Goal: Task Accomplishment & Management: Complete application form

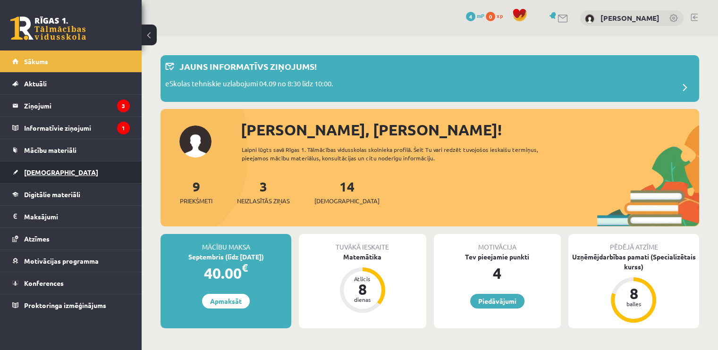
click at [62, 171] on link "[DEMOGRAPHIC_DATA]" at bounding box center [71, 172] width 118 height 22
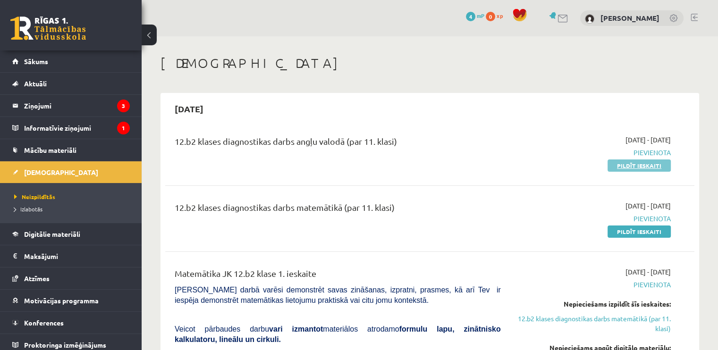
click at [619, 169] on link "Pildīt ieskaiti" at bounding box center [639, 166] width 63 height 12
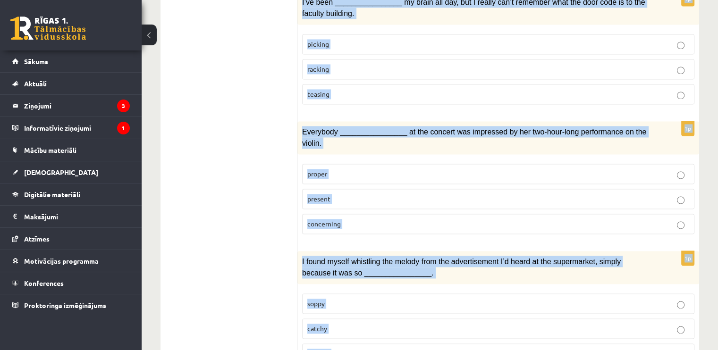
scroll to position [1434, 0]
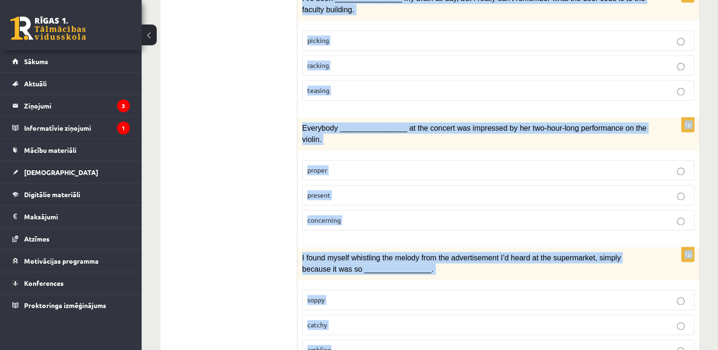
drag, startPoint x: 304, startPoint y: 132, endPoint x: 424, endPoint y: 350, distance: 248.9
copy form "Choose the correct answers. 1p His art installations are extremely ____________…"
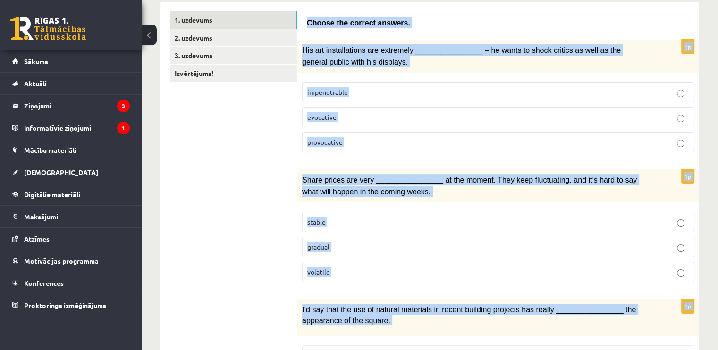
scroll to position [127, 0]
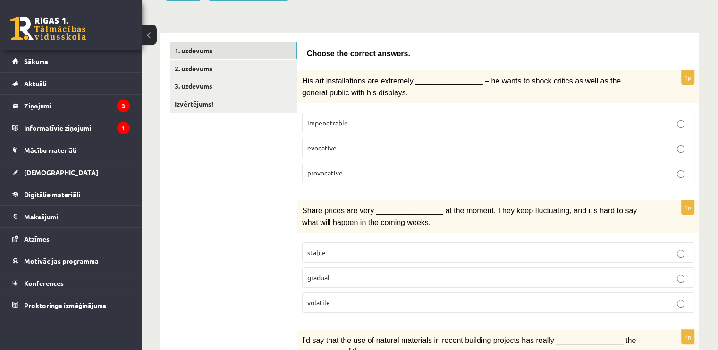
click at [347, 168] on p "provocative" at bounding box center [498, 173] width 382 height 10
click at [321, 298] on span "volatile" at bounding box center [318, 302] width 23 height 8
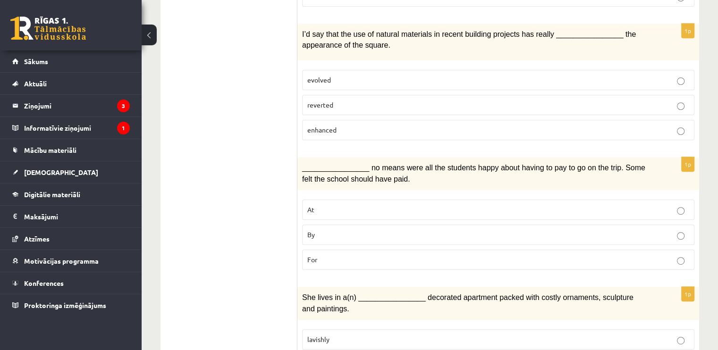
scroll to position [446, 0]
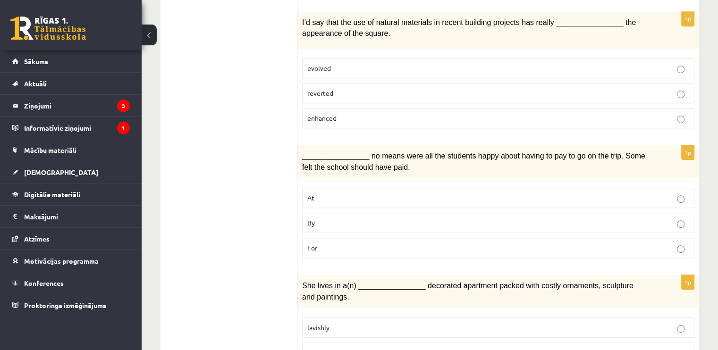
click at [351, 108] on label "enhanced" at bounding box center [498, 118] width 392 height 20
click at [348, 218] on p "By" at bounding box center [498, 223] width 382 height 10
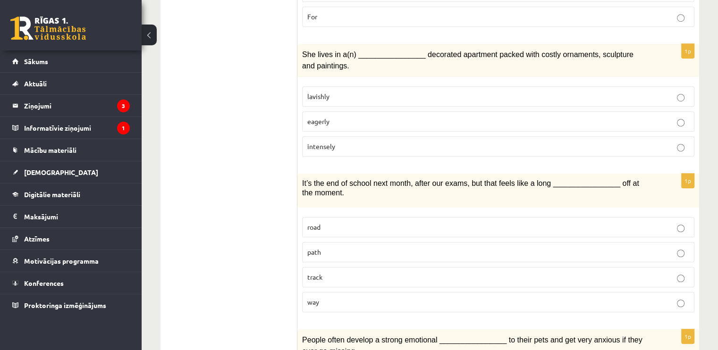
scroll to position [681, 0]
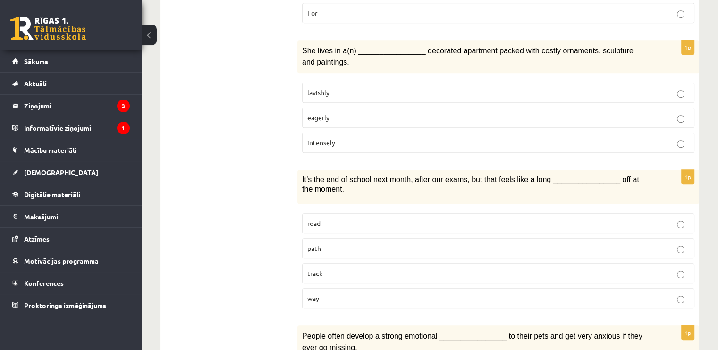
click at [426, 62] on div "1p She lives in a(n) ________________ decorated apartment packed with costly or…" at bounding box center [498, 100] width 402 height 120
click at [407, 88] on p "lavishly" at bounding box center [498, 93] width 382 height 10
click at [370, 294] on p "way" at bounding box center [498, 299] width 382 height 10
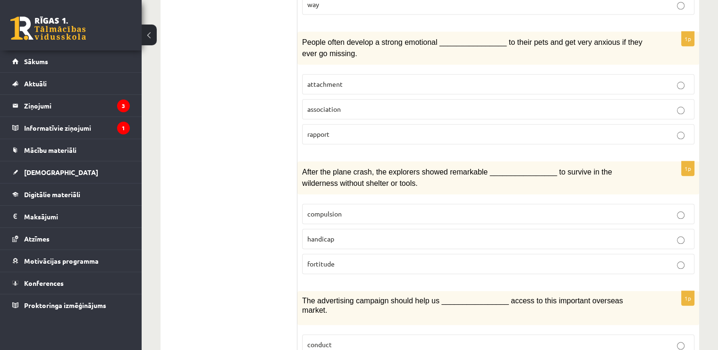
scroll to position [979, 0]
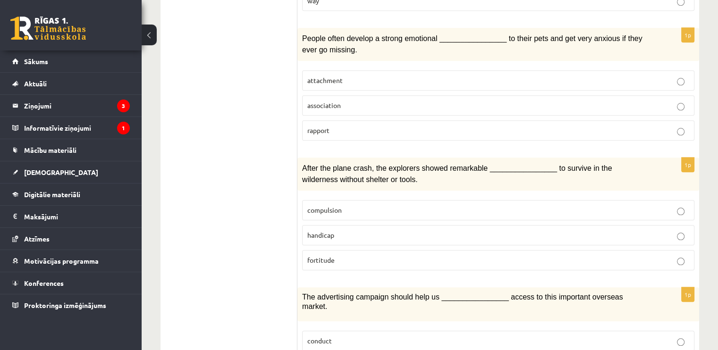
click at [360, 76] on p "attachment" at bounding box center [498, 81] width 382 height 10
click at [344, 255] on p "fortitude" at bounding box center [498, 260] width 382 height 10
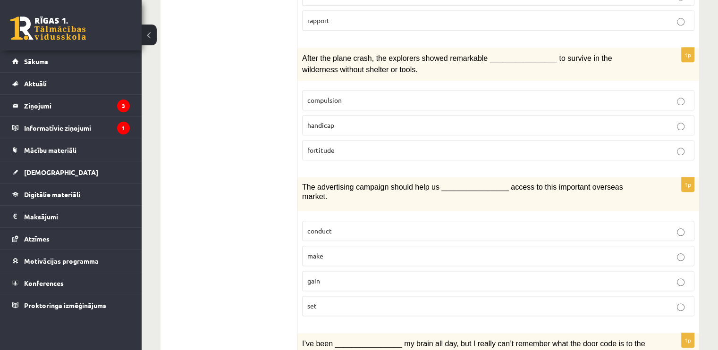
scroll to position [1095, 0]
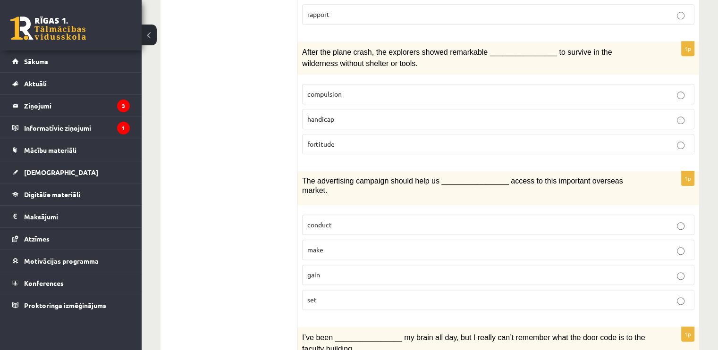
click at [330, 270] on p "gain" at bounding box center [498, 275] width 382 height 10
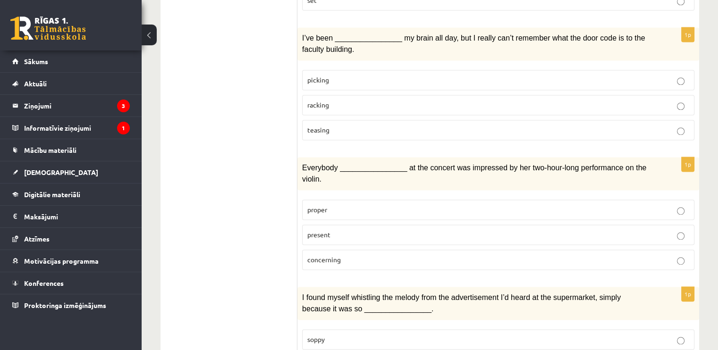
scroll to position [1384, 0]
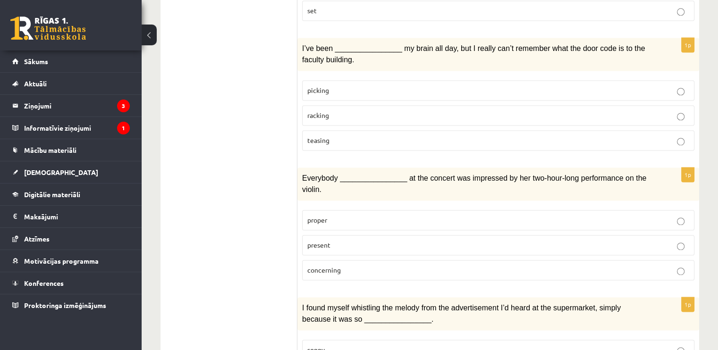
click at [343, 110] on p "racking" at bounding box center [498, 115] width 382 height 10
click at [334, 240] on p "present" at bounding box center [498, 245] width 382 height 10
drag, startPoint x: 725, startPoint y: 283, endPoint x: 245, endPoint y: 272, distance: 479.3
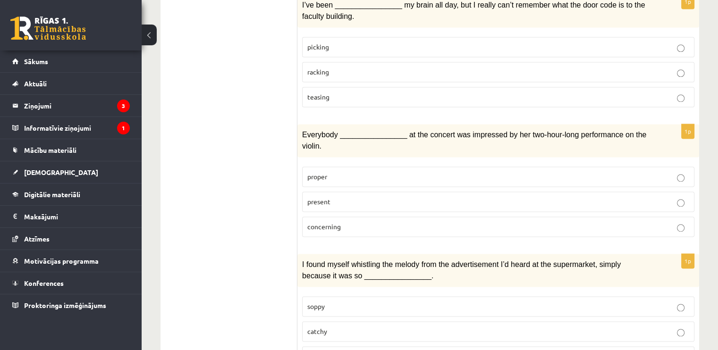
scroll to position [1434, 0]
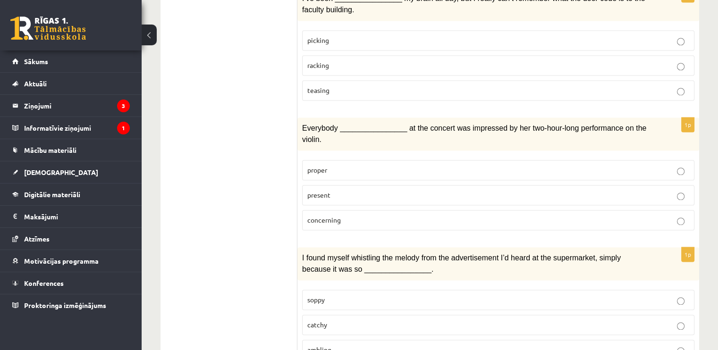
click at [373, 320] on p "catchy" at bounding box center [498, 325] width 382 height 10
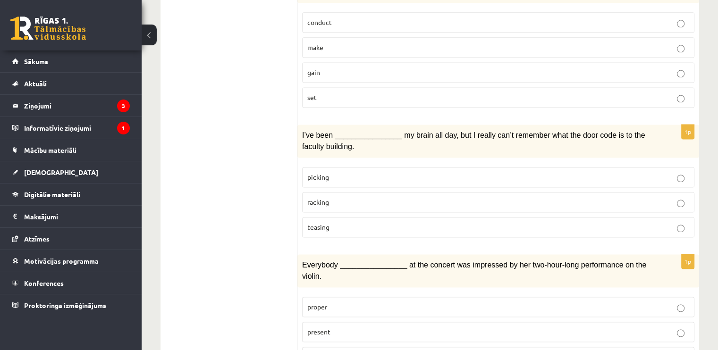
scroll to position [0, 0]
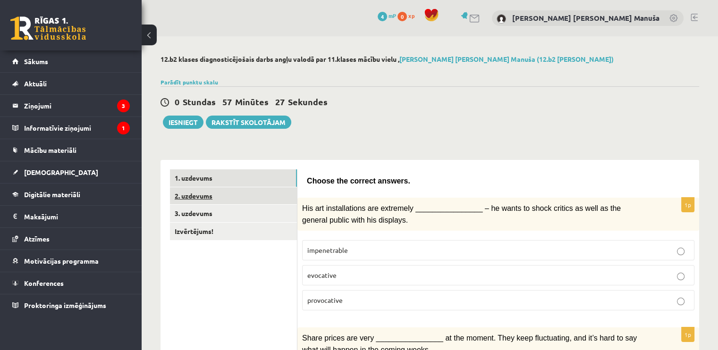
click at [240, 190] on link "2. uzdevums" at bounding box center [233, 195] width 127 height 17
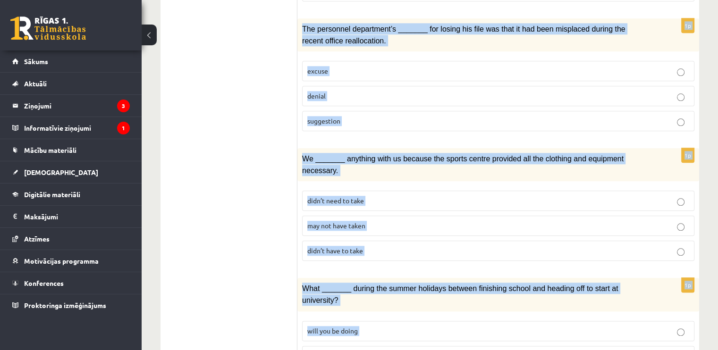
scroll to position [1087, 0]
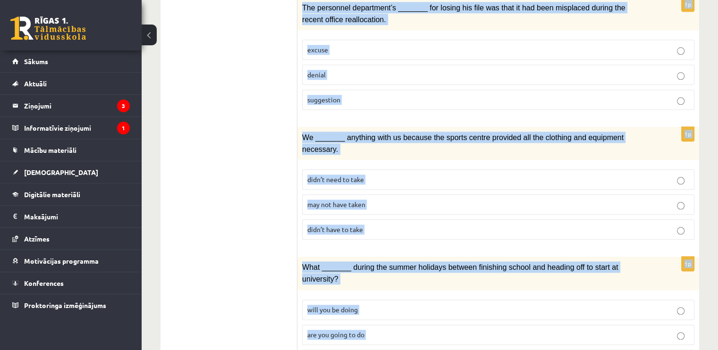
drag, startPoint x: 303, startPoint y: 64, endPoint x: 439, endPoint y: 350, distance: 316.8
copy form "Circle the form that cannot be used to complete the sentences. 1p _______, Judy…"
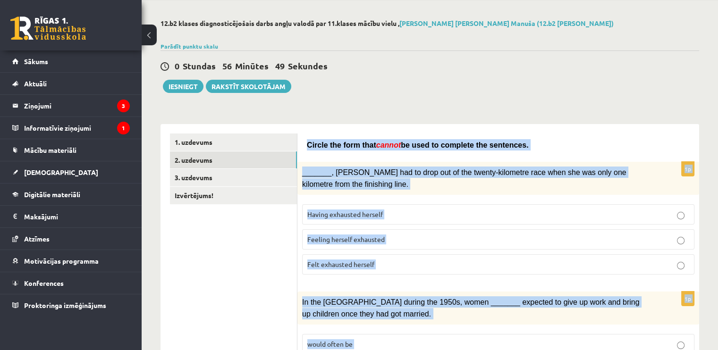
scroll to position [0, 0]
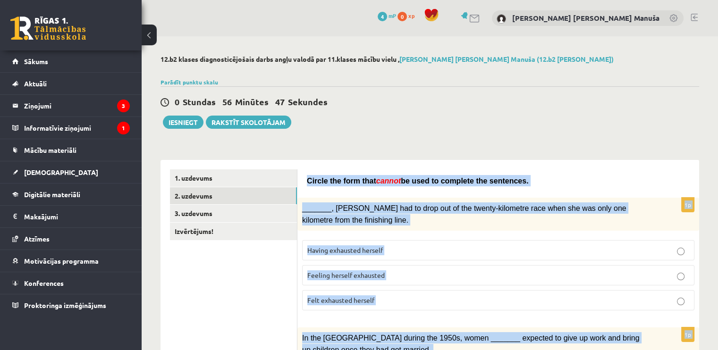
click at [394, 300] on p "Felt exhausted herself" at bounding box center [498, 301] width 382 height 10
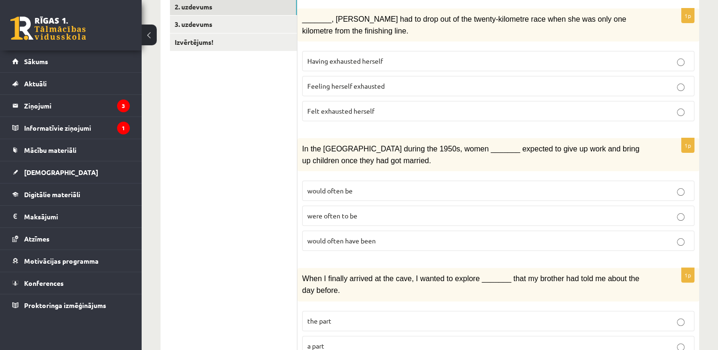
scroll to position [206, 0]
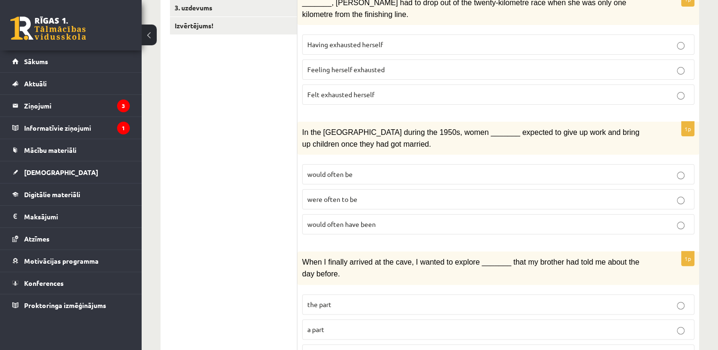
click at [356, 220] on span "would often have been" at bounding box center [341, 224] width 68 height 8
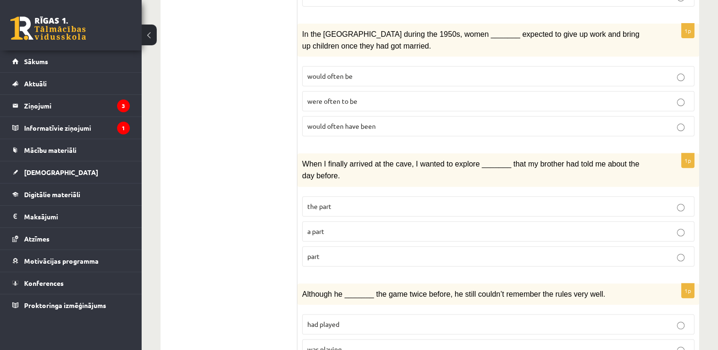
scroll to position [309, 0]
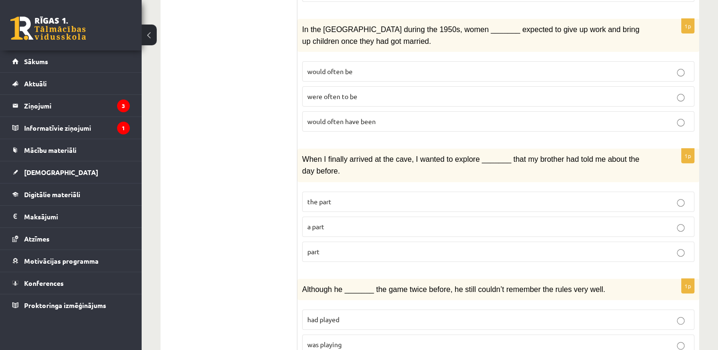
click at [358, 247] on p "part" at bounding box center [498, 252] width 382 height 10
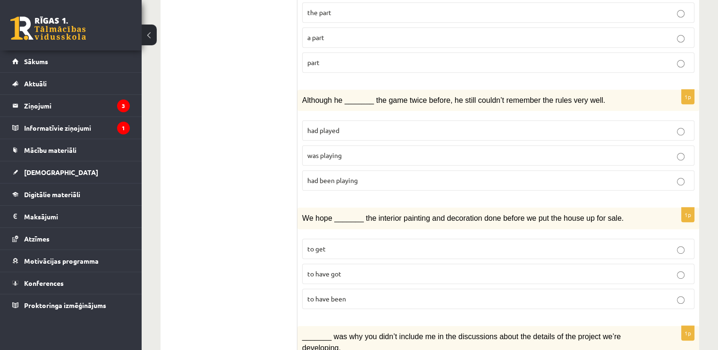
scroll to position [506, 0]
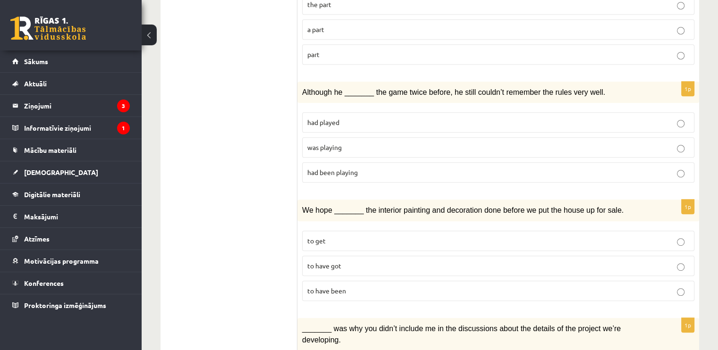
click at [364, 143] on p "was playing" at bounding box center [498, 148] width 382 height 10
click at [362, 261] on p "to have got" at bounding box center [498, 266] width 382 height 10
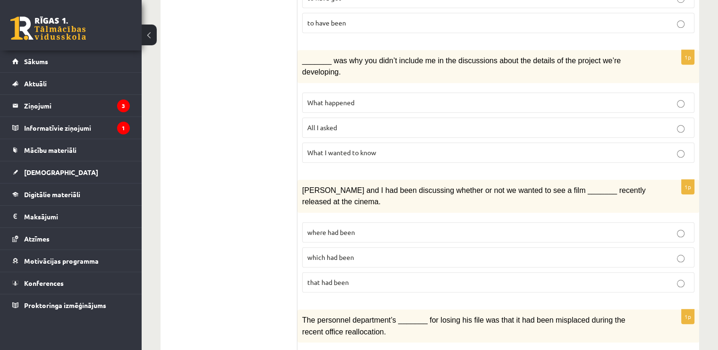
scroll to position [780, 0]
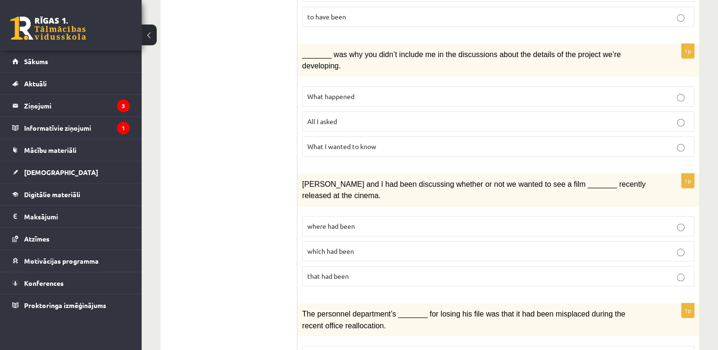
click at [331, 142] on span "What I wanted to know" at bounding box center [341, 146] width 69 height 8
click at [349, 222] on span "where had been" at bounding box center [331, 226] width 48 height 8
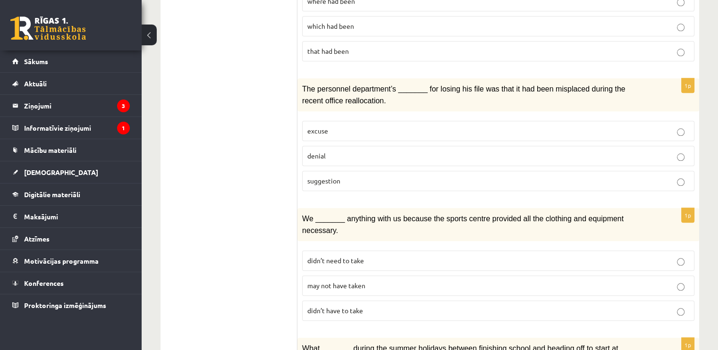
scroll to position [1007, 0]
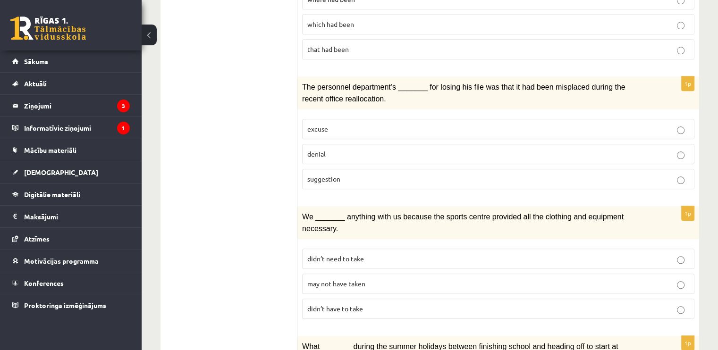
click at [352, 279] on span "may not have taken" at bounding box center [336, 283] width 58 height 8
click at [363, 149] on p "denial" at bounding box center [498, 154] width 382 height 10
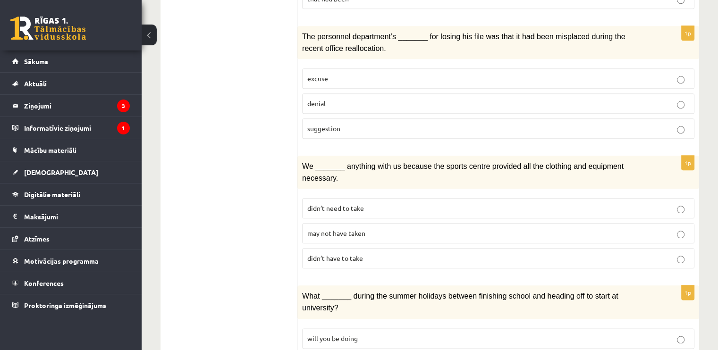
scroll to position [1087, 0]
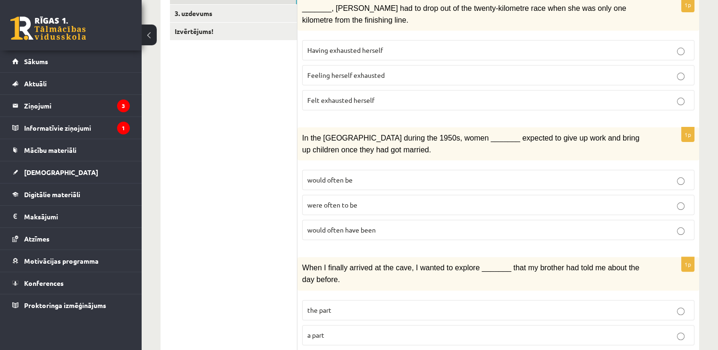
scroll to position [0, 0]
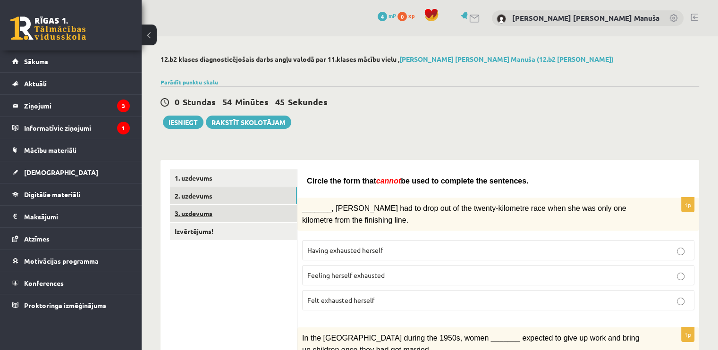
click at [271, 211] on link "3. uzdevums" at bounding box center [233, 213] width 127 height 17
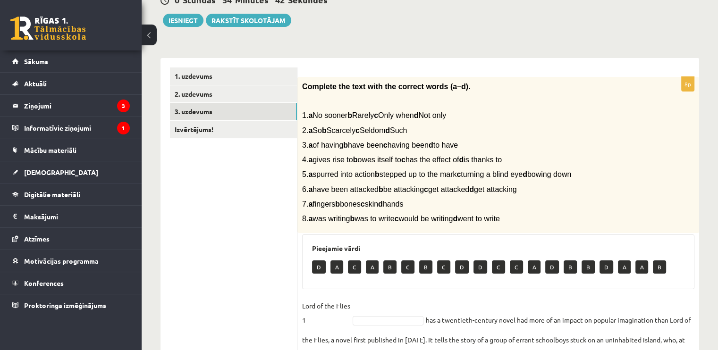
scroll to position [116, 0]
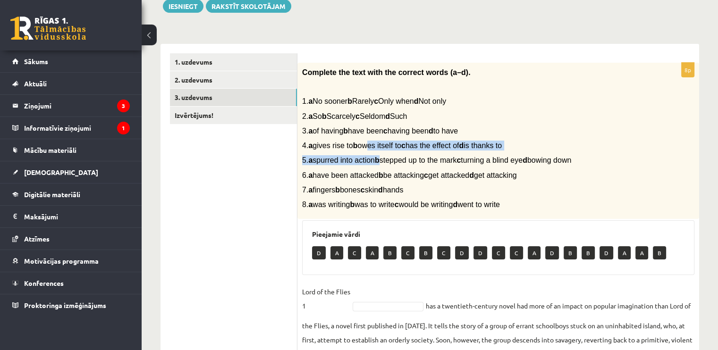
drag, startPoint x: 374, startPoint y: 141, endPoint x: 390, endPoint y: 158, distance: 23.0
click at [390, 158] on div "Complete the text with the correct words (a–d). 1. a No sooner b Rarely c Only …" at bounding box center [498, 141] width 402 height 157
click at [302, 71] on span "Complete the text with the correct words (a–d)." at bounding box center [386, 72] width 169 height 8
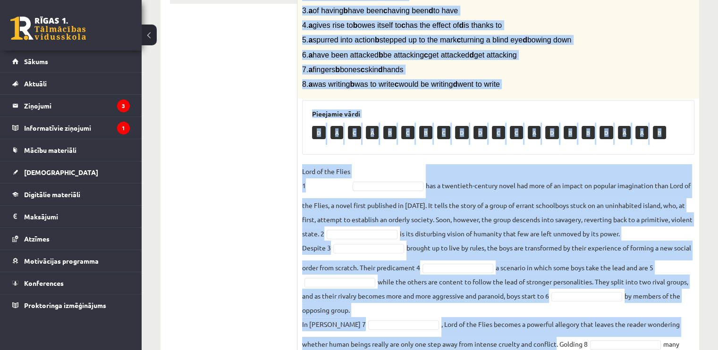
scroll to position [298, 0]
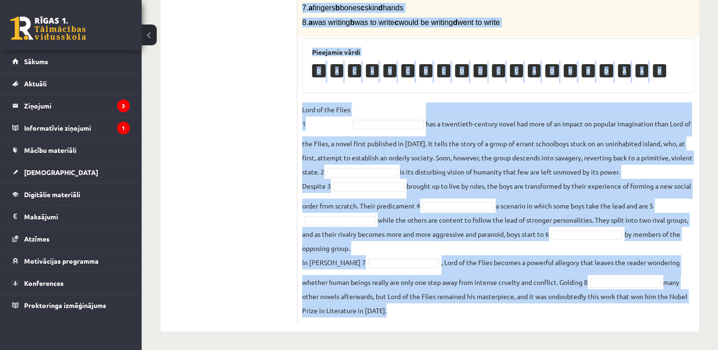
drag, startPoint x: 302, startPoint y: 71, endPoint x: 535, endPoint y: 350, distance: 364.0
click at [535, 350] on div "12.b2 klases diagnosticējošais darbs angļu valodā par 11.klases mācību vielu , …" at bounding box center [430, 44] width 576 height 613
copy body "Complete the text with the correct words (a–d). 1. a No sooner b Rarely c Only …"
click at [371, 120] on div "**********" at bounding box center [430, 97] width 539 height 470
click at [218, 196] on ul "1. uzdevums 2. uzdevums 3. uzdevums Izvērtējums!" at bounding box center [233, 96] width 127 height 451
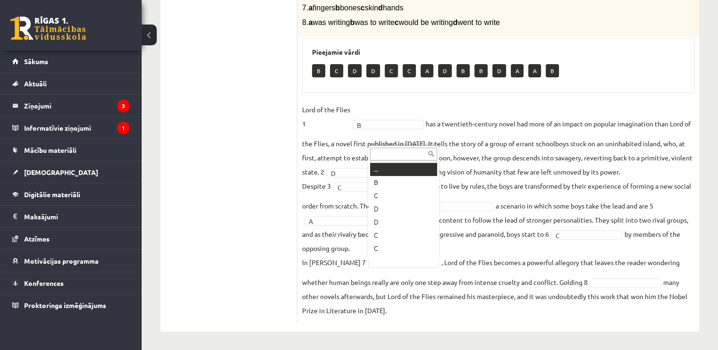
scroll to position [11, 0]
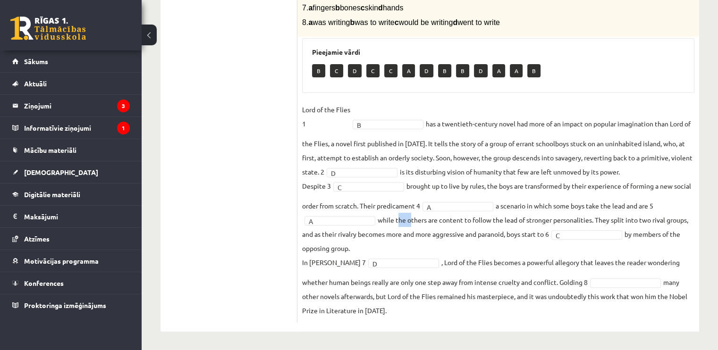
click at [401, 216] on fieldset "Lord of the Flies 1 B * has a twentieth-century novel had more of an impact on …" at bounding box center [498, 209] width 392 height 215
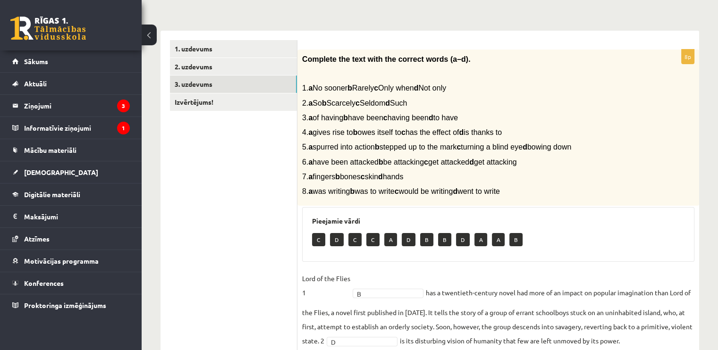
scroll to position [128, 0]
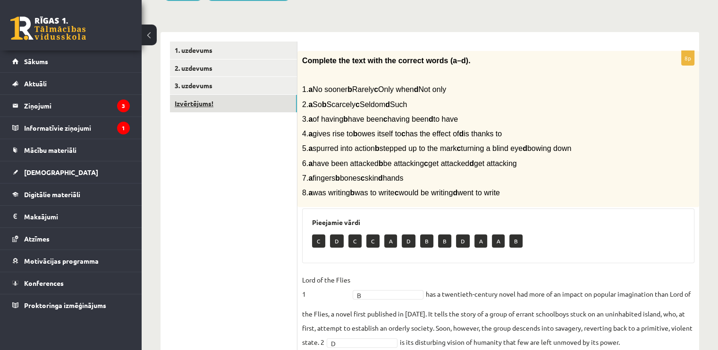
click at [273, 103] on link "Izvērtējums!" at bounding box center [233, 103] width 127 height 17
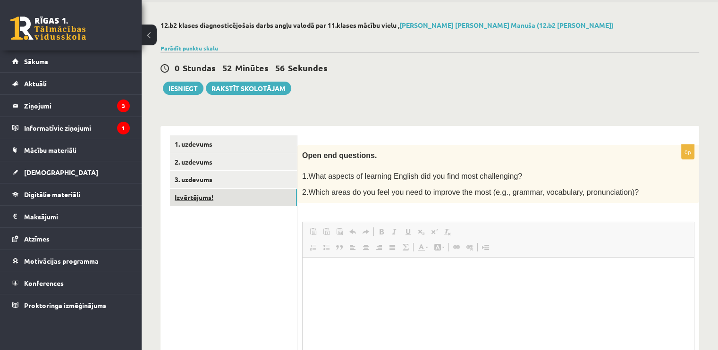
scroll to position [0, 0]
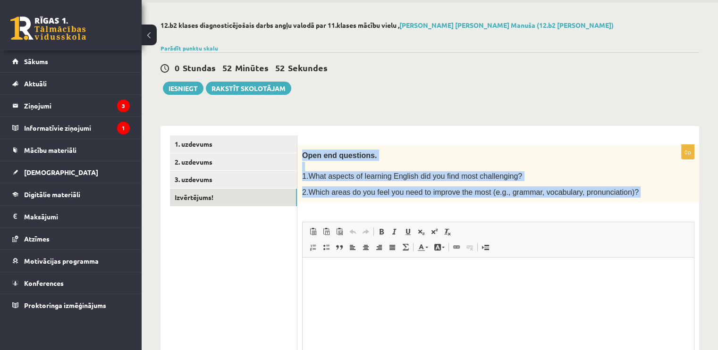
drag, startPoint x: 299, startPoint y: 152, endPoint x: 604, endPoint y: 210, distance: 310.1
click at [604, 210] on div "0p Open end questions. 1.What aspects of learning English did you find most cha…" at bounding box center [498, 282] width 402 height 274
copy div "Open end questions. 1.What aspects of learning English did you find most challe…"
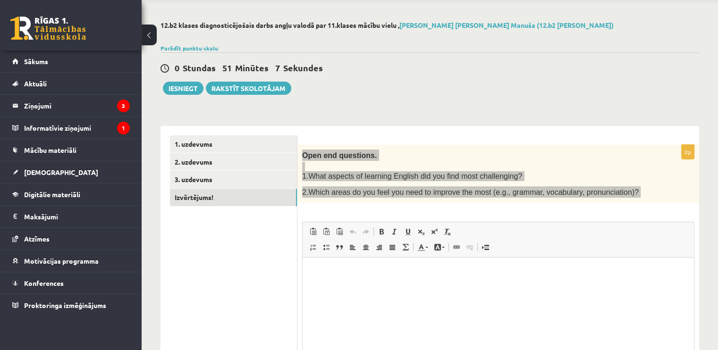
click at [389, 287] on html at bounding box center [498, 272] width 391 height 29
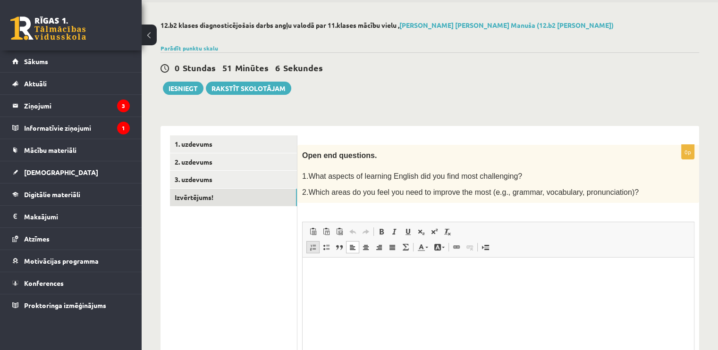
click at [313, 247] on span at bounding box center [313, 248] width 8 height 8
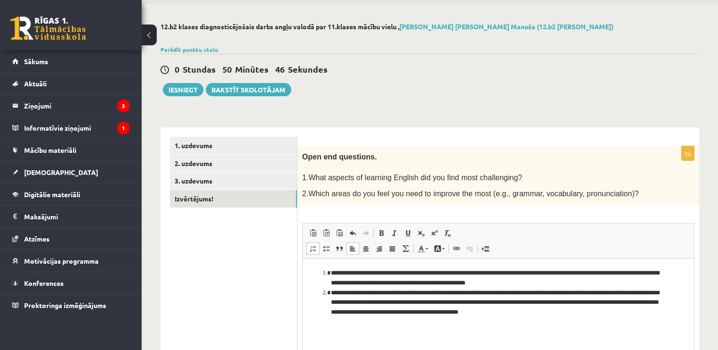
scroll to position [32, 0]
click at [184, 89] on button "Iesniegt" at bounding box center [183, 90] width 41 height 13
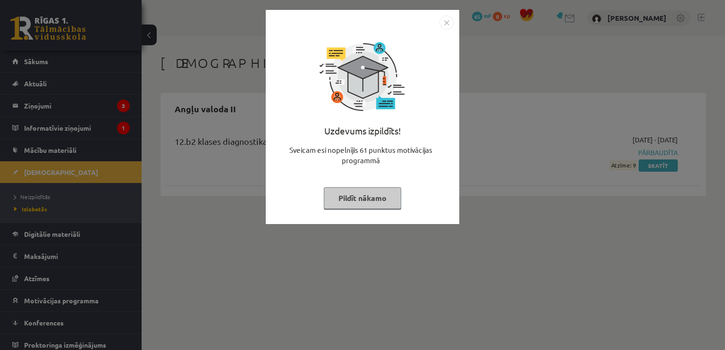
click at [447, 22] on img "Close" at bounding box center [447, 23] width 14 height 14
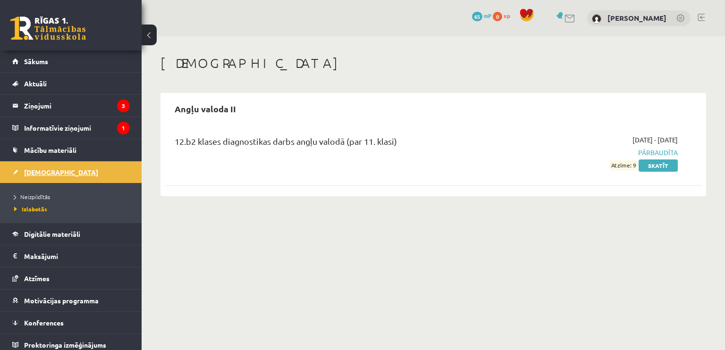
click at [53, 162] on link "[DEMOGRAPHIC_DATA]" at bounding box center [71, 172] width 118 height 22
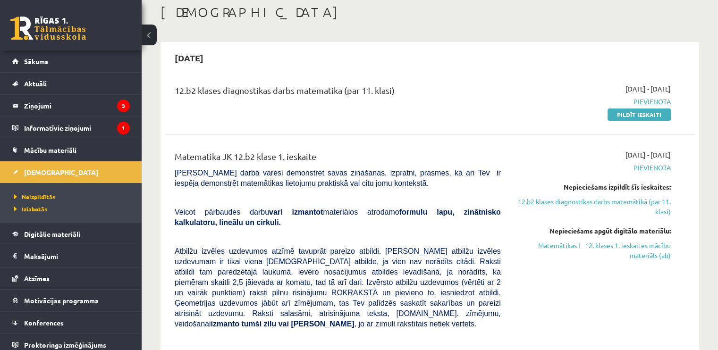
scroll to position [63, 0]
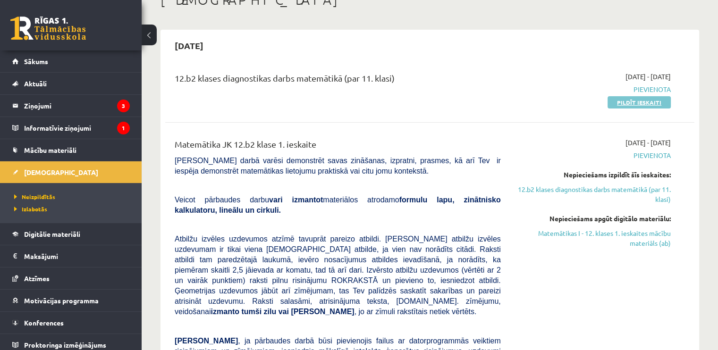
click at [657, 102] on link "Pildīt ieskaiti" at bounding box center [639, 102] width 63 height 12
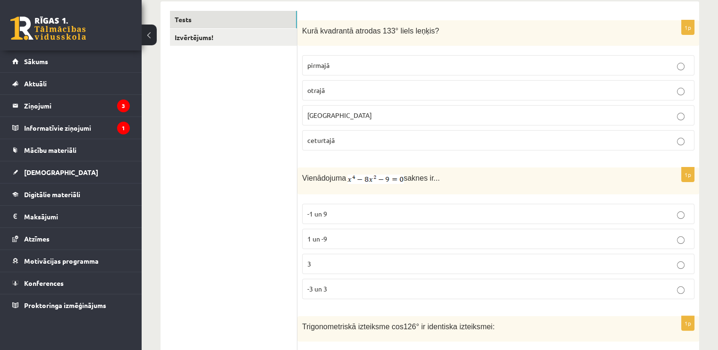
scroll to position [153, 0]
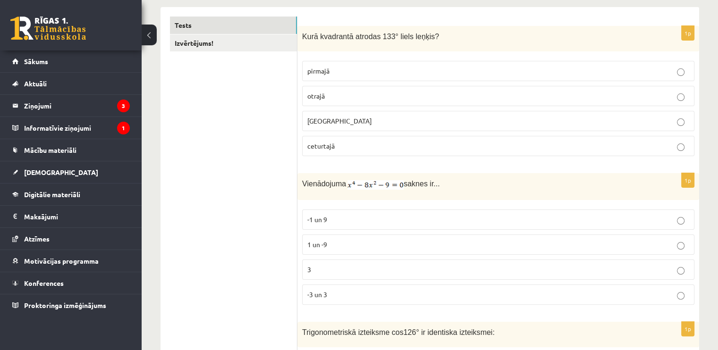
click at [615, 99] on p "otrajā" at bounding box center [498, 96] width 382 height 10
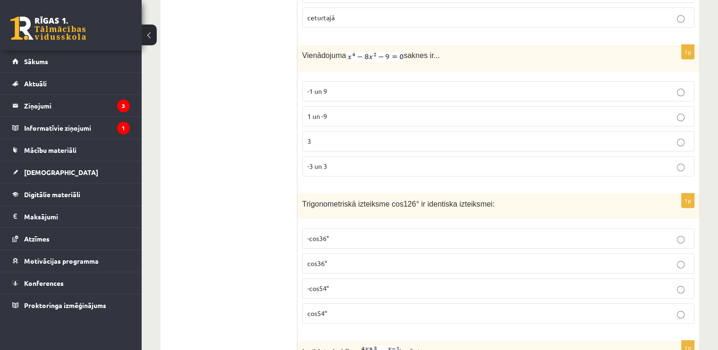
scroll to position [339, 0]
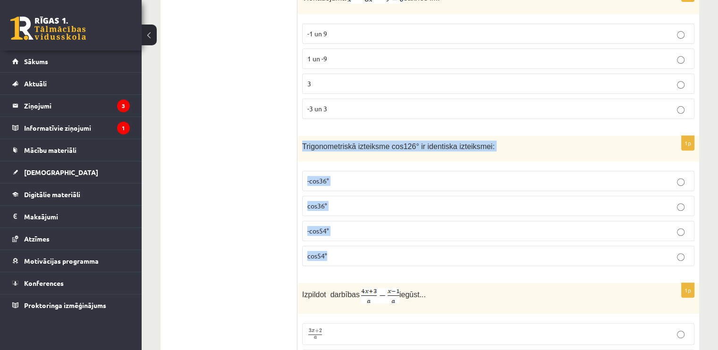
drag, startPoint x: 300, startPoint y: 147, endPoint x: 346, endPoint y: 225, distance: 90.5
click at [348, 243] on div "1p Trigonometriskā izteiksme cos126° ir identiska izteiksmei: -cos36° cos36° -c…" at bounding box center [498, 205] width 402 height 138
copy div "Trigonometriskā izteiksme cos126° ir identiska izteiksmei: -cos36° cos36° -cos5…"
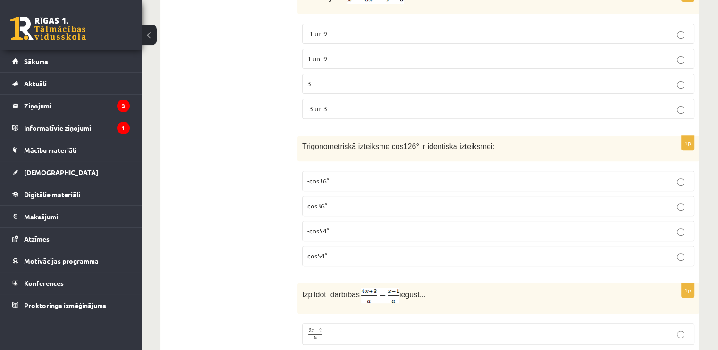
drag, startPoint x: 271, startPoint y: 220, endPoint x: 266, endPoint y: 218, distance: 5.1
click at [346, 230] on p "-cos54°" at bounding box center [498, 231] width 382 height 10
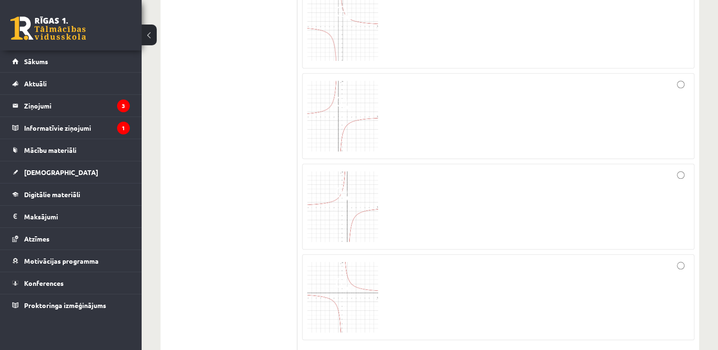
scroll to position [811, 0]
click at [407, 79] on div at bounding box center [498, 115] width 382 height 76
click at [442, 185] on div at bounding box center [498, 206] width 382 height 76
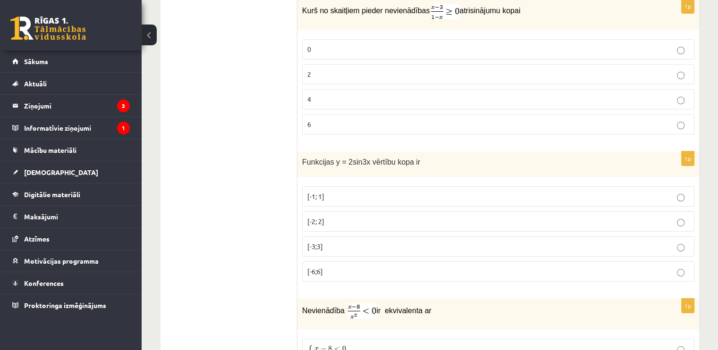
scroll to position [3482, 0]
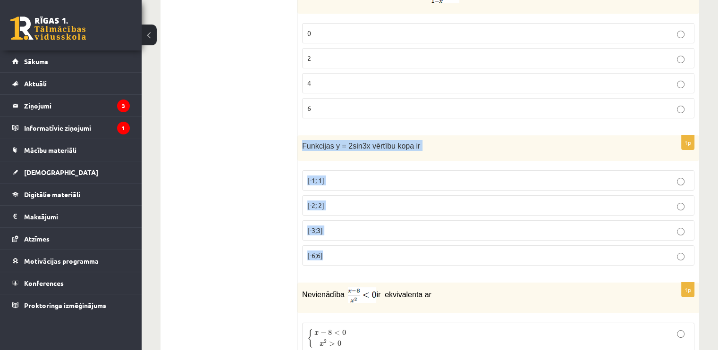
drag, startPoint x: 301, startPoint y: 129, endPoint x: 349, endPoint y: 216, distance: 99.5
click at [348, 222] on div "1p Funkcijas y = 2sin3x vērtību kopa ir [-1; 1] [-2; 2] [-3;3] [-6;6]" at bounding box center [498, 204] width 402 height 138
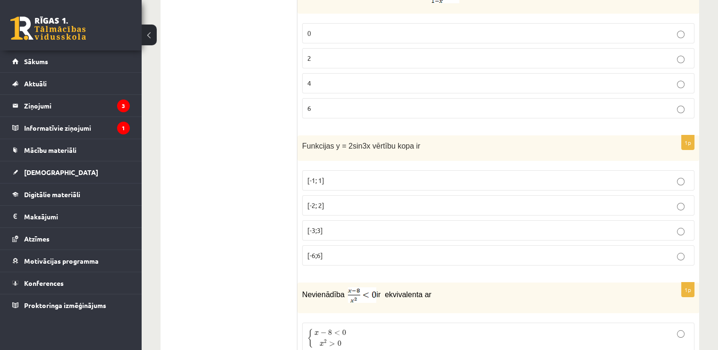
drag, startPoint x: 355, startPoint y: 213, endPoint x: 294, endPoint y: 146, distance: 90.6
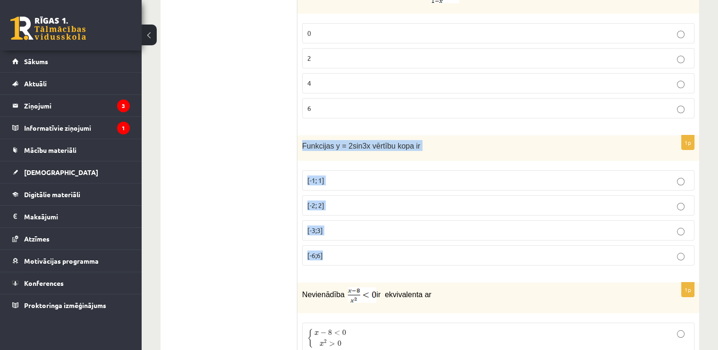
drag, startPoint x: 300, startPoint y: 128, endPoint x: 350, endPoint y: 247, distance: 128.4
click at [350, 247] on div "1p Funkcijas y = 2sin3x vērtību kopa ir [-1; 1] [-2; 2] [-3;3] [-6;6]" at bounding box center [498, 204] width 402 height 138
copy div "Funkcijas y = 2sin3x vērtību kopa ir [-1; 1] [-2; 2] [-3;3] [-6;6]"
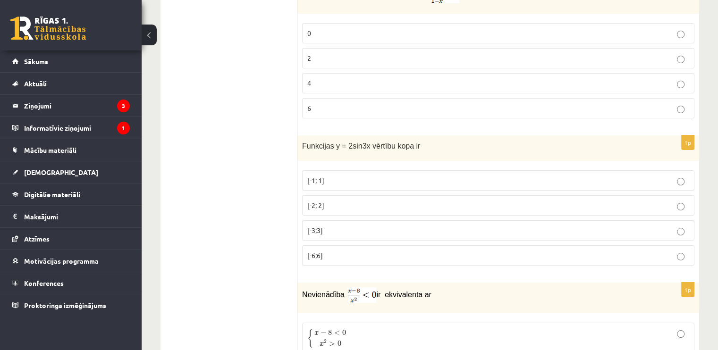
click at [321, 201] on span "[-2; 2]" at bounding box center [315, 205] width 17 height 8
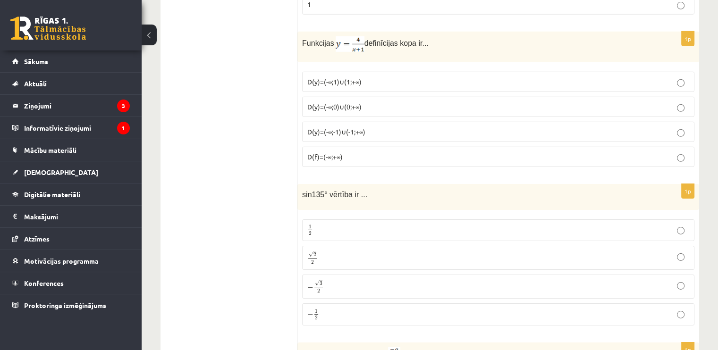
scroll to position [3010, 0]
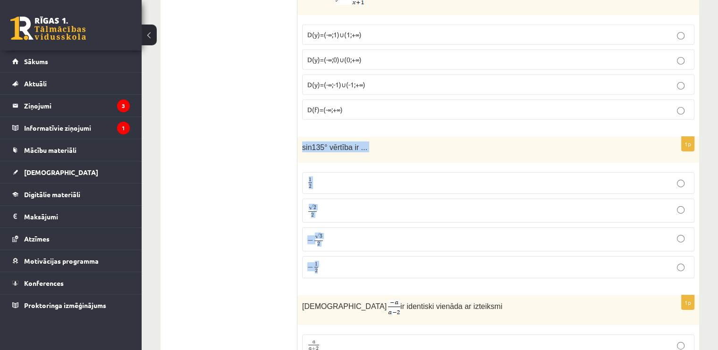
drag, startPoint x: 297, startPoint y: 136, endPoint x: 342, endPoint y: 247, distance: 119.5
click at [342, 249] on div "1p sin135° vērtība ir ... 1 2 1 2 √ 2 2 2 2 − √ 3 2 − 3 2 − 1 2 − 1 2" at bounding box center [498, 211] width 402 height 149
drag, startPoint x: 343, startPoint y: 242, endPoint x: 260, endPoint y: 132, distance: 137.6
drag, startPoint x: 301, startPoint y: 135, endPoint x: 365, endPoint y: 130, distance: 64.4
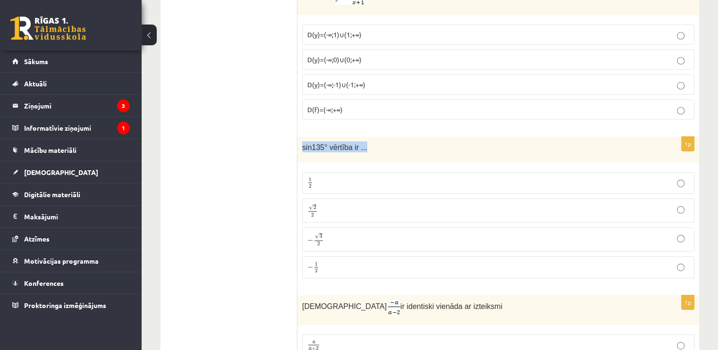
click at [365, 137] on div "sin135° vērtība ir ..." at bounding box center [498, 150] width 402 height 26
copy span "sin135° vērtība ir ..."
click at [335, 204] on p "√ 2 2 2 2" at bounding box center [498, 211] width 382 height 14
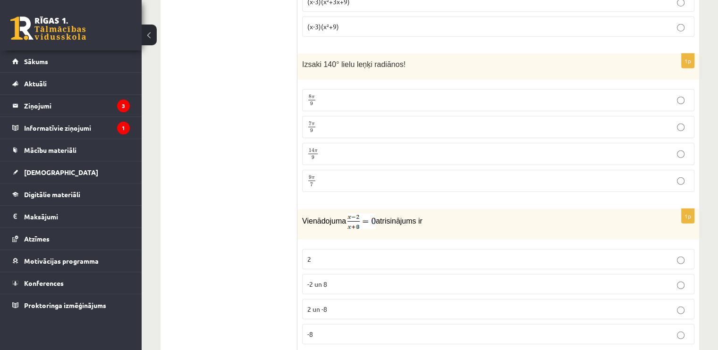
scroll to position [2444, 0]
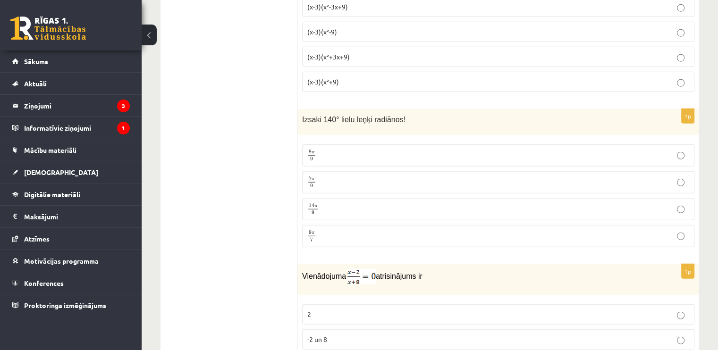
click at [302, 116] on span "Izsaki 140° lielu leņķi radiānos!" at bounding box center [353, 120] width 103 height 8
click at [344, 177] on p "7 π 9 7 π 9" at bounding box center [498, 183] width 382 height 12
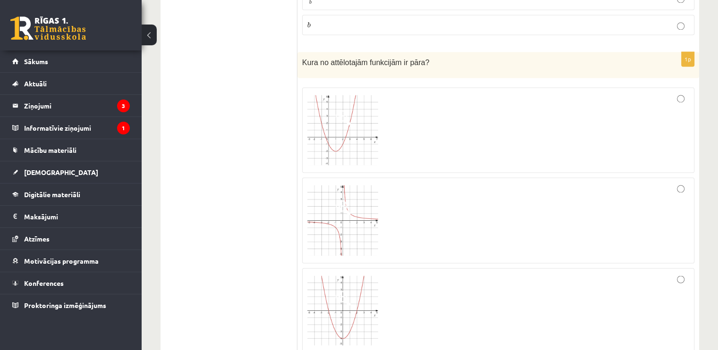
scroll to position [1641, 0]
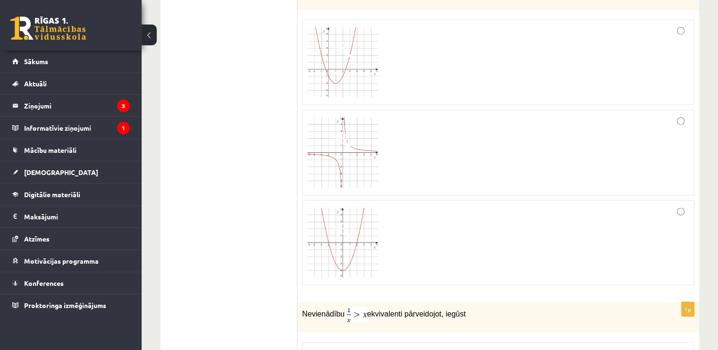
click at [421, 131] on div at bounding box center [498, 153] width 382 height 76
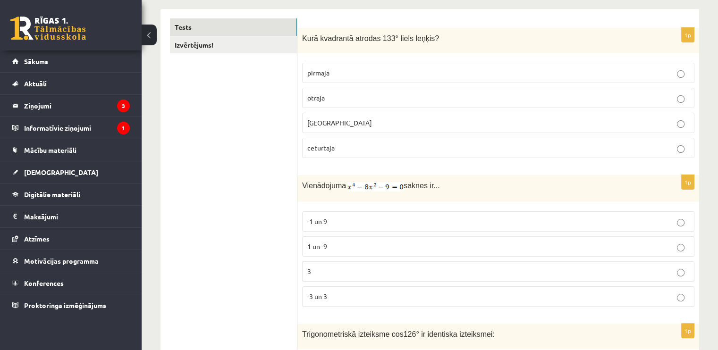
scroll to position [225, 0]
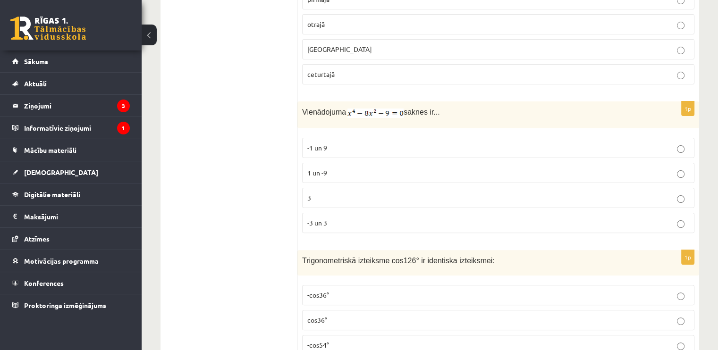
click at [328, 225] on p "-3 un 3" at bounding box center [498, 223] width 382 height 10
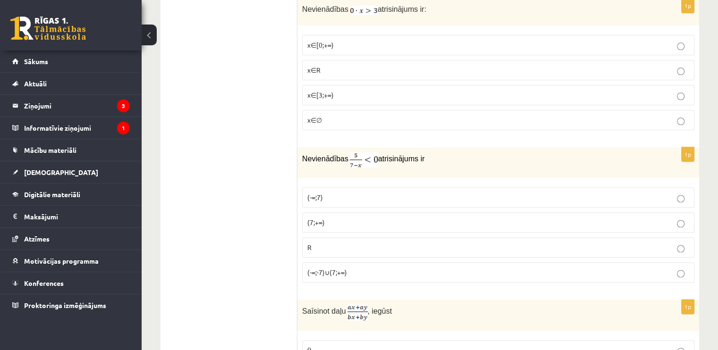
scroll to position [1122, 0]
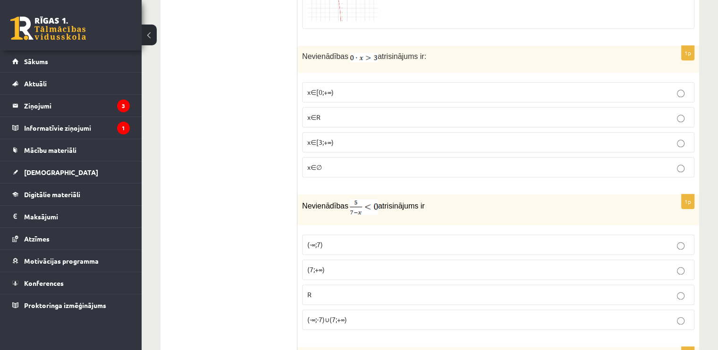
click at [399, 165] on p "x∈∅" at bounding box center [498, 167] width 382 height 10
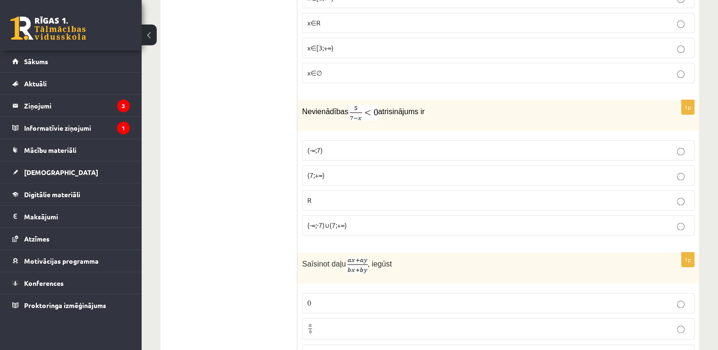
click at [329, 170] on p "(7;+∞)" at bounding box center [498, 175] width 382 height 10
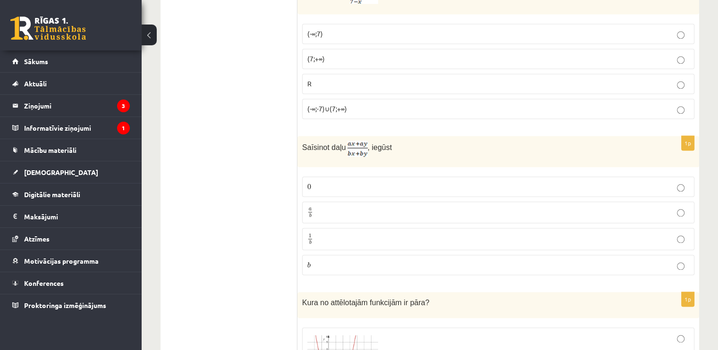
scroll to position [1358, 0]
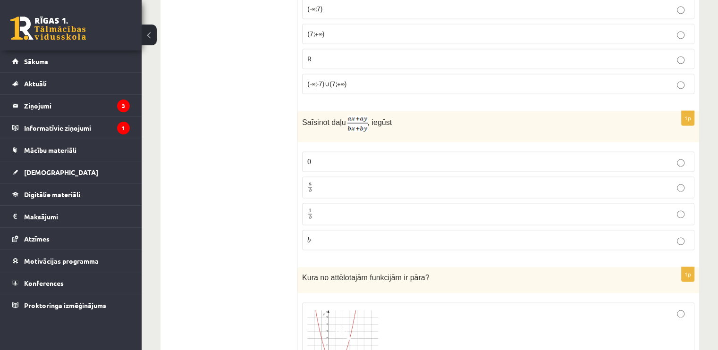
click at [354, 182] on p "a b a b" at bounding box center [498, 188] width 382 height 12
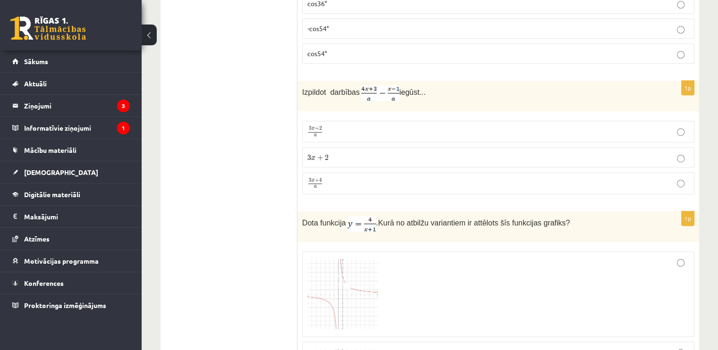
scroll to position [508, 0]
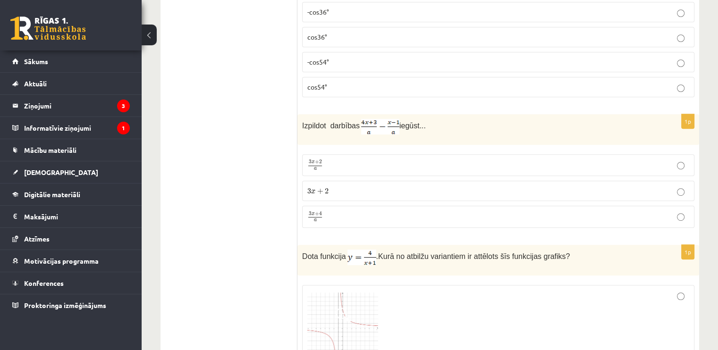
click at [335, 160] on p "3 x + 2 a 3 x + 2 a" at bounding box center [498, 165] width 382 height 11
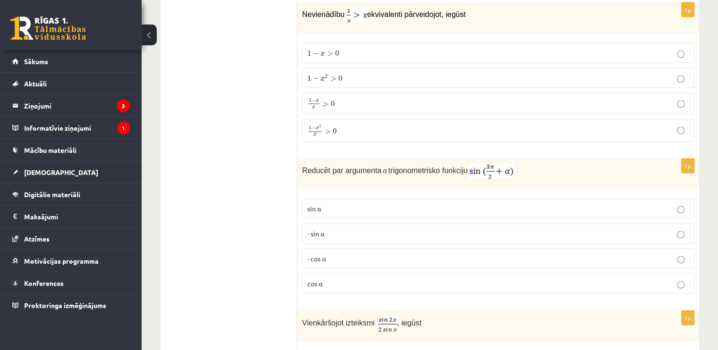
scroll to position [1924, 0]
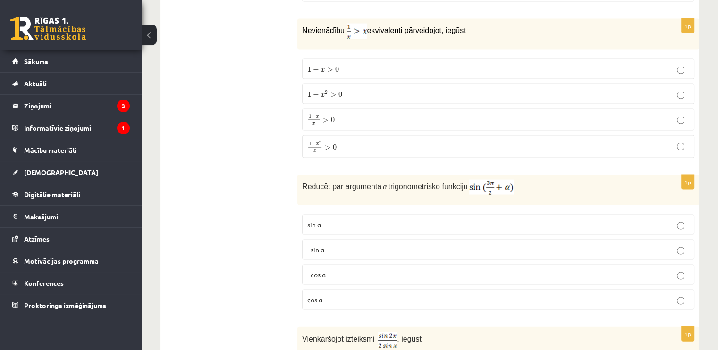
click at [338, 141] on p "1 − x 2 x > 0 1 − x 2 x > 0" at bounding box center [498, 147] width 382 height 12
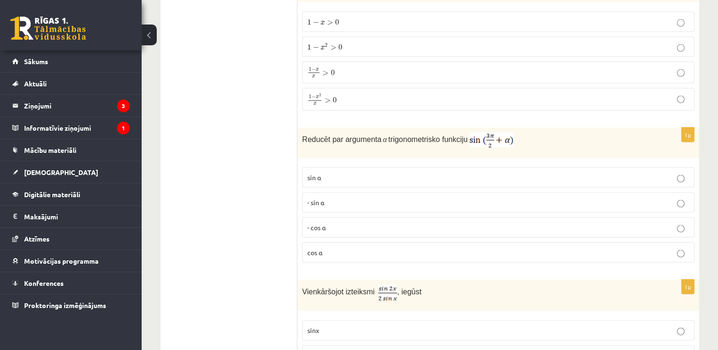
click at [342, 223] on p "- cos ⁡α" at bounding box center [498, 228] width 382 height 10
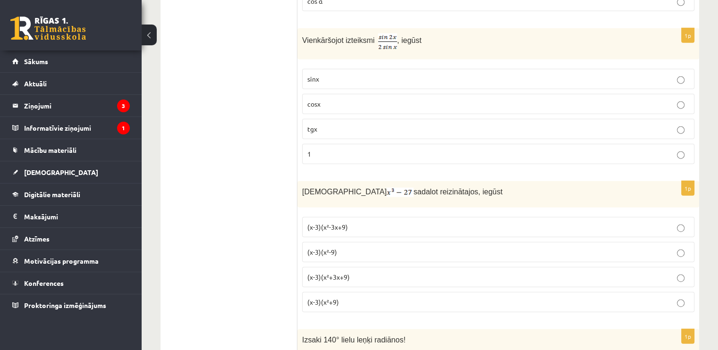
scroll to position [2208, 0]
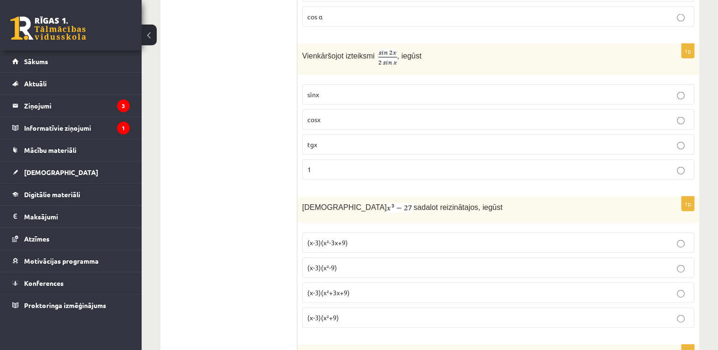
click at [409, 115] on p "cosx" at bounding box center [498, 120] width 382 height 10
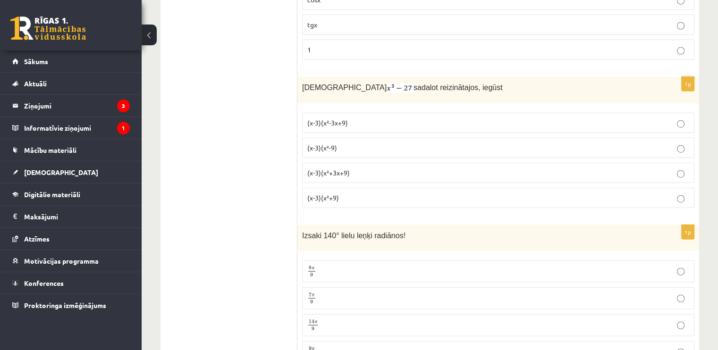
scroll to position [2349, 0]
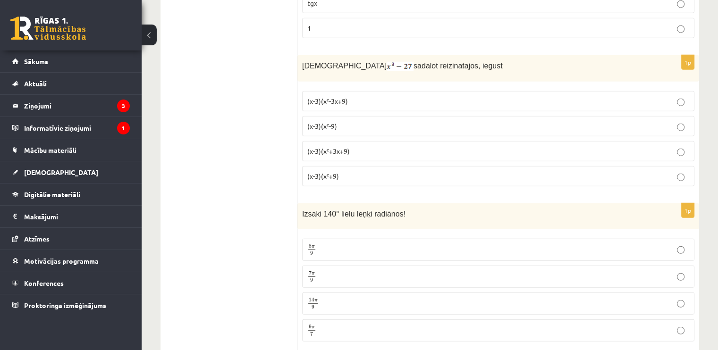
click at [338, 147] on span "(x-3)(x²+3x+9)" at bounding box center [328, 151] width 42 height 8
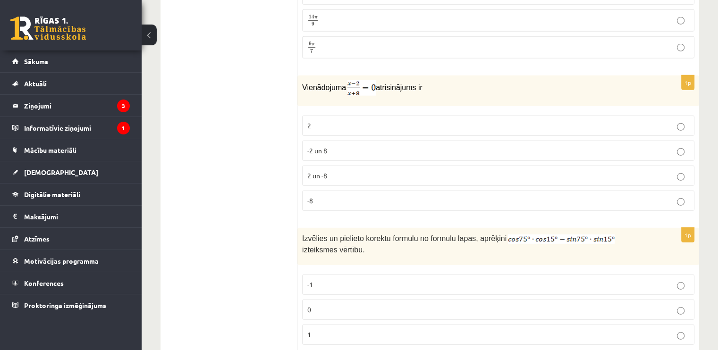
scroll to position [2680, 0]
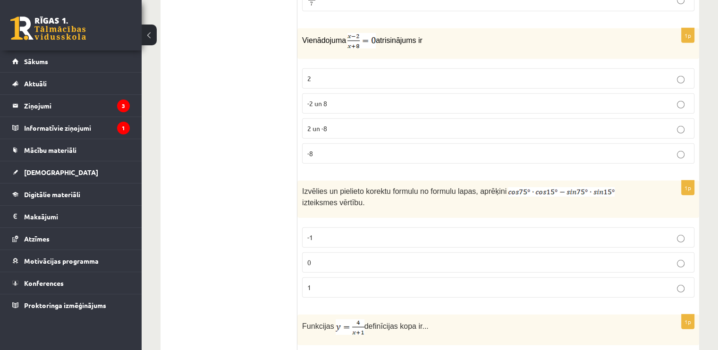
click at [325, 144] on label "-8" at bounding box center [498, 154] width 392 height 20
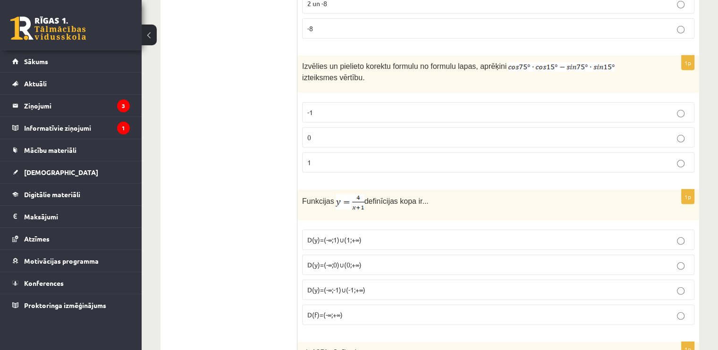
scroll to position [2821, 0]
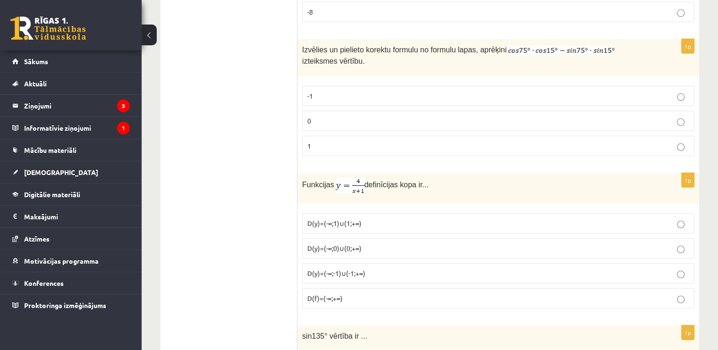
click at [386, 111] on label "0" at bounding box center [498, 121] width 392 height 20
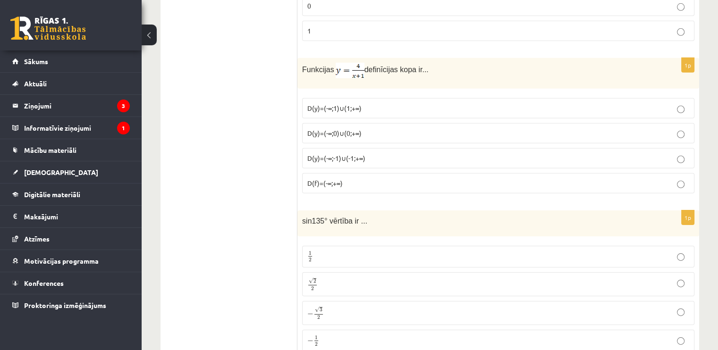
scroll to position [2916, 0]
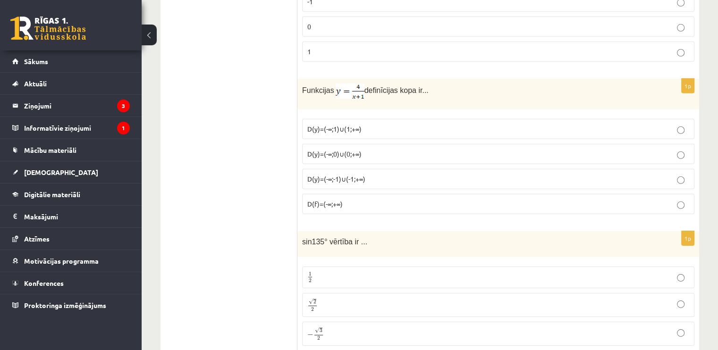
click at [345, 175] on span "D(y)=(-∞;-1)∪(-1;+∞)" at bounding box center [336, 179] width 58 height 8
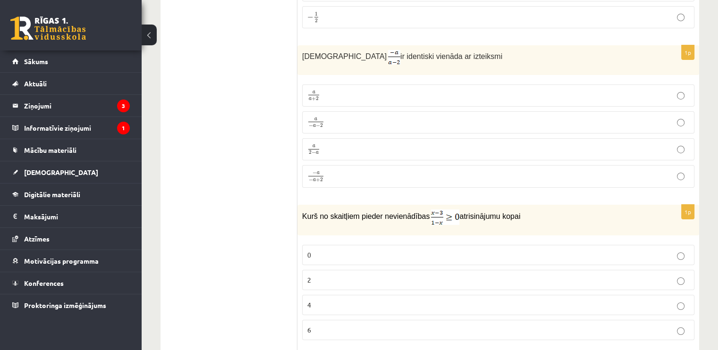
scroll to position [3246, 0]
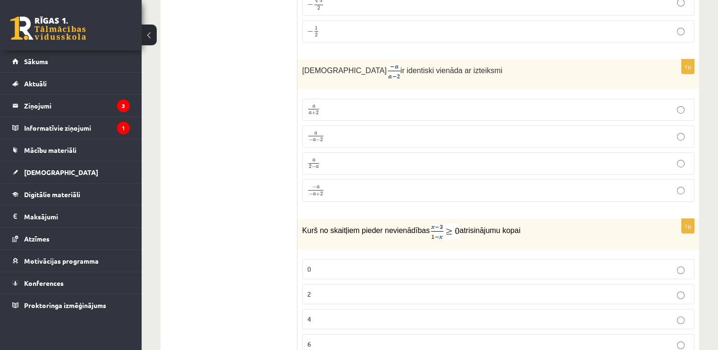
click at [337, 158] on p "a 2 − a a 2 − a" at bounding box center [498, 164] width 382 height 12
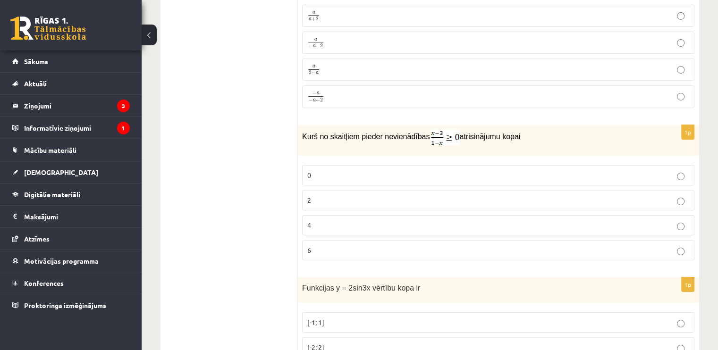
scroll to position [3341, 0]
click at [334, 195] on p "2" at bounding box center [498, 200] width 382 height 10
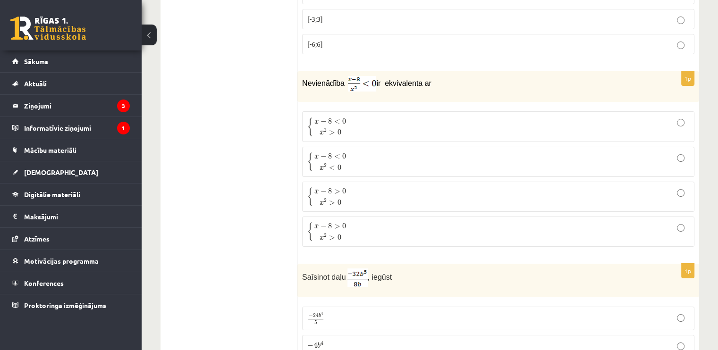
scroll to position [3671, 0]
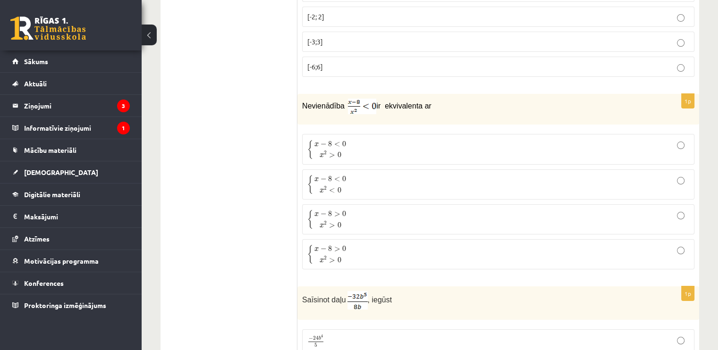
click at [364, 139] on p "{ x − 8 < 0 x 2 > 0 { x − 8 < 0 x 2 > 0" at bounding box center [498, 149] width 382 height 20
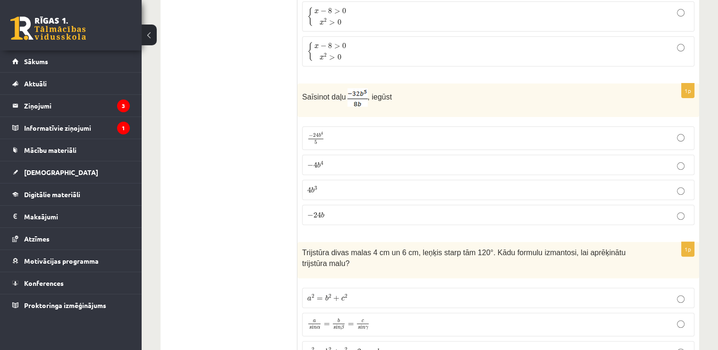
scroll to position [3860, 0]
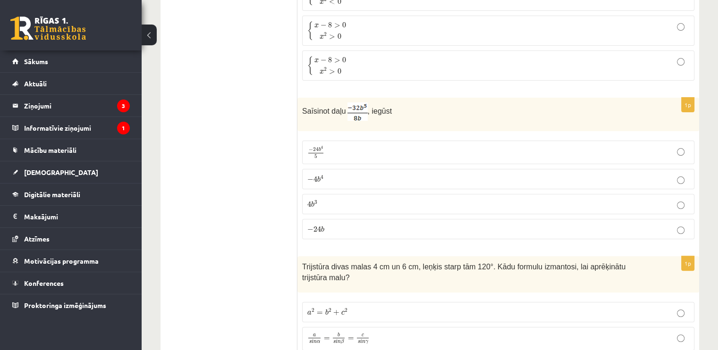
click at [325, 174] on p "− 4 b 4 − 4 b 4" at bounding box center [498, 179] width 382 height 10
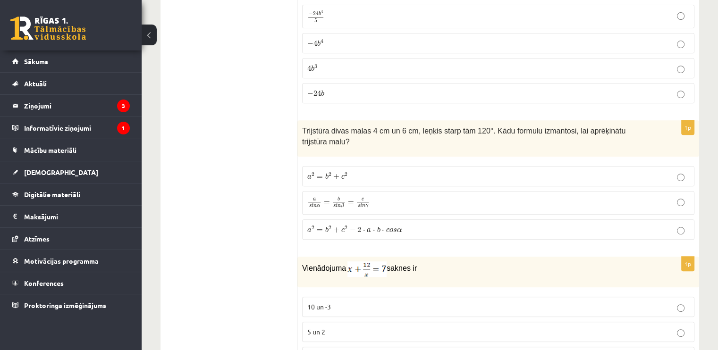
scroll to position [4001, 0]
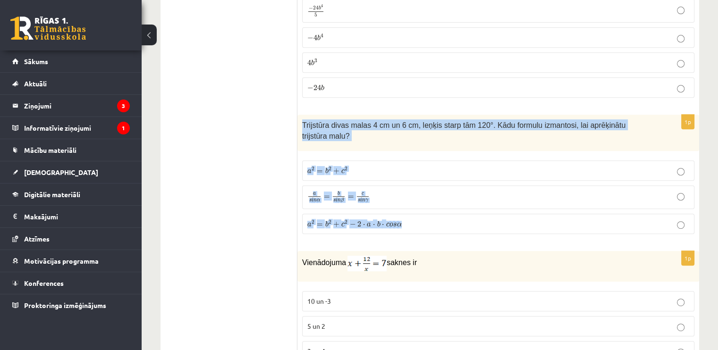
drag, startPoint x: 301, startPoint y: 103, endPoint x: 443, endPoint y: 190, distance: 167.0
click at [443, 190] on div "1p Trijstūra divas malas 4 cm un 6 cm, leņķis starp tām 120°. Kādu formulu izma…" at bounding box center [498, 178] width 402 height 127
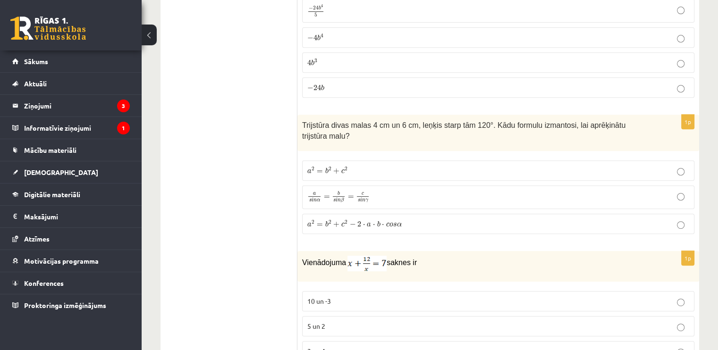
drag, startPoint x: 437, startPoint y: 188, endPoint x: 332, endPoint y: 105, distance: 133.7
click at [389, 115] on div "Trijstūra divas malas 4 cm un 6 cm, leņķis starp tām 120°. Kādu formulu izmanto…" at bounding box center [498, 133] width 402 height 36
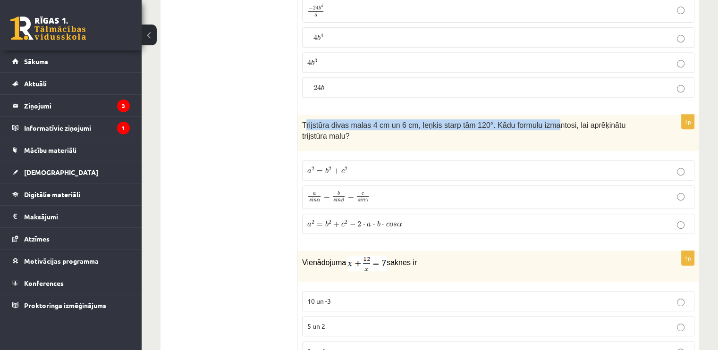
drag, startPoint x: 305, startPoint y: 104, endPoint x: 524, endPoint y: 100, distance: 219.6
click at [531, 121] on span "Trijstūra divas malas 4 cm un 6 cm, leņķis starp tām 120°. Kādu formulu izmanto…" at bounding box center [463, 130] width 323 height 19
click at [356, 118] on div "Trijstūra divas malas 4 cm un 6 cm, leņķis starp tām 120°. Kādu formulu izmanto…" at bounding box center [498, 133] width 402 height 36
drag, startPoint x: 300, startPoint y: 104, endPoint x: 653, endPoint y: 109, distance: 353.2
click at [653, 115] on div "Trijstūra divas malas 4 cm un 6 cm, leņķis starp tām 120°. Kādu formulu izmanto…" at bounding box center [498, 133] width 402 height 36
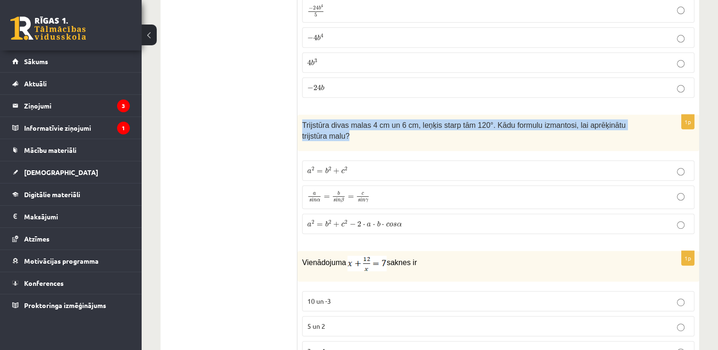
copy span "Trijstūra divas malas 4 cm un 6 cm, leņķis starp tām 120°. Kādu formulu izmanto…"
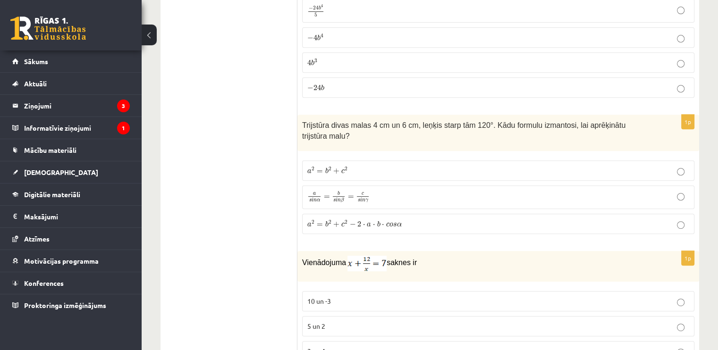
drag, startPoint x: 255, startPoint y: 119, endPoint x: 296, endPoint y: 120, distance: 40.6
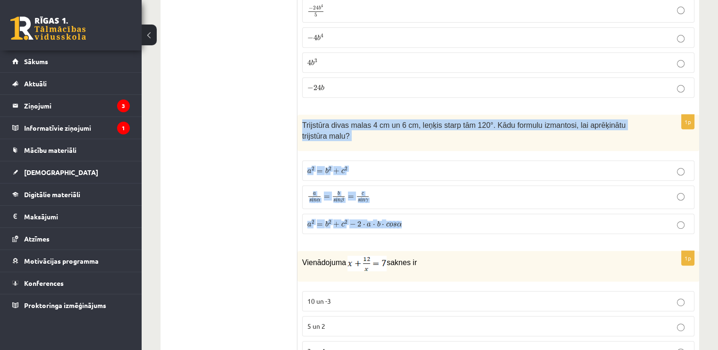
drag, startPoint x: 303, startPoint y: 103, endPoint x: 408, endPoint y: 187, distance: 135.0
click at [410, 190] on div "1p Trijstūra divas malas 4 cm un 6 cm, leņķis starp tām 120°. Kādu formulu izma…" at bounding box center [498, 178] width 402 height 127
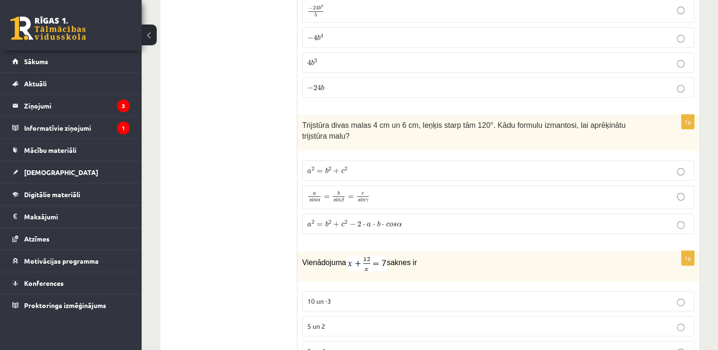
drag, startPoint x: 406, startPoint y: 185, endPoint x: 344, endPoint y: 106, distance: 100.1
click at [366, 156] on fieldset "a 2 = b 2 + c 2 a 2 = b 2 + c 2 a s i n α = b s i n β = c s i n γ a s i n α = b…" at bounding box center [498, 196] width 392 height 81
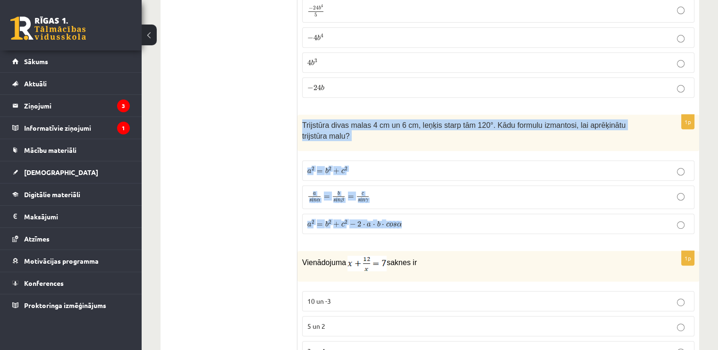
drag, startPoint x: 300, startPoint y: 103, endPoint x: 400, endPoint y: 194, distance: 135.3
click at [400, 196] on div "1p Trijstūra divas malas 4 cm un 6 cm, leņķis starp tām 120°. Kādu formulu izma…" at bounding box center [498, 178] width 402 height 127
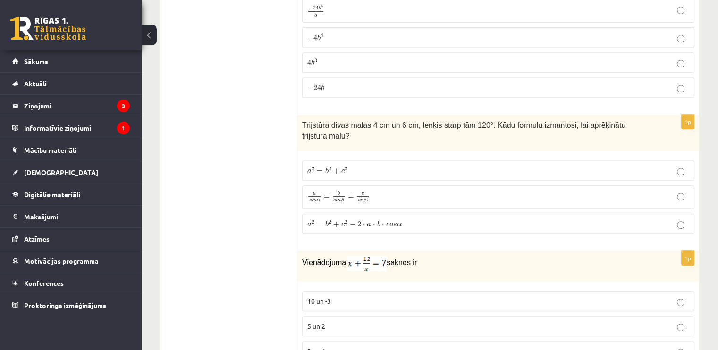
drag, startPoint x: 402, startPoint y: 190, endPoint x: 406, endPoint y: 205, distance: 15.6
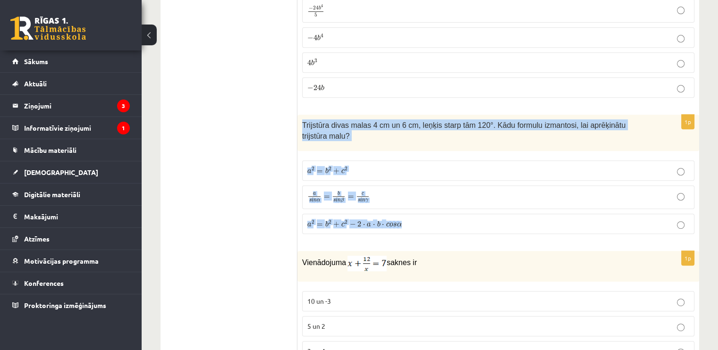
drag, startPoint x: 409, startPoint y: 199, endPoint x: 301, endPoint y: 107, distance: 142.0
click at [301, 115] on div "1p Trijstūra divas malas 4 cm un 6 cm, leņķis starp tām 120°. Kādu formulu izma…" at bounding box center [498, 178] width 402 height 127
copy div "Trijstūra divas malas 4 cm un 6 cm, leņķis starp tām 120°. Kādu formulu izmanto…"
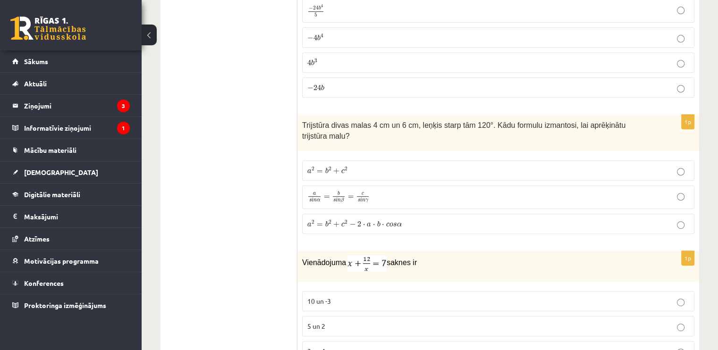
click at [342, 223] on span "c" at bounding box center [342, 225] width 3 height 4
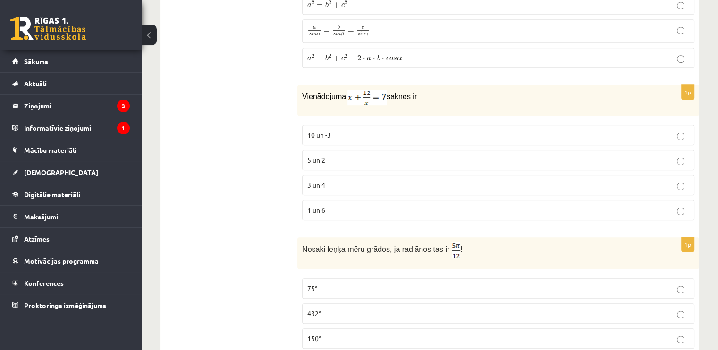
scroll to position [4190, 0]
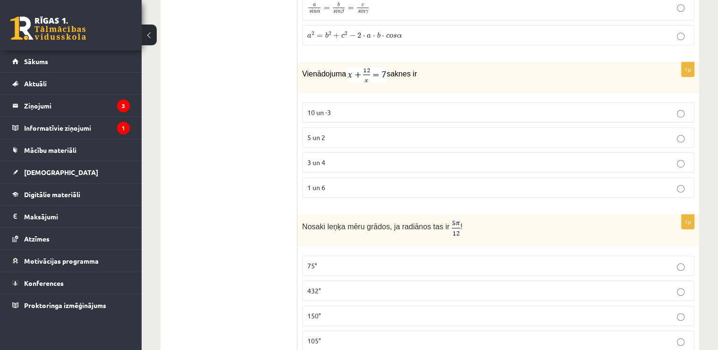
click at [399, 261] on p "75°" at bounding box center [498, 266] width 382 height 10
click at [347, 158] on p "3 un 4" at bounding box center [498, 163] width 382 height 10
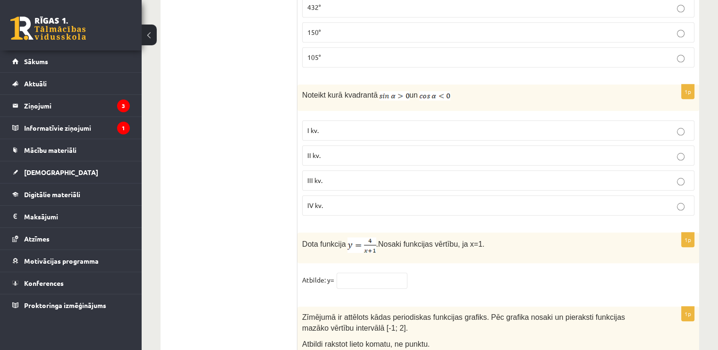
scroll to position [4474, 0]
click at [347, 146] on label "II kv." at bounding box center [498, 156] width 392 height 20
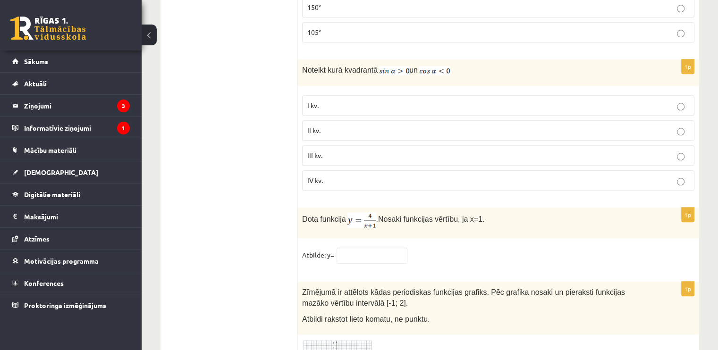
scroll to position [4521, 0]
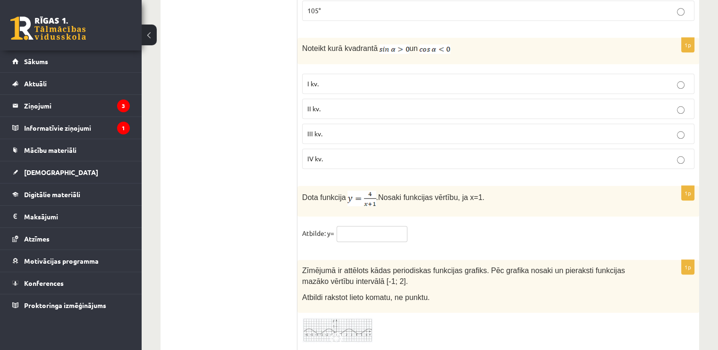
click at [383, 226] on input "text" at bounding box center [372, 234] width 71 height 16
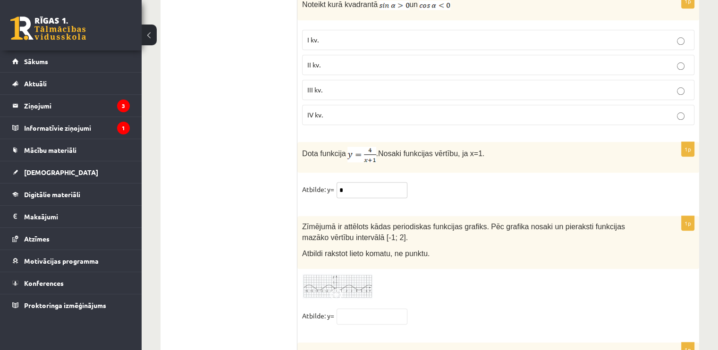
scroll to position [4615, 0]
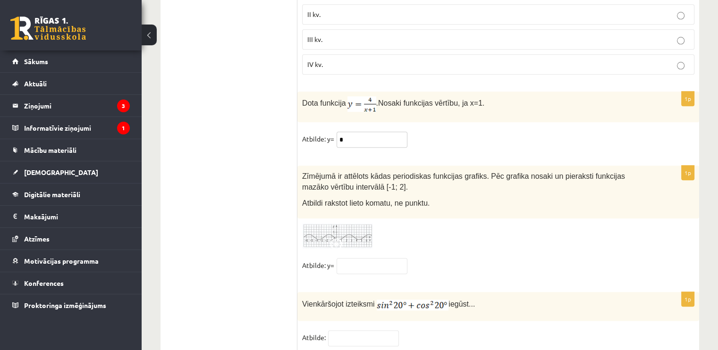
type input "*"
click at [347, 223] on img at bounding box center [337, 236] width 71 height 26
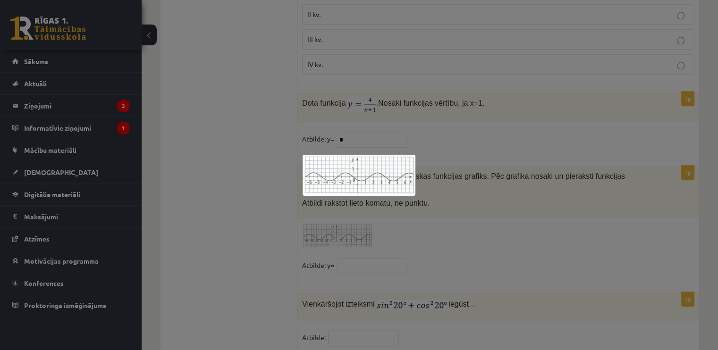
click at [460, 245] on div at bounding box center [359, 175] width 718 height 350
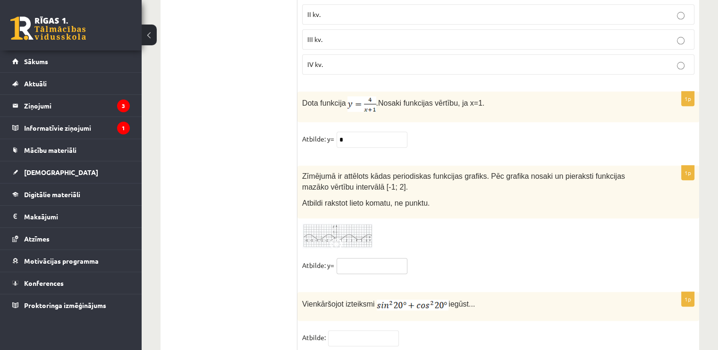
click at [383, 258] on input "text" at bounding box center [372, 266] width 71 height 16
type input "*"
click at [365, 330] on input "text" at bounding box center [363, 338] width 71 height 16
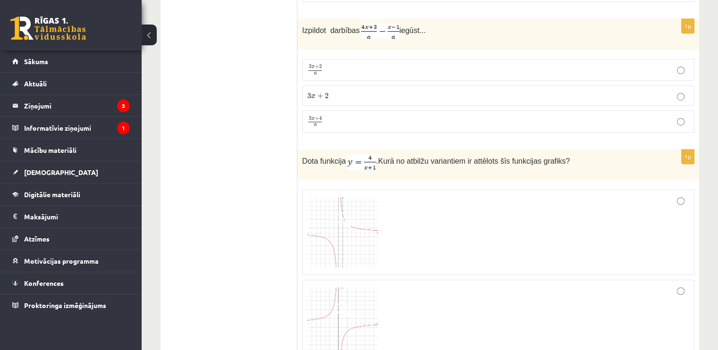
scroll to position [0, 0]
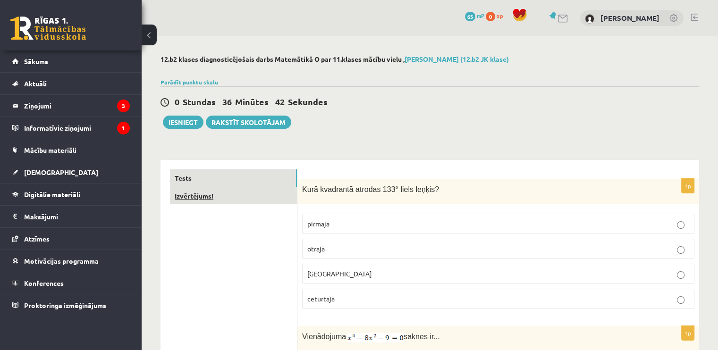
type input "*"
click at [223, 199] on link "Izvērtējums!" at bounding box center [233, 195] width 127 height 17
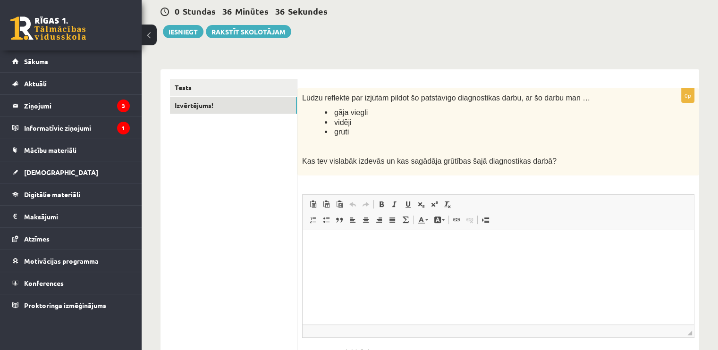
scroll to position [112, 0]
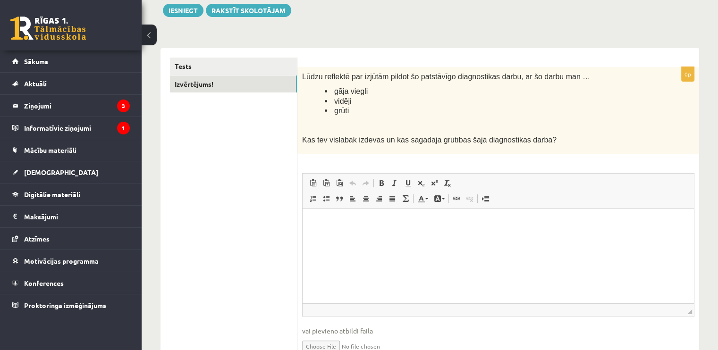
click at [387, 221] on p "Editor, wiswyg-editor-user-answer-47024903930460" at bounding box center [498, 224] width 372 height 10
click at [188, 10] on button "Iesniegt" at bounding box center [183, 10] width 41 height 13
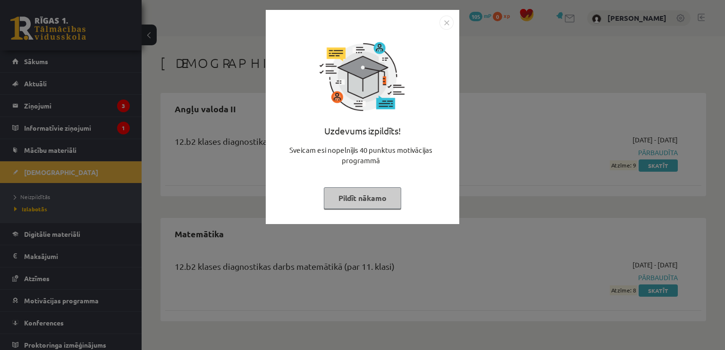
click at [450, 32] on div "Uzdevums izpildīts! Sveicam esi nopelnījis 40 punktus motivācijas programmā Pil…" at bounding box center [362, 124] width 182 height 189
click at [450, 22] on img "Close" at bounding box center [447, 23] width 14 height 14
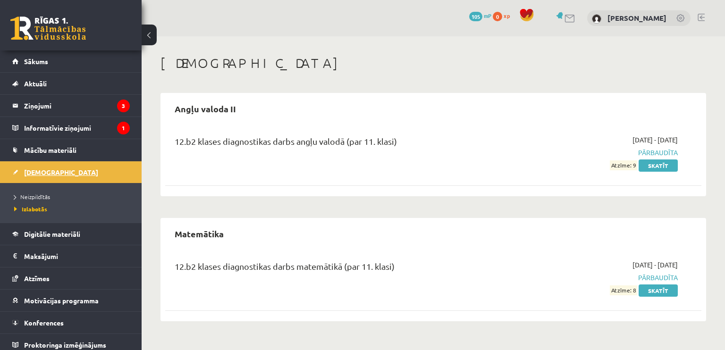
click at [74, 172] on link "[DEMOGRAPHIC_DATA]" at bounding box center [71, 172] width 118 height 22
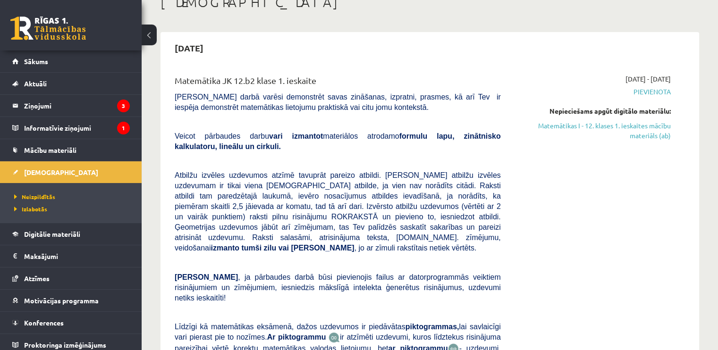
scroll to position [47, 0]
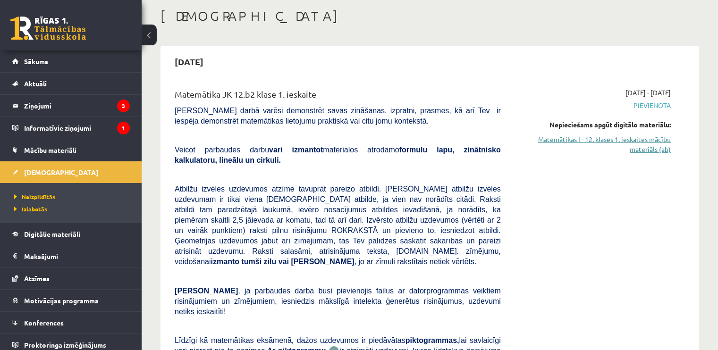
click at [613, 147] on link "Matemātikas I - 12. klases 1. ieskaites mācību materiāls (ab)" at bounding box center [593, 145] width 156 height 20
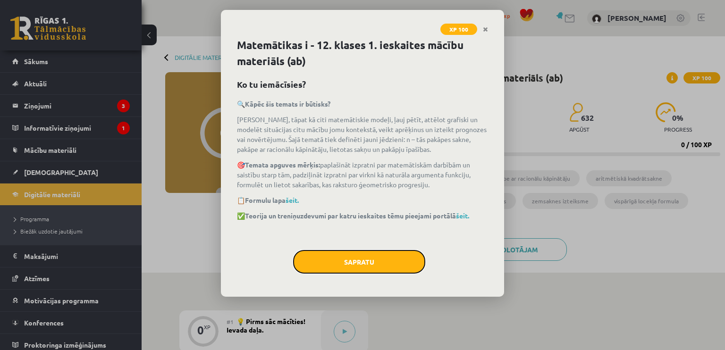
click at [387, 261] on button "Sapratu" at bounding box center [359, 262] width 132 height 24
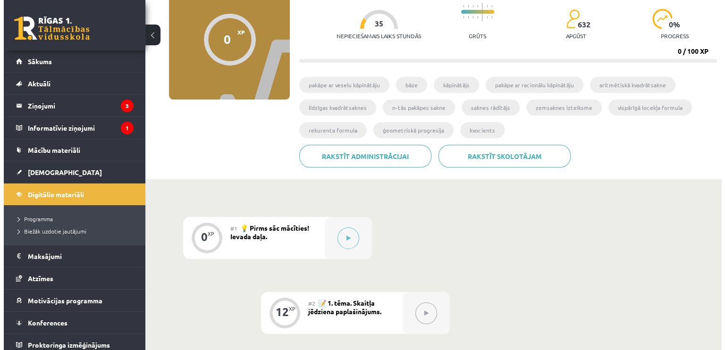
scroll to position [94, 0]
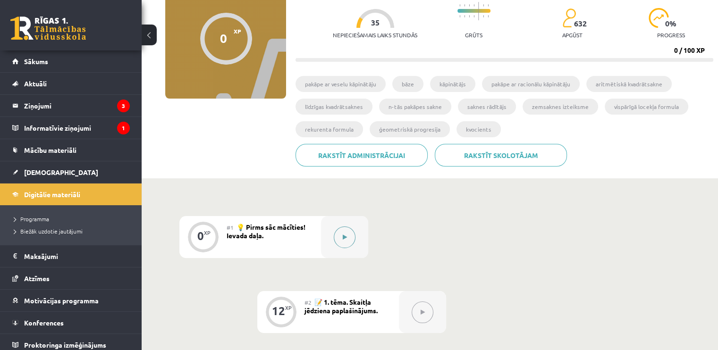
click at [353, 242] on button at bounding box center [345, 238] width 22 height 22
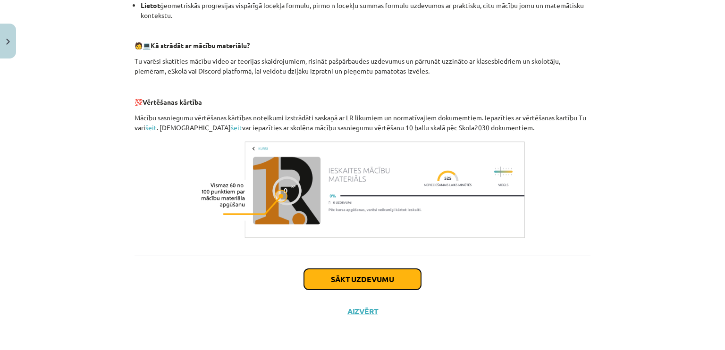
click at [402, 281] on button "Sākt uzdevumu" at bounding box center [362, 279] width 117 height 21
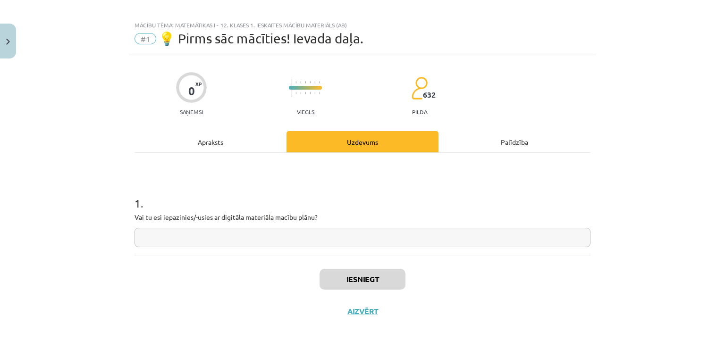
click at [361, 234] on input "text" at bounding box center [363, 237] width 456 height 19
type input "**"
click at [363, 272] on button "Iesniegt" at bounding box center [363, 279] width 86 height 21
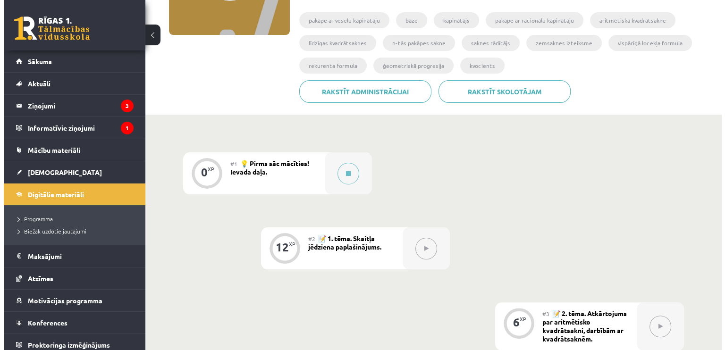
scroll to position [236, 0]
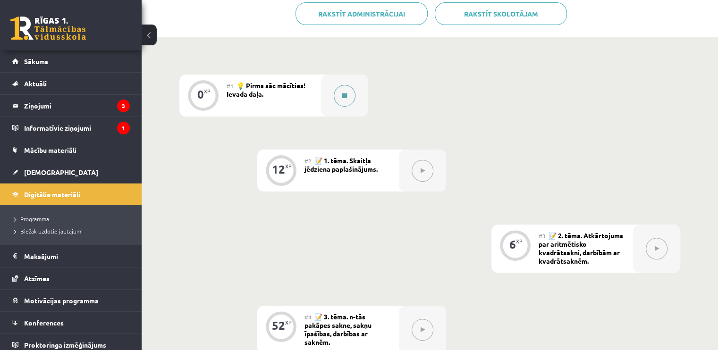
click at [336, 92] on button at bounding box center [345, 96] width 22 height 22
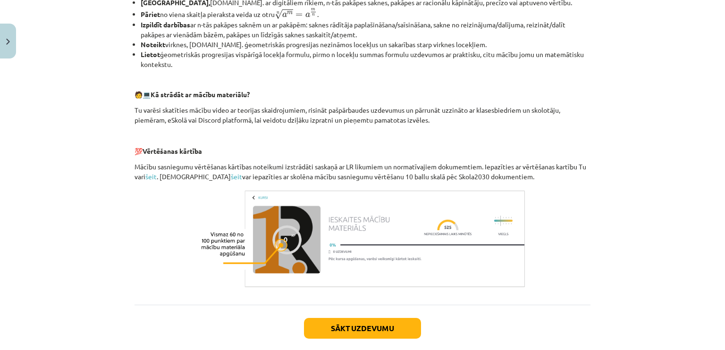
scroll to position [408, 0]
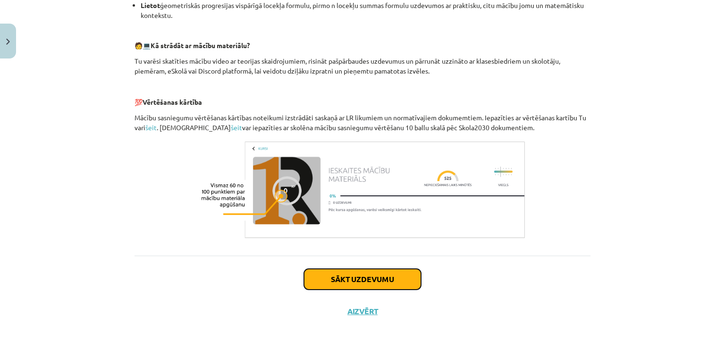
click at [406, 270] on button "Sākt uzdevumu" at bounding box center [362, 279] width 117 height 21
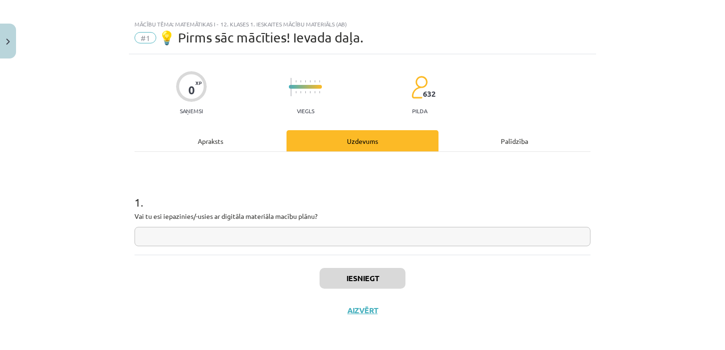
scroll to position [8, 0]
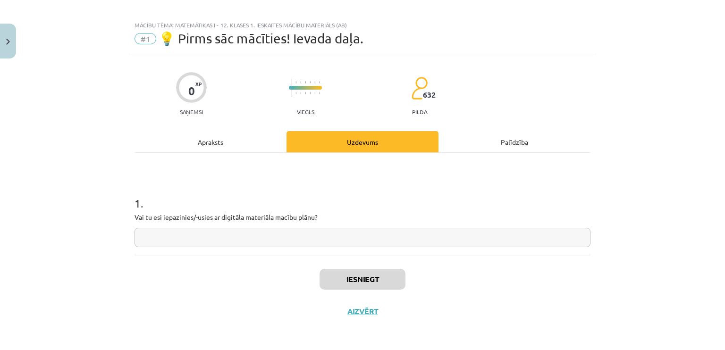
click at [376, 240] on input "text" at bounding box center [363, 237] width 456 height 19
type input "**"
click at [345, 271] on button "Iesniegt" at bounding box center [363, 279] width 86 height 21
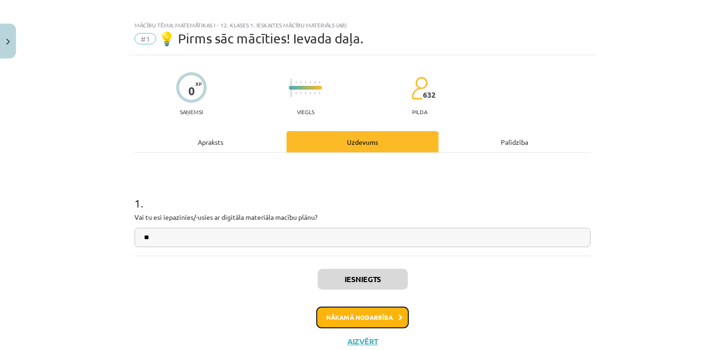
click at [388, 317] on button "Nākamā nodarbība" at bounding box center [362, 318] width 93 height 22
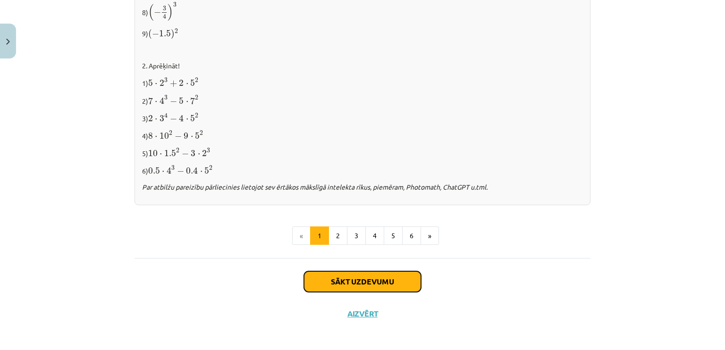
click at [389, 276] on button "Sākt uzdevumu" at bounding box center [362, 281] width 117 height 21
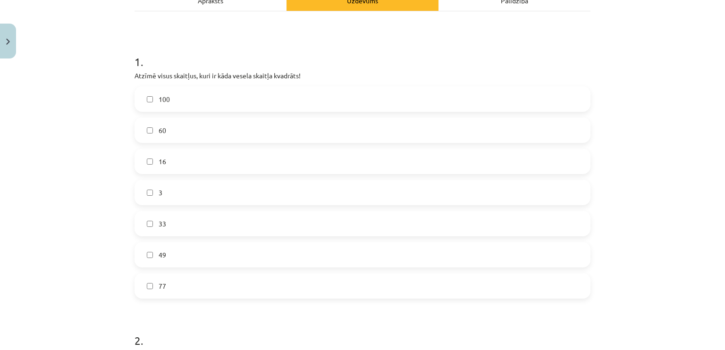
scroll to position [165, 0]
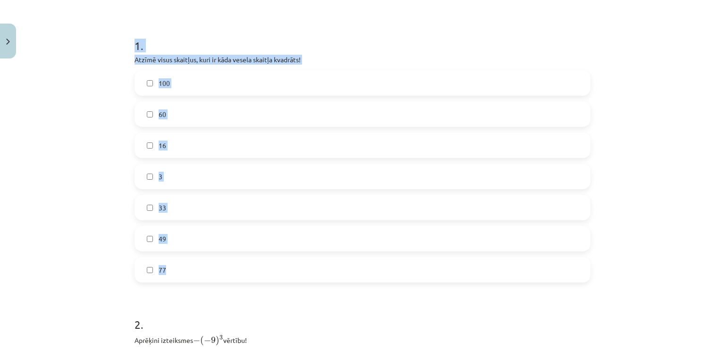
drag, startPoint x: 131, startPoint y: 43, endPoint x: 223, endPoint y: 251, distance: 226.6
click at [223, 257] on div "1 . Atzīmē visus skaitļus, kuri ir kāda vesela skaitļa kvadrāts! 100 60 16 3 33…" at bounding box center [363, 153] width 456 height 260
copy div "1 . Atzīmē visus skaitļus, kuri ir kāda vesela skaitļa kvadrāts! 100 60 16 3 33…"
click at [197, 86] on label "100" at bounding box center [362, 83] width 454 height 24
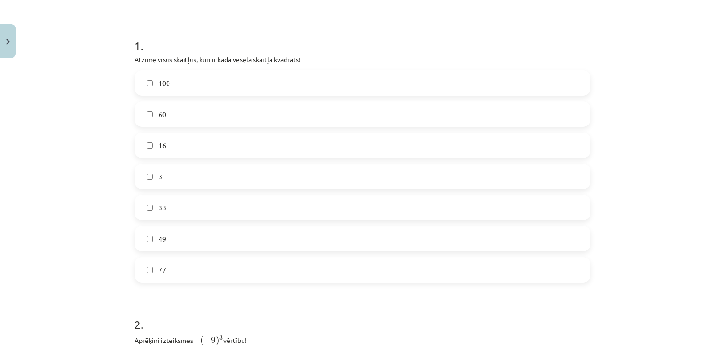
click at [195, 142] on label "16" at bounding box center [362, 146] width 454 height 24
click at [193, 237] on label "49" at bounding box center [362, 239] width 454 height 24
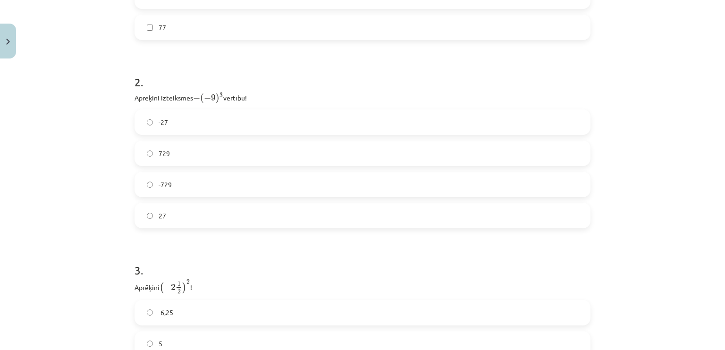
scroll to position [448, 0]
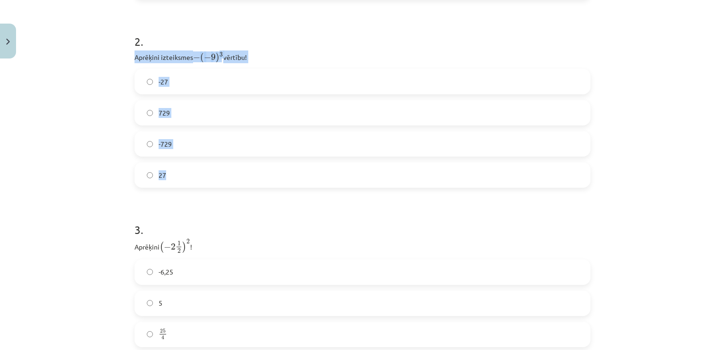
drag, startPoint x: 135, startPoint y: 57, endPoint x: 202, endPoint y: 162, distance: 124.6
click at [204, 164] on div "12 XP Saņemsi Viegls 632 pilda Apraksts Uzdevums Palīdzība 1 . Atzīmē visus ska…" at bounding box center [362, 23] width 467 height 819
copy div "Aprēķini izteiksmes − ( − 9 ) 3 − ( − 9 ) 3 vērtību! -27 729 -729 27"
click at [113, 123] on div "Mācību tēma: Matemātikas i - 12. klases 1. ieskaites mācību materiāls (ab) #2 📝…" at bounding box center [362, 175] width 725 height 350
click at [191, 114] on label "729" at bounding box center [362, 113] width 454 height 24
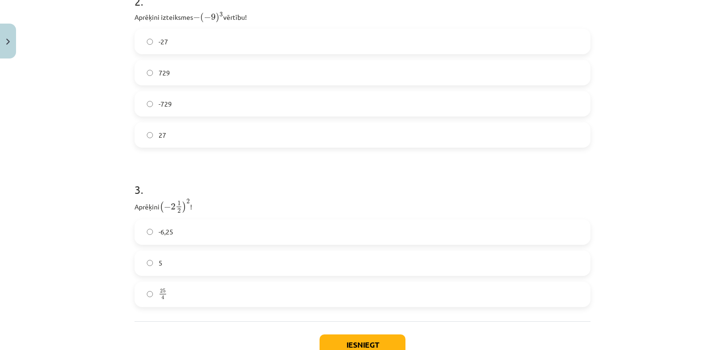
scroll to position [543, 0]
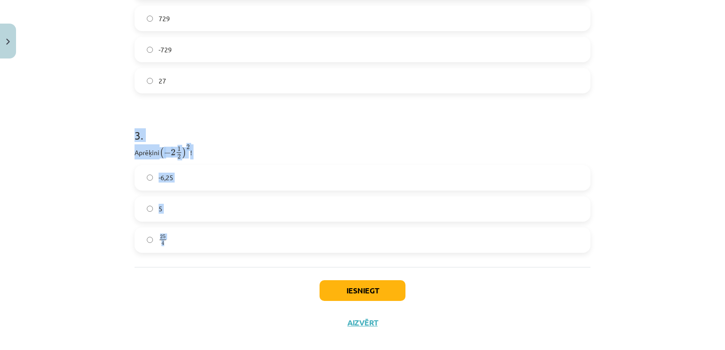
drag, startPoint x: 128, startPoint y: 137, endPoint x: 186, endPoint y: 222, distance: 103.0
drag, startPoint x: 186, startPoint y: 222, endPoint x: 117, endPoint y: 146, distance: 102.6
click at [117, 146] on div "Mācību tēma: Matemātikas i - 12. klases 1. ieskaites mācību materiāls (ab) #2 📝…" at bounding box center [362, 175] width 725 height 350
drag, startPoint x: 125, startPoint y: 153, endPoint x: 198, endPoint y: 154, distance: 73.7
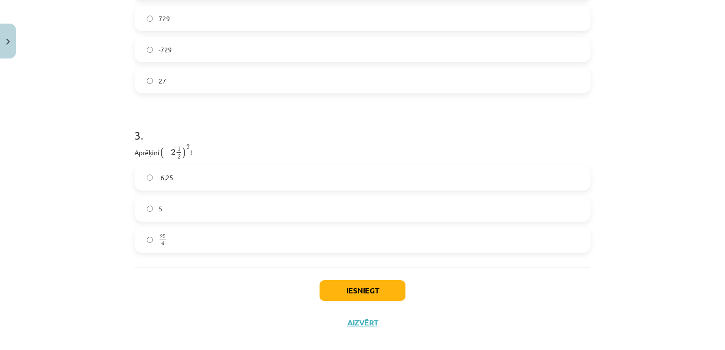
click at [198, 155] on div "Mācību tēma: Matemātikas i - 12. klases 1. ieskaites mācību materiāls (ab) #2 📝…" at bounding box center [362, 175] width 725 height 350
copy p "Aprēķini ( − 2 1 2 ) 2 ( − 2 1 2 ) 2 !"
click at [32, 155] on div "Mācību tēma: Matemātikas i - 12. klases 1. ieskaites mācību materiāls (ab) #2 📝…" at bounding box center [362, 175] width 725 height 350
click at [189, 124] on h1 "3 ." at bounding box center [363, 126] width 456 height 29
click at [223, 183] on label "-6,25" at bounding box center [362, 178] width 454 height 24
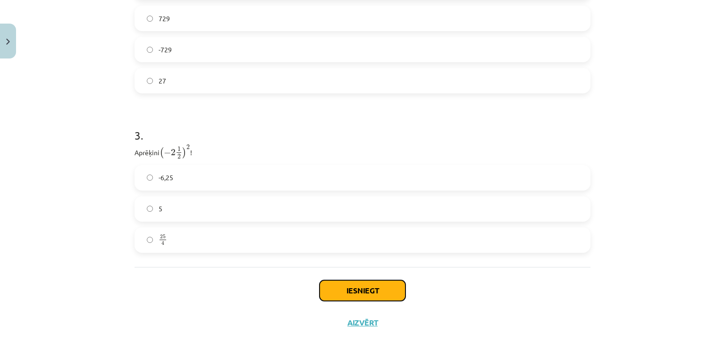
click at [347, 291] on button "Iesniegt" at bounding box center [363, 290] width 86 height 21
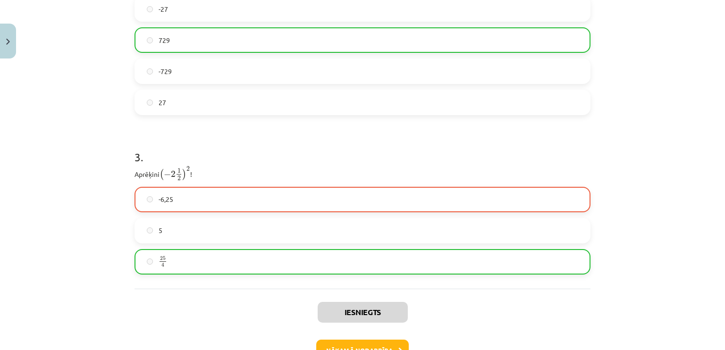
scroll to position [584, 0]
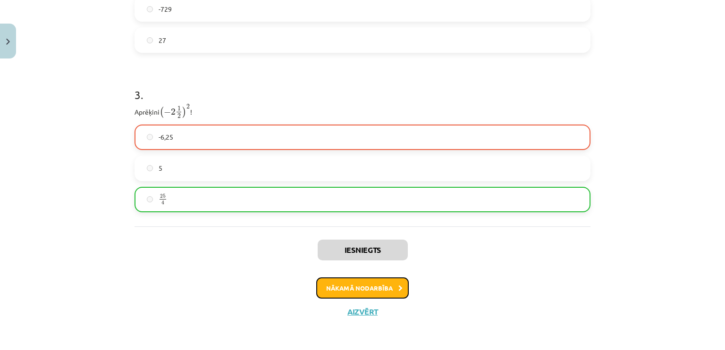
click at [347, 290] on button "Nākamā nodarbība" at bounding box center [362, 289] width 93 height 22
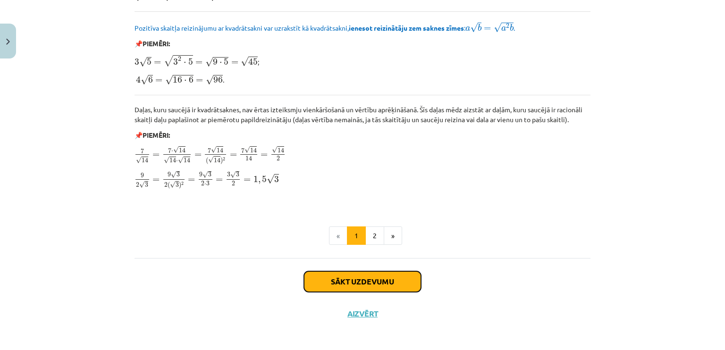
click at [378, 278] on button "Sākt uzdevumu" at bounding box center [362, 281] width 117 height 21
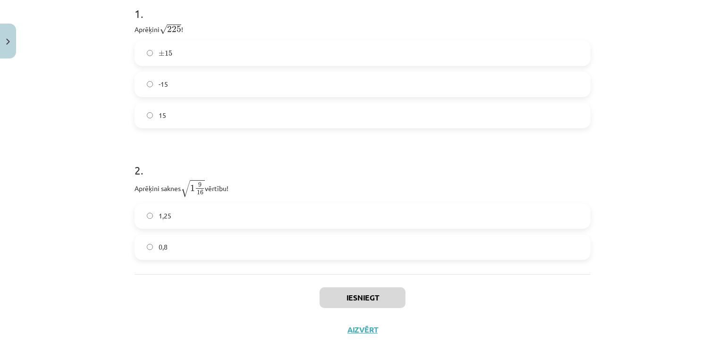
scroll to position [165, 0]
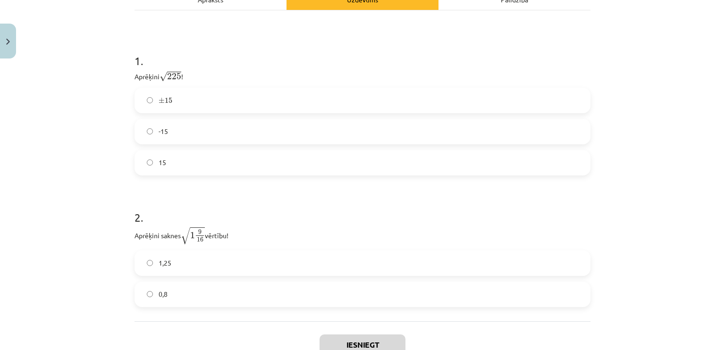
click at [171, 159] on label "15" at bounding box center [362, 163] width 454 height 24
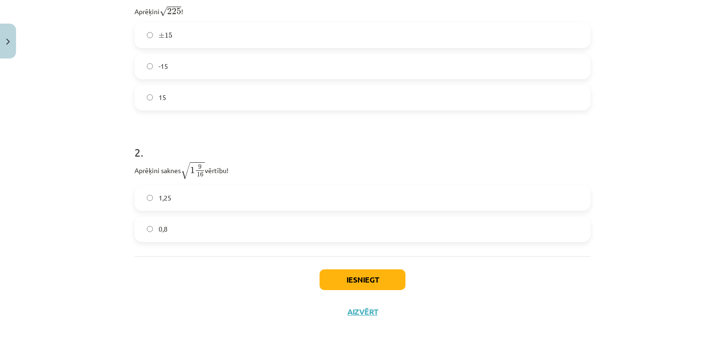
scroll to position [230, 0]
drag, startPoint x: 136, startPoint y: 165, endPoint x: 228, endPoint y: 167, distance: 91.6
click at [228, 167] on div "6 XP Saņemsi Sarežģīts 632 pilda Apraksts Uzdevums Palīdzība 1 . Aprēķini √ 225…" at bounding box center [362, 88] width 467 height 481
copy p "Aprēķini saknes √ 1 9 16 1 9 16 vērtību!"
click at [175, 202] on label "1,25" at bounding box center [362, 198] width 454 height 24
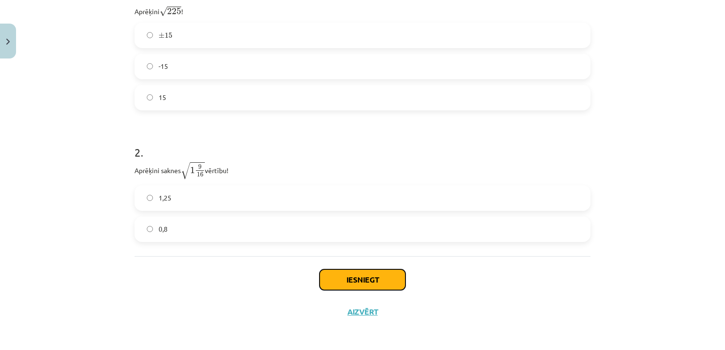
click at [352, 276] on button "Iesniegt" at bounding box center [363, 280] width 86 height 21
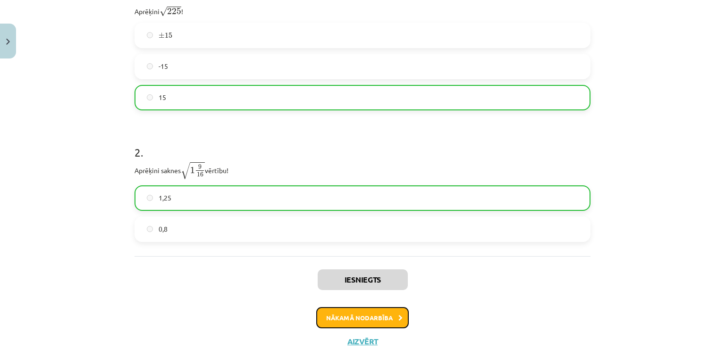
click at [354, 314] on button "Nākamā nodarbība" at bounding box center [362, 318] width 93 height 22
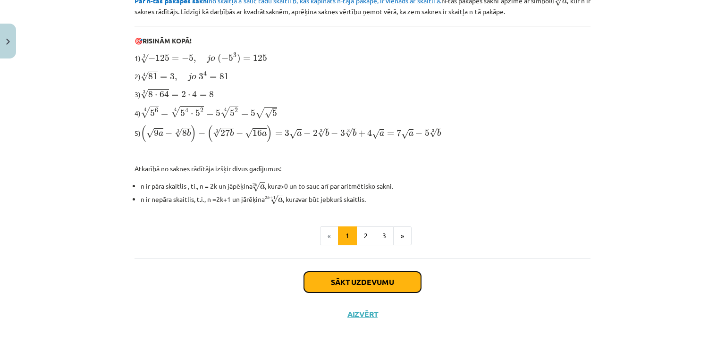
click at [373, 275] on button "Sākt uzdevumu" at bounding box center [362, 282] width 117 height 21
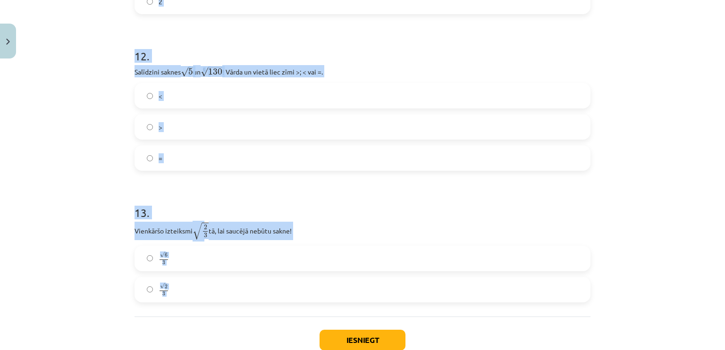
scroll to position [2106, 0]
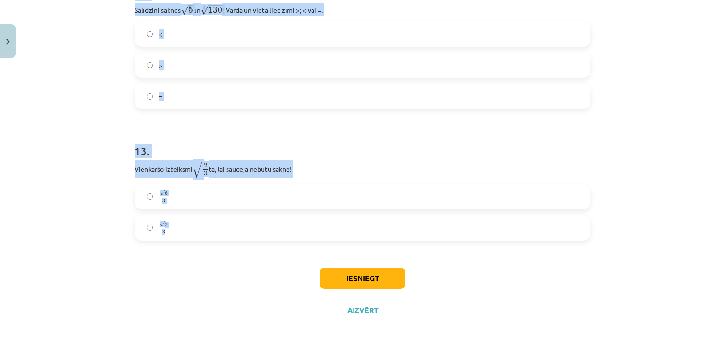
drag, startPoint x: 125, startPoint y: 95, endPoint x: 191, endPoint y: 239, distance: 158.7
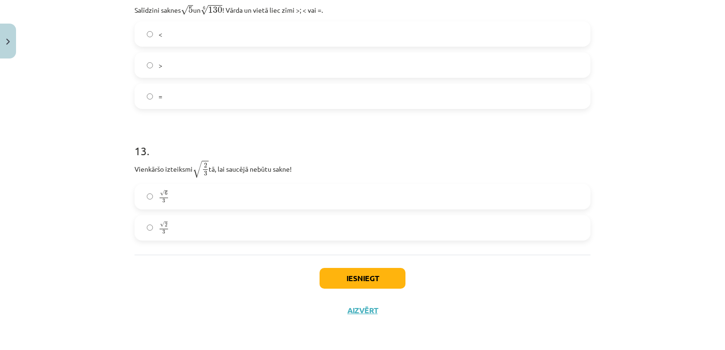
drag, startPoint x: 191, startPoint y: 240, endPoint x: 117, endPoint y: 115, distance: 145.4
click at [117, 115] on div "Mācību tēma: Matemātikas i - 12. klases 1. ieskaites mācību materiāls (ab) #4 📝…" at bounding box center [362, 175] width 725 height 350
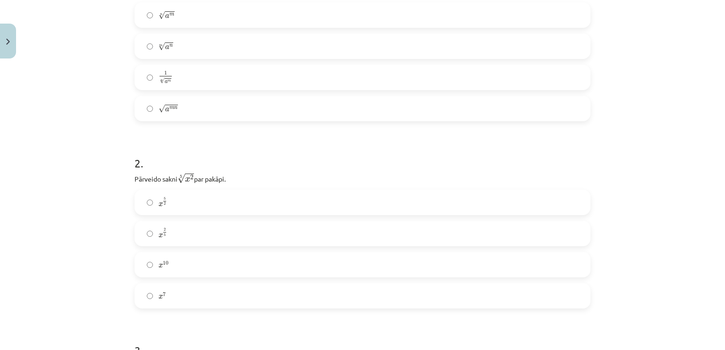
scroll to position [124, 0]
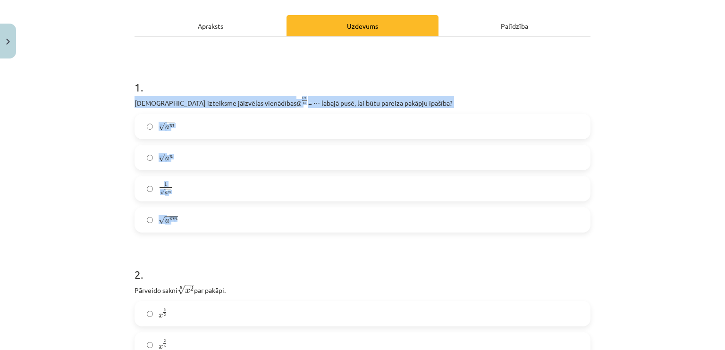
drag, startPoint x: 132, startPoint y: 109, endPoint x: 207, endPoint y: 214, distance: 128.9
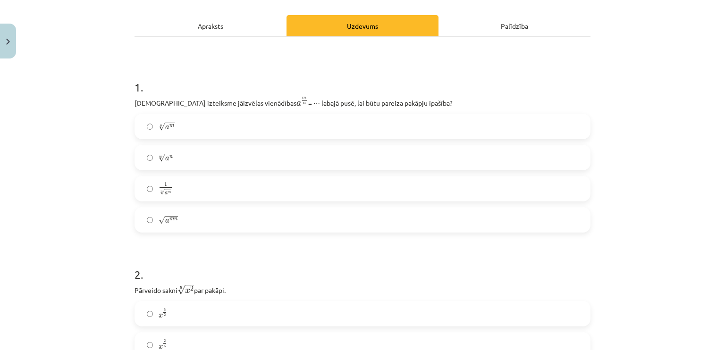
drag, startPoint x: 206, startPoint y: 209, endPoint x: 124, endPoint y: 156, distance: 98.1
click at [119, 172] on div "Mācību tēma: Matemātikas i - 12. klases 1. ieskaites mācību materiāls (ab) #4 📝…" at bounding box center [362, 175] width 725 height 350
drag, startPoint x: 124, startPoint y: 103, endPoint x: 404, endPoint y: 96, distance: 280.1
click at [404, 96] on div "Mācību tēma: Matemātikas i - 12. klases 1. ieskaites mācību materiāls (ab) #4 📝…" at bounding box center [362, 175] width 725 height 350
copy p "Kura izteiksme jāizvēlas vienādības a m n a m n = ⋯ labajā pusē, lai būtu parei…"
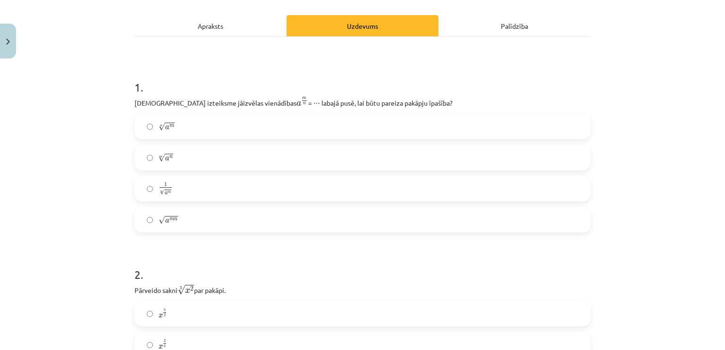
click at [74, 186] on div "Mācību tēma: Matemātikas i - 12. klases 1. ieskaites mācību materiāls (ab) #4 📝…" at bounding box center [362, 175] width 725 height 350
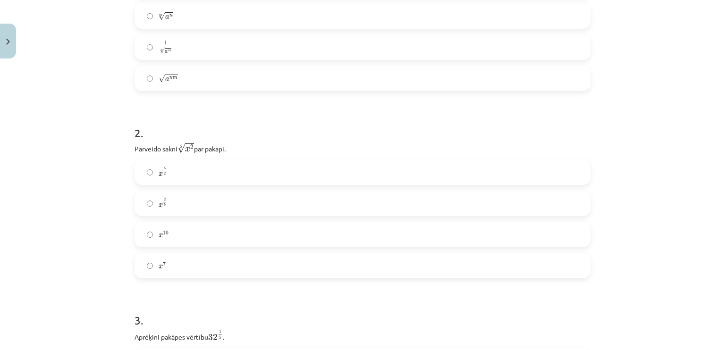
scroll to position [218, 0]
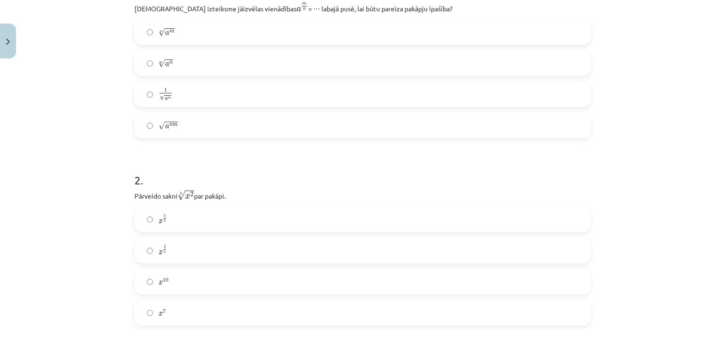
click at [181, 93] on label "1 n √ a m 1 a m n" at bounding box center [362, 95] width 454 height 24
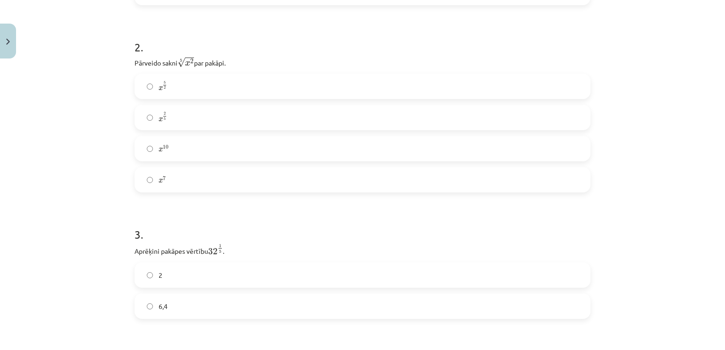
scroll to position [360, 0]
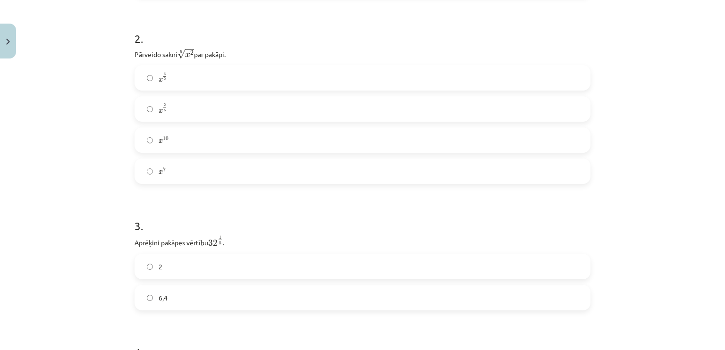
click at [190, 76] on label "x 5 2 x 5 2" at bounding box center [362, 78] width 454 height 24
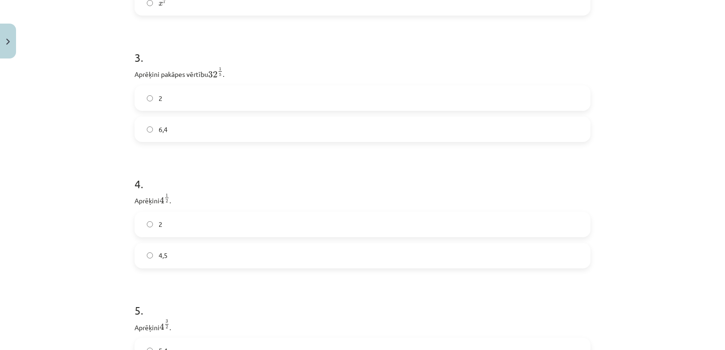
scroll to position [549, 0]
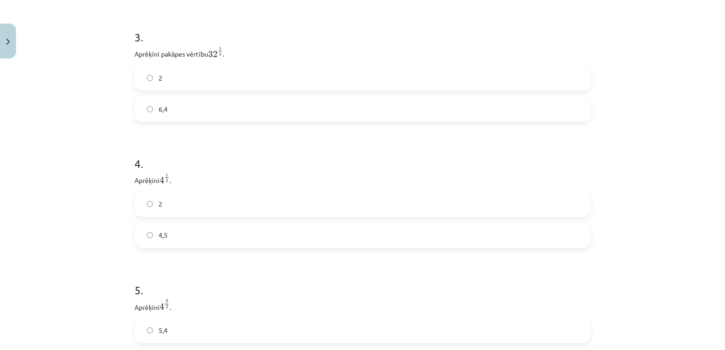
click at [215, 90] on label "2" at bounding box center [362, 78] width 454 height 24
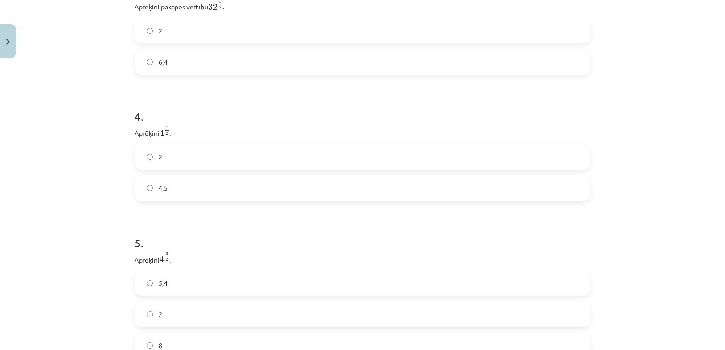
click at [175, 188] on label "4,5" at bounding box center [362, 189] width 454 height 24
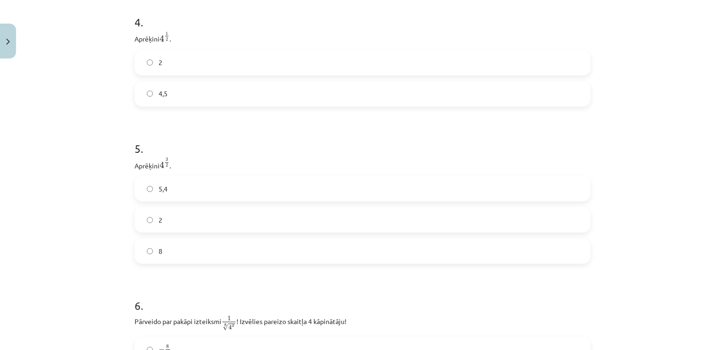
click at [187, 217] on label "2" at bounding box center [362, 220] width 454 height 24
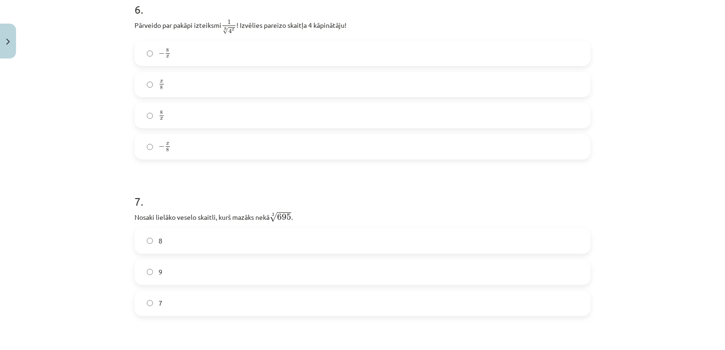
scroll to position [973, 0]
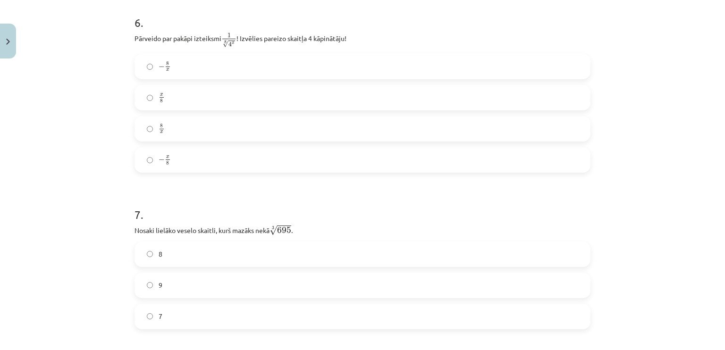
click at [202, 131] on label "8 x 8 x" at bounding box center [362, 129] width 454 height 24
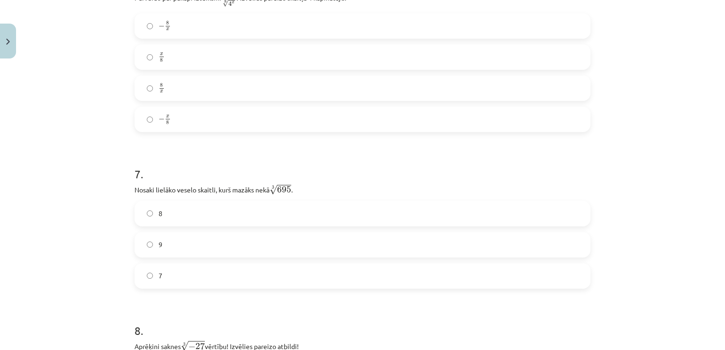
scroll to position [1115, 0]
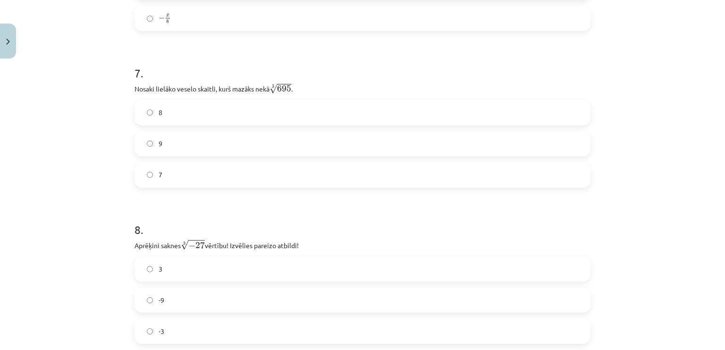
click at [171, 118] on label "8" at bounding box center [362, 113] width 454 height 24
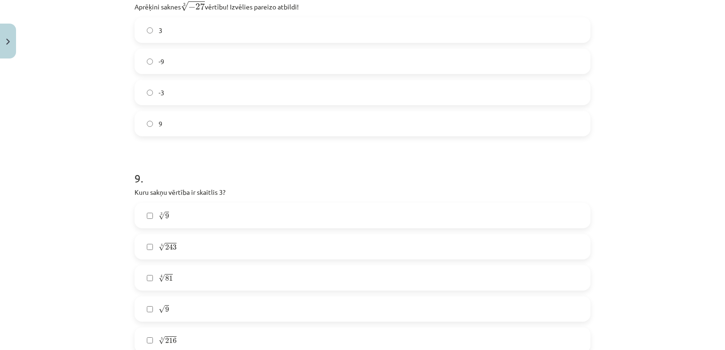
scroll to position [1304, 0]
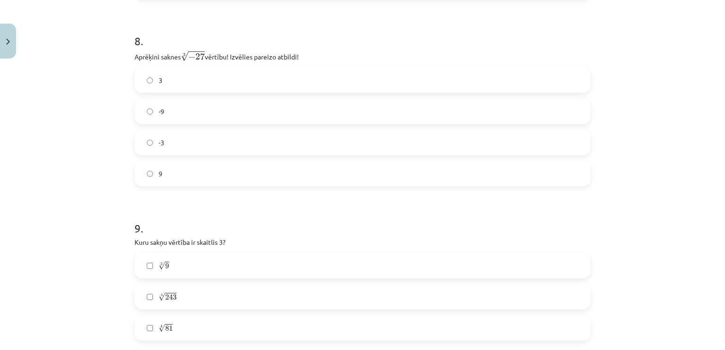
click at [206, 141] on label "-3" at bounding box center [362, 143] width 454 height 24
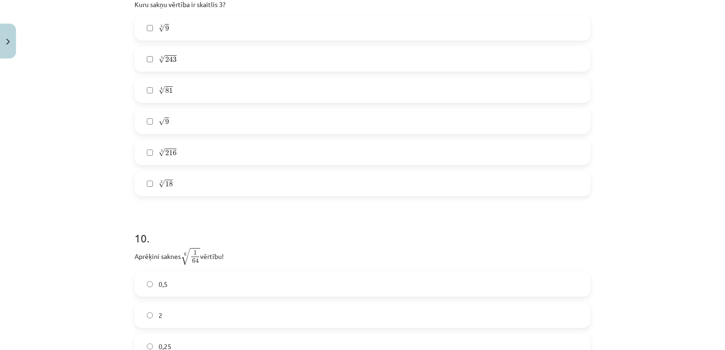
scroll to position [1493, 0]
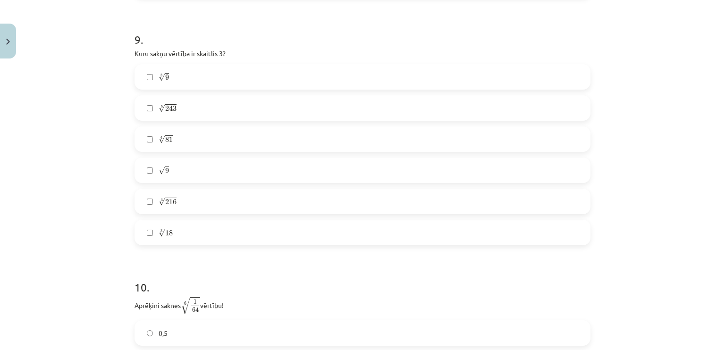
click at [168, 109] on span "243" at bounding box center [170, 109] width 11 height 6
click at [172, 148] on label "4 √ 81 81 4" at bounding box center [362, 139] width 454 height 24
click at [173, 170] on label "√ 9 9" at bounding box center [362, 171] width 454 height 24
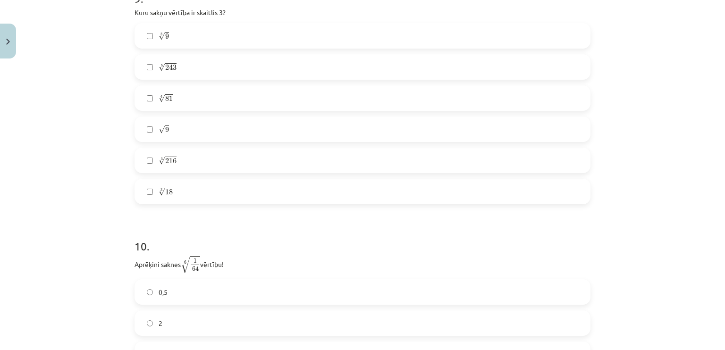
scroll to position [1634, 0]
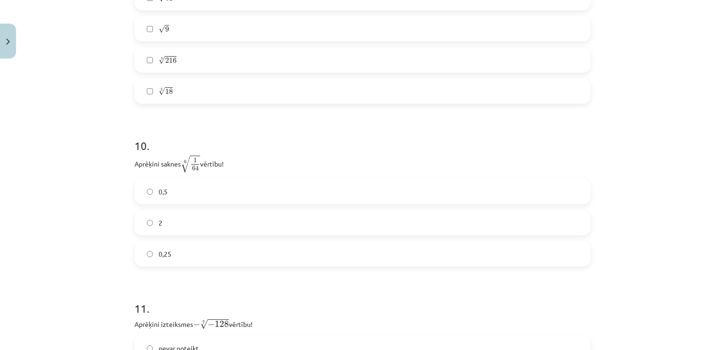
click at [198, 189] on label "0,5" at bounding box center [362, 192] width 454 height 24
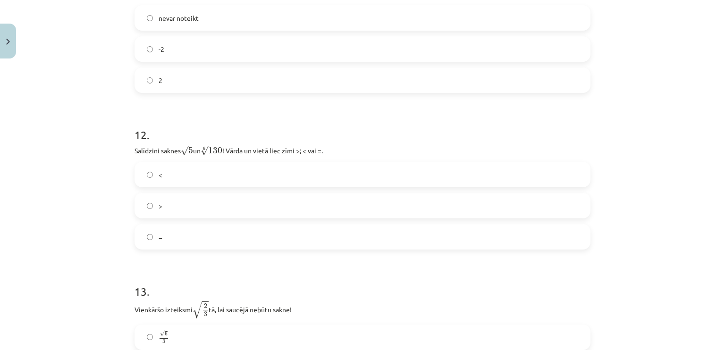
scroll to position [1918, 0]
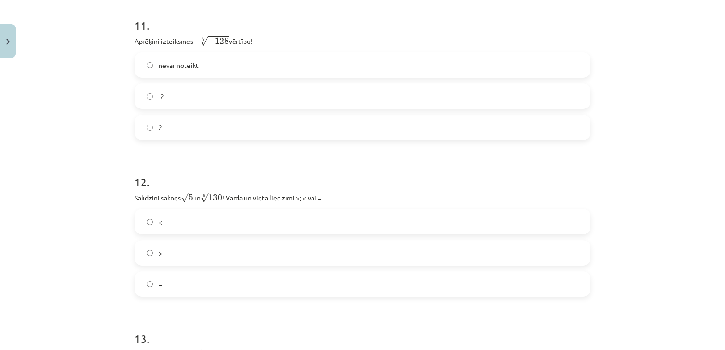
click at [194, 102] on label "-2" at bounding box center [362, 97] width 454 height 24
click at [192, 216] on label "<" at bounding box center [362, 222] width 454 height 24
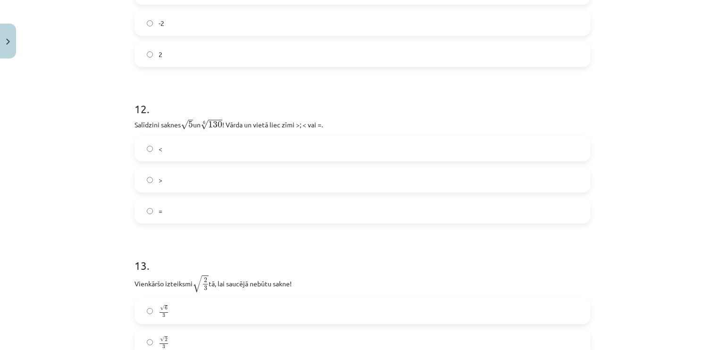
scroll to position [2106, 0]
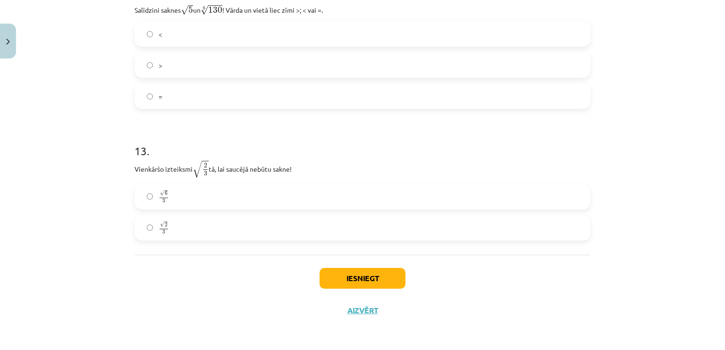
click at [174, 200] on label "√ 6 3 6 3" at bounding box center [362, 197] width 454 height 24
click at [359, 272] on button "Iesniegt" at bounding box center [363, 278] width 86 height 21
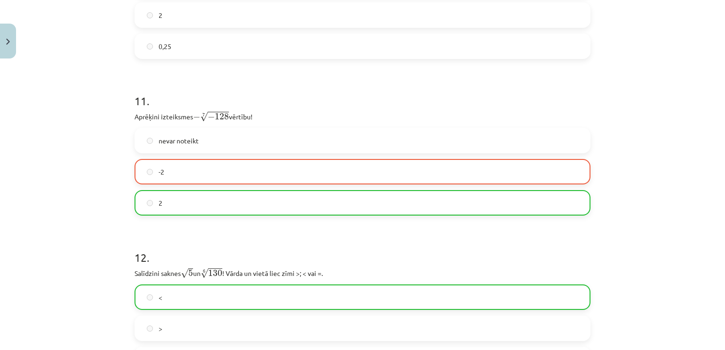
scroll to position [1729, 0]
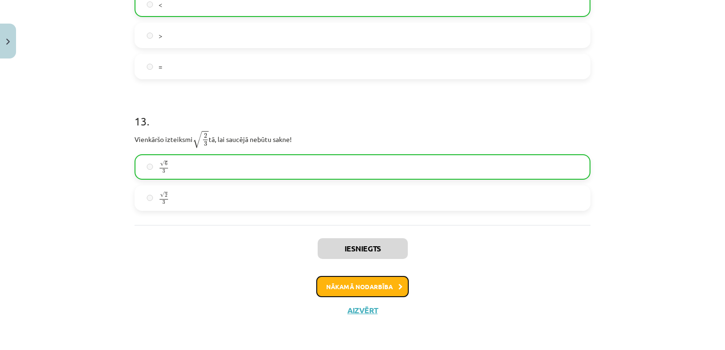
click at [386, 289] on button "Nākamā nodarbība" at bounding box center [362, 287] width 93 height 22
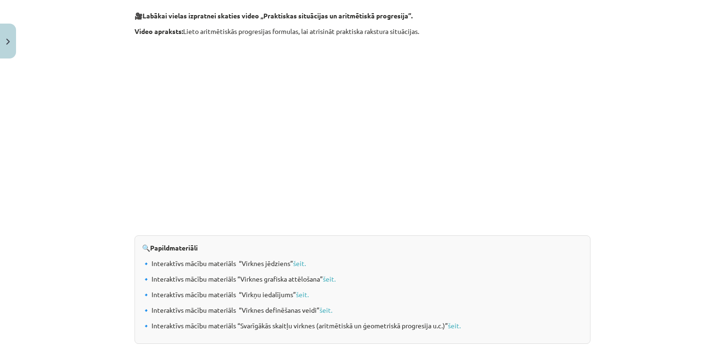
scroll to position [972, 0]
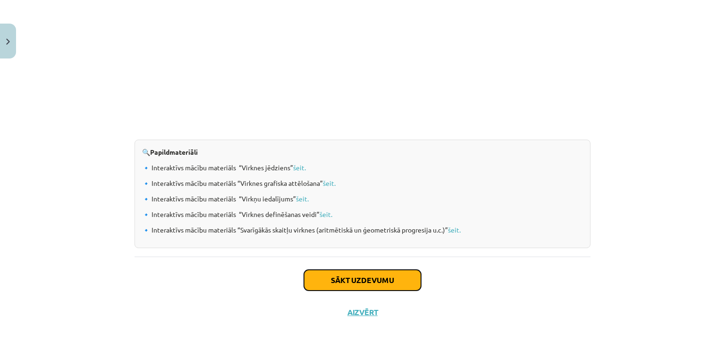
click at [378, 279] on button "Sākt uzdevumu" at bounding box center [362, 280] width 117 height 21
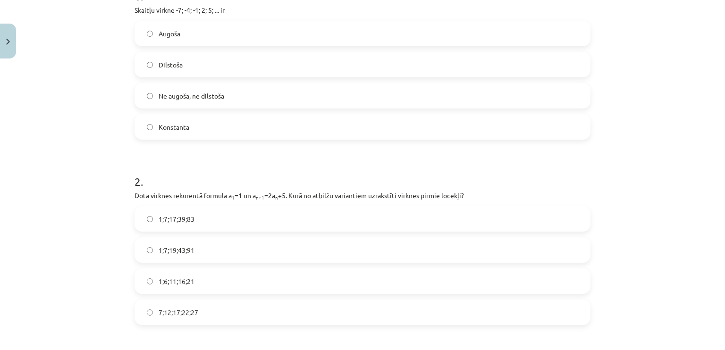
scroll to position [212, 0]
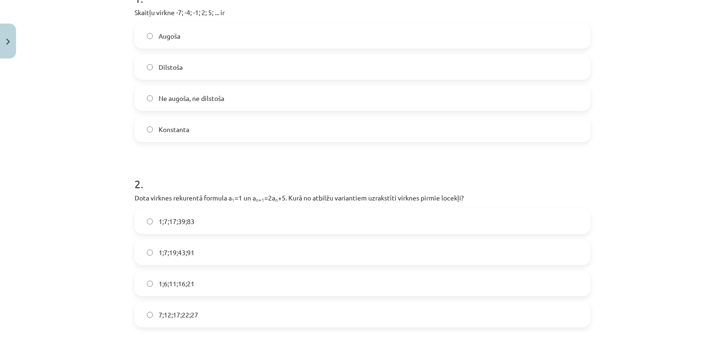
click at [222, 247] on label "1;7;19;43;91" at bounding box center [362, 253] width 454 height 24
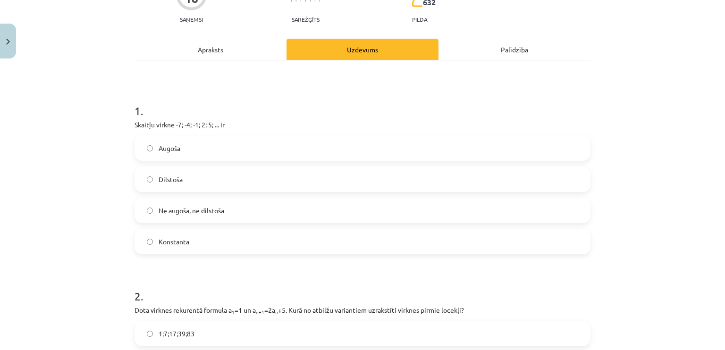
click at [185, 149] on label "Augoša" at bounding box center [362, 148] width 454 height 24
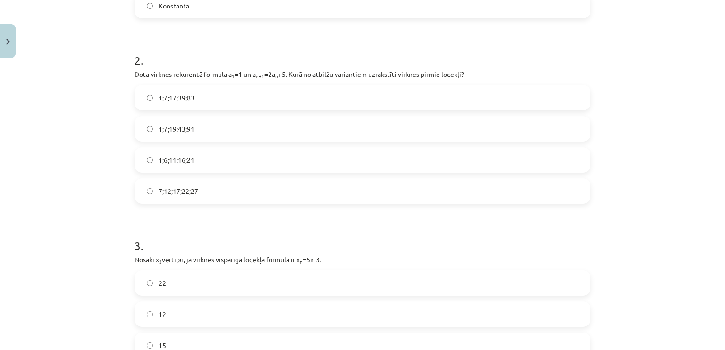
scroll to position [478, 0]
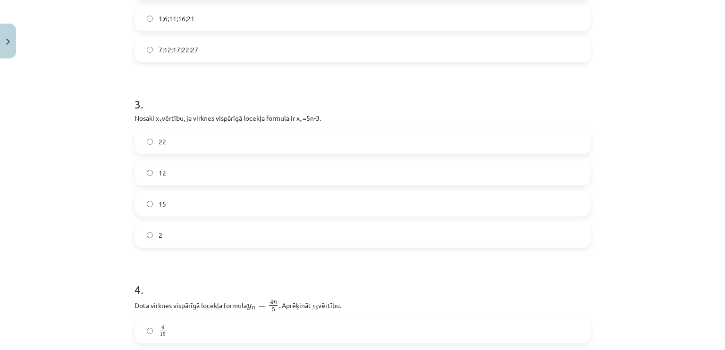
click at [205, 168] on label "12" at bounding box center [362, 173] width 454 height 24
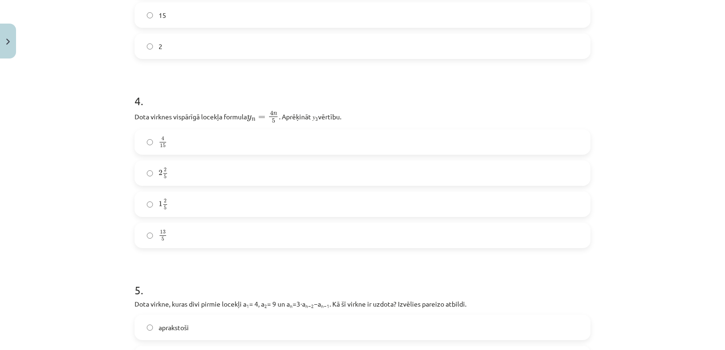
click at [207, 169] on label "2 2 5 2 2 5" at bounding box center [362, 173] width 454 height 24
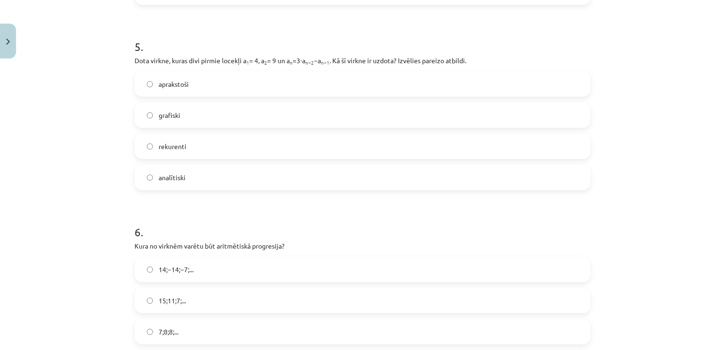
scroll to position [903, 0]
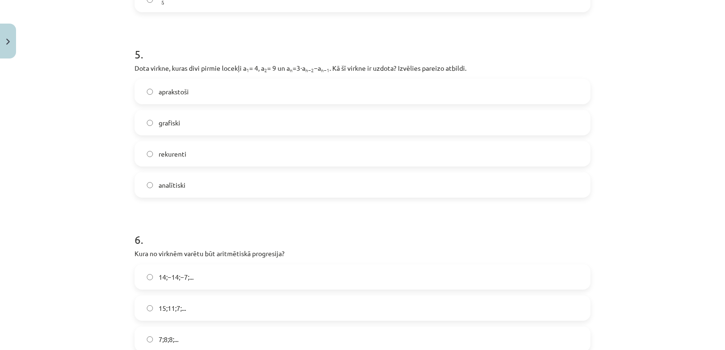
click at [221, 147] on label "rekurenti" at bounding box center [362, 154] width 454 height 24
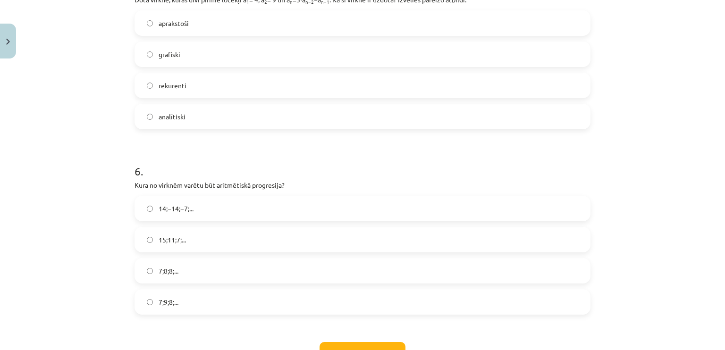
scroll to position [1044, 0]
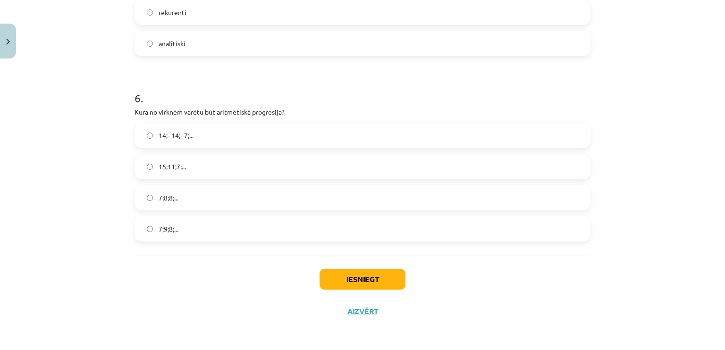
click at [216, 156] on label "15;11;7;..." at bounding box center [362, 167] width 454 height 24
click at [335, 277] on button "Iesniegt" at bounding box center [363, 279] width 86 height 21
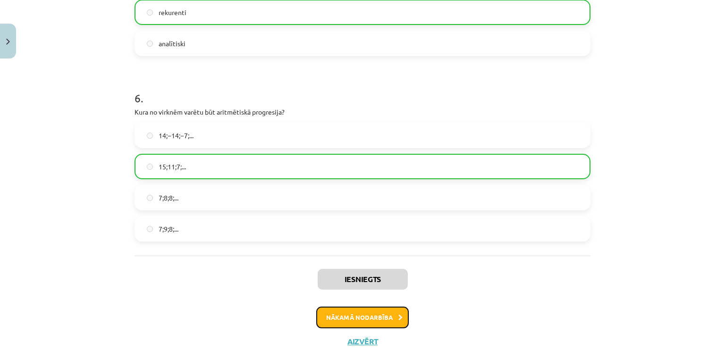
click at [346, 314] on button "Nākamā nodarbība" at bounding box center [362, 318] width 93 height 22
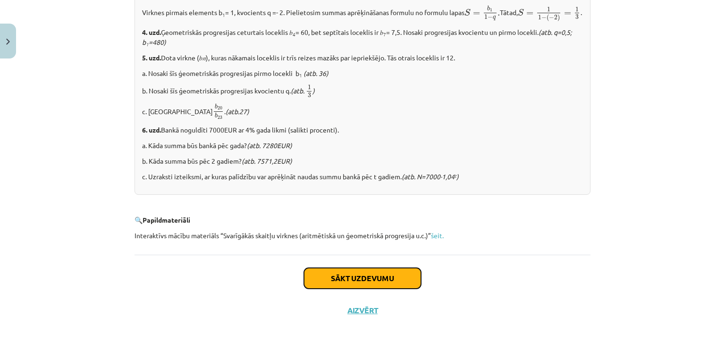
click at [333, 276] on button "Sākt uzdevumu" at bounding box center [362, 278] width 117 height 21
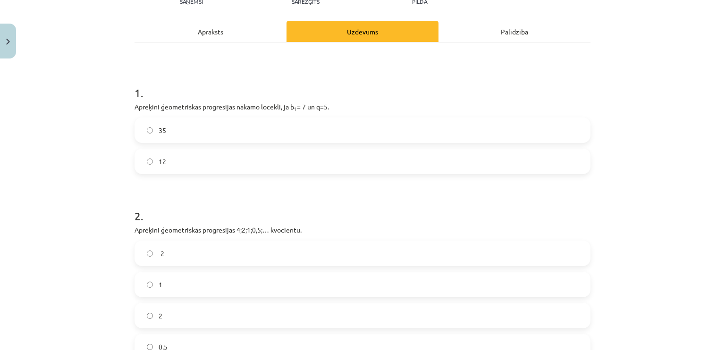
scroll to position [165, 0]
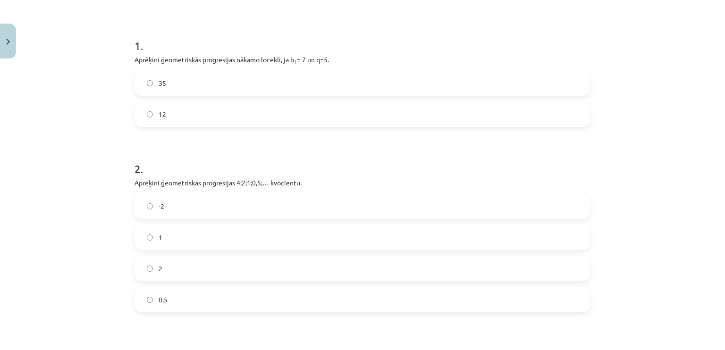
click at [149, 88] on label "35" at bounding box center [362, 83] width 454 height 24
click at [168, 300] on label "0,5" at bounding box center [362, 300] width 454 height 24
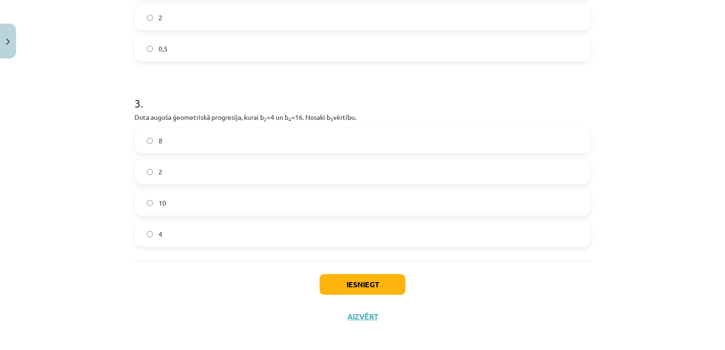
scroll to position [422, 0]
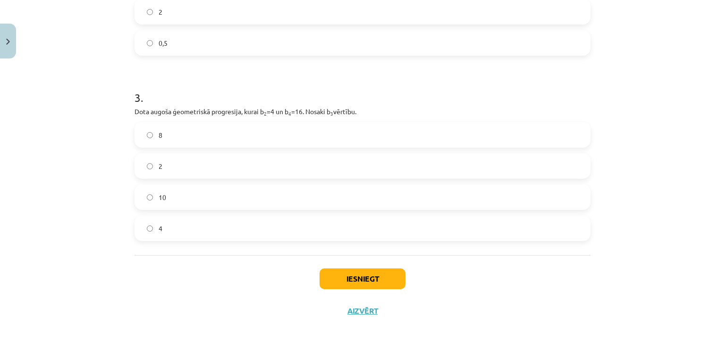
click at [211, 129] on label "8" at bounding box center [362, 135] width 454 height 24
click at [354, 286] on button "Iesniegt" at bounding box center [363, 279] width 86 height 21
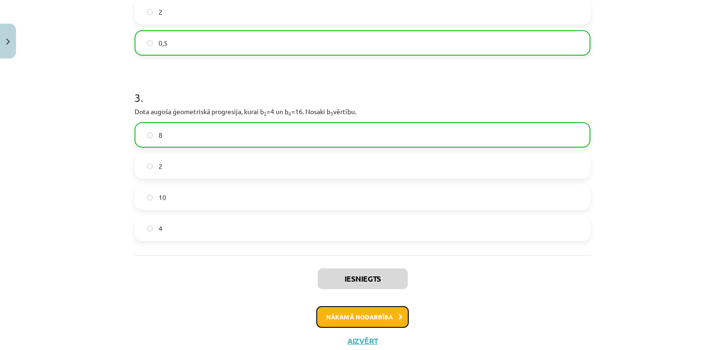
click at [379, 315] on button "Nākamā nodarbība" at bounding box center [362, 317] width 93 height 22
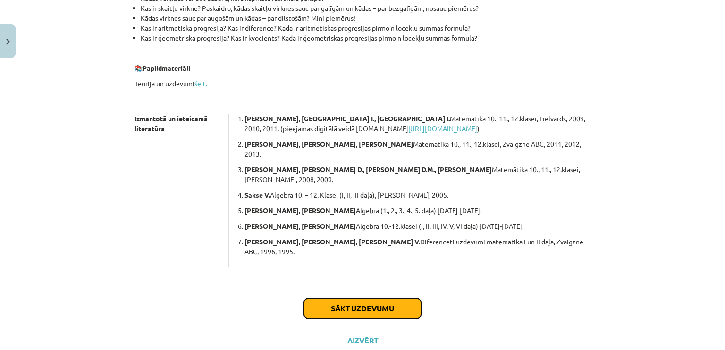
click at [363, 298] on button "Sākt uzdevumu" at bounding box center [362, 308] width 117 height 21
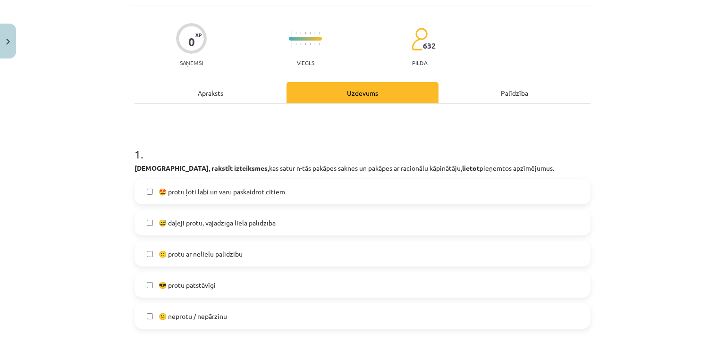
scroll to position [118, 0]
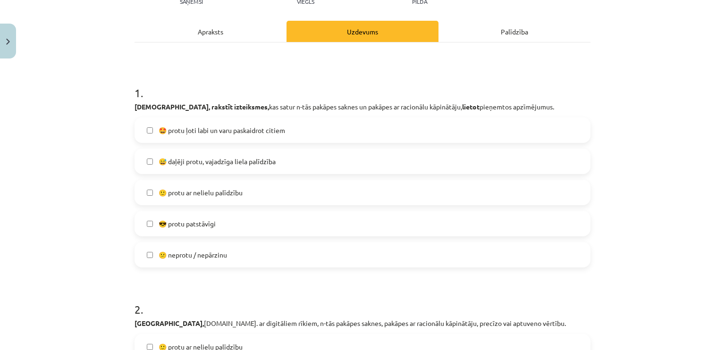
click at [227, 167] on label "😅 daļēji protu, vajadzīga liela palīdzība" at bounding box center [362, 162] width 454 height 24
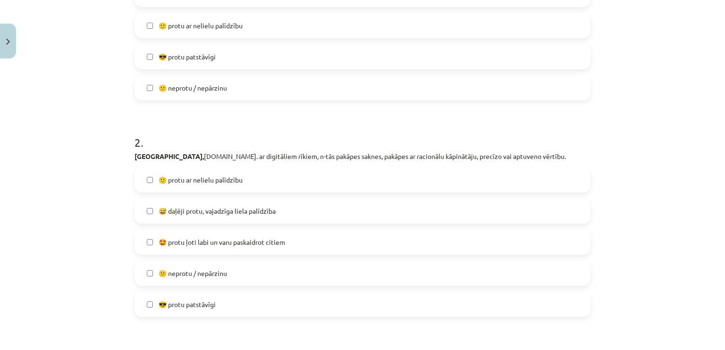
scroll to position [307, 0]
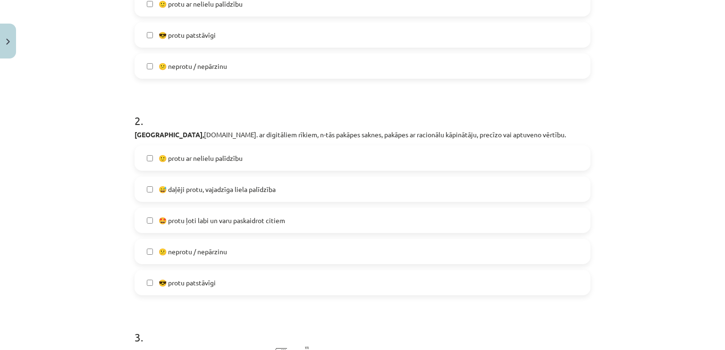
click at [200, 162] on span "🙂 protu ar nelielu palīdzību" at bounding box center [201, 158] width 84 height 10
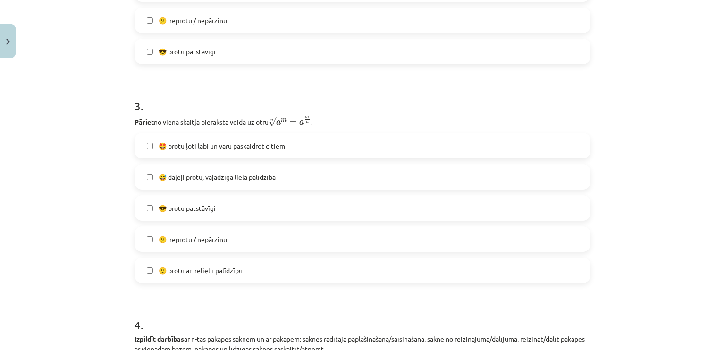
scroll to position [543, 0]
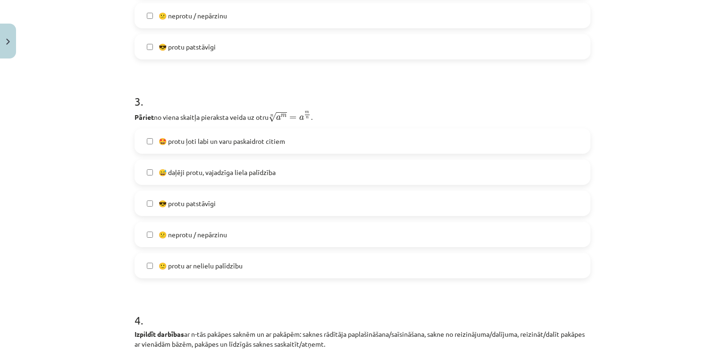
click at [210, 172] on span "😅 daļēji protu, vajadzīga liela palīdzība" at bounding box center [217, 173] width 117 height 10
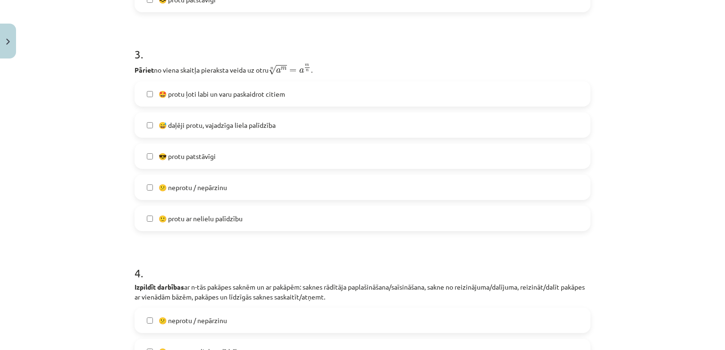
click at [206, 154] on span "😎 protu patstāvīgi" at bounding box center [187, 157] width 57 height 10
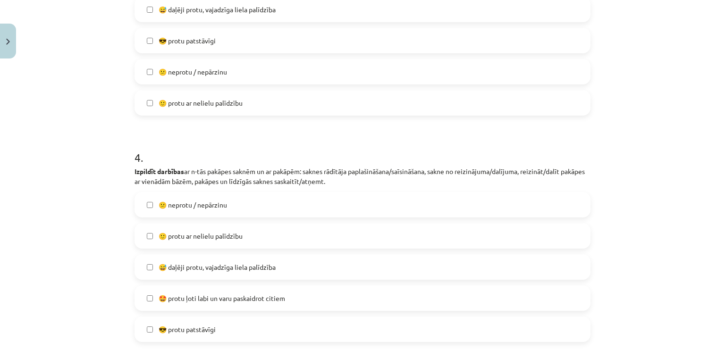
scroll to position [779, 0]
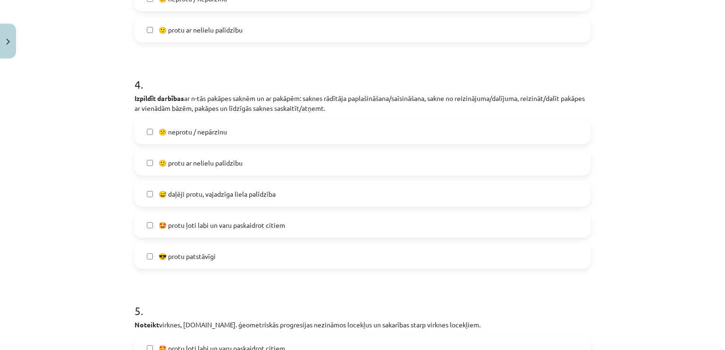
click at [195, 226] on span "🤩 protu ļoti labi un varu paskaidrot citiem" at bounding box center [222, 225] width 127 height 10
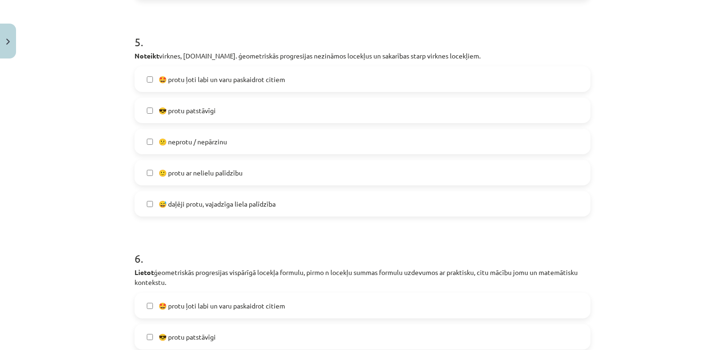
scroll to position [1062, 0]
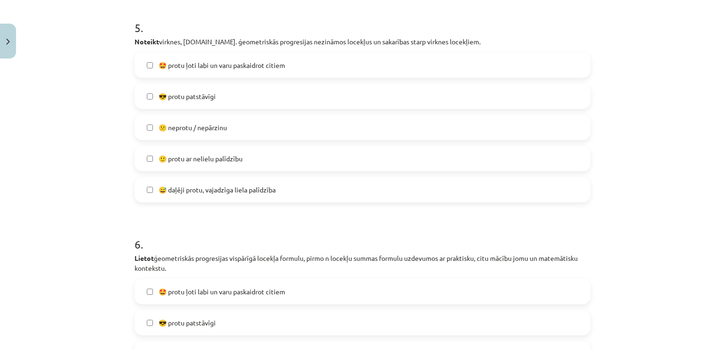
click at [185, 188] on span "😅 daļēji protu, vajadzīga liela palīdzība" at bounding box center [217, 190] width 117 height 10
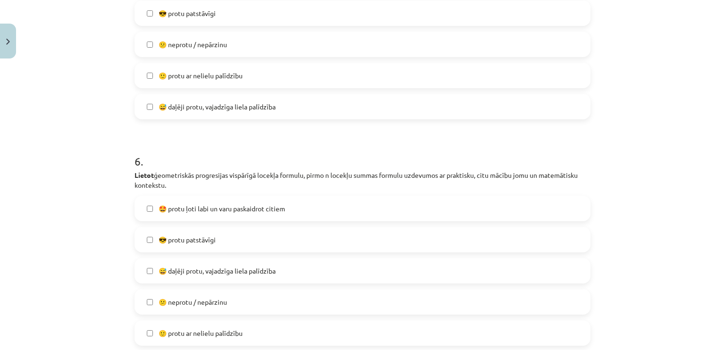
scroll to position [1204, 0]
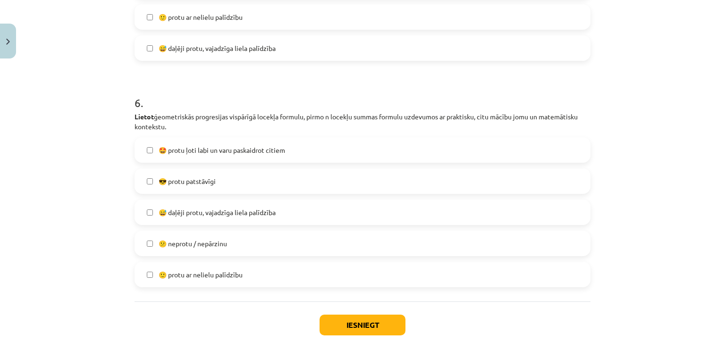
click at [191, 22] on label "🙂 protu ar nelielu palīdzību" at bounding box center [362, 17] width 454 height 24
click at [172, 37] on label "😅 daļēji protu, vajadzīga liela palīdzība" at bounding box center [362, 48] width 454 height 24
click at [179, 174] on label "😎 protu patstāvīgi" at bounding box center [362, 181] width 454 height 24
click at [364, 324] on button "Iesniegt" at bounding box center [363, 325] width 86 height 21
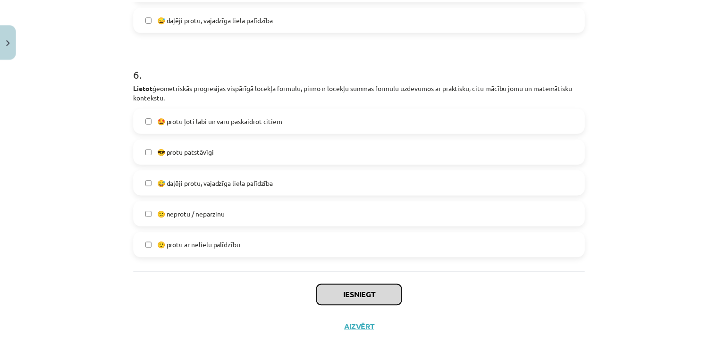
scroll to position [1250, 0]
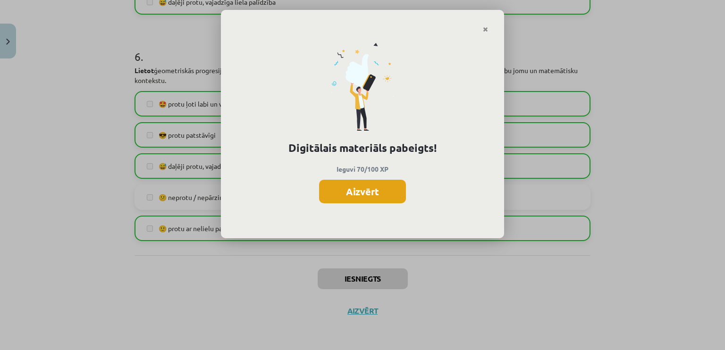
click at [395, 195] on button "Aizvērt" at bounding box center [362, 192] width 87 height 24
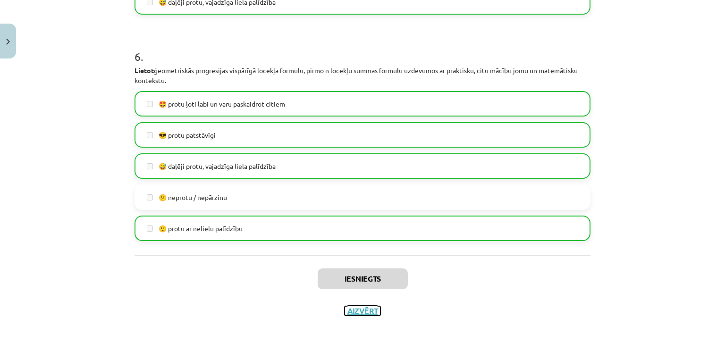
click at [364, 312] on button "Aizvērt" at bounding box center [363, 310] width 36 height 9
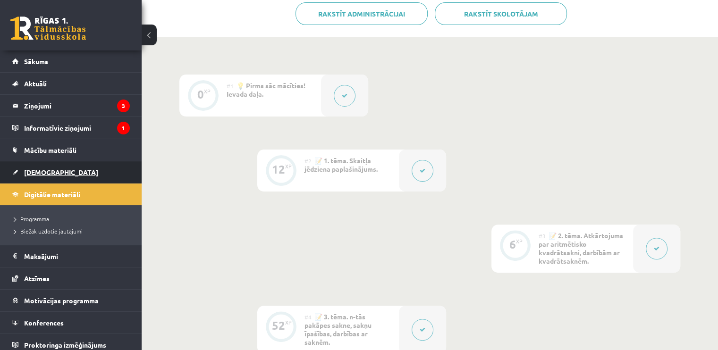
click at [47, 175] on span "[DEMOGRAPHIC_DATA]" at bounding box center [61, 172] width 74 height 8
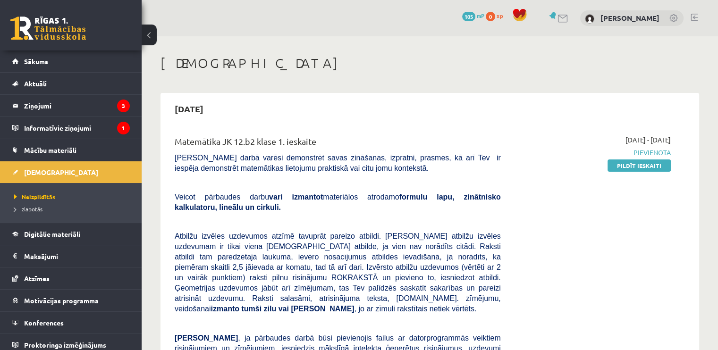
click at [643, 164] on link "Pildīt ieskaiti" at bounding box center [639, 166] width 63 height 12
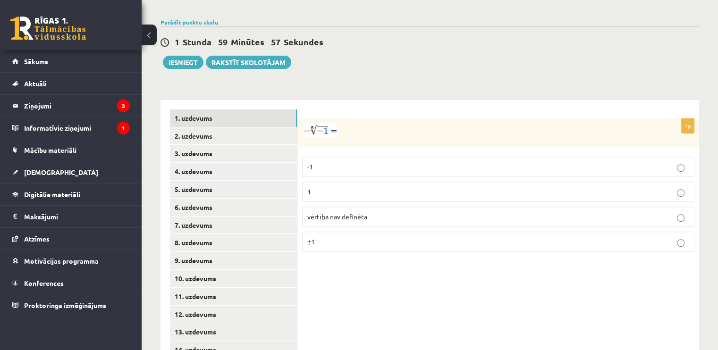
scroll to position [354, 0]
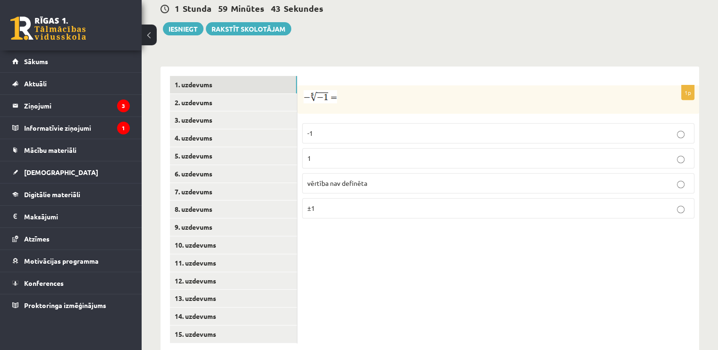
click at [336, 128] on p "-1" at bounding box center [498, 133] width 382 height 10
click at [210, 94] on link "2. uzdevums" at bounding box center [233, 102] width 127 height 17
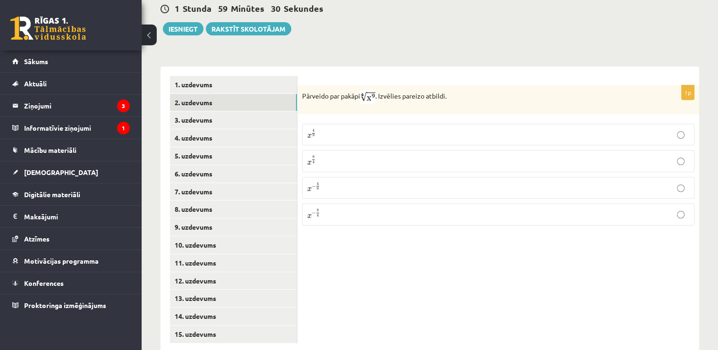
click at [366, 155] on p "x 9 4 x 9 4" at bounding box center [498, 160] width 382 height 11
click at [266, 111] on link "3. uzdevums" at bounding box center [233, 119] width 127 height 17
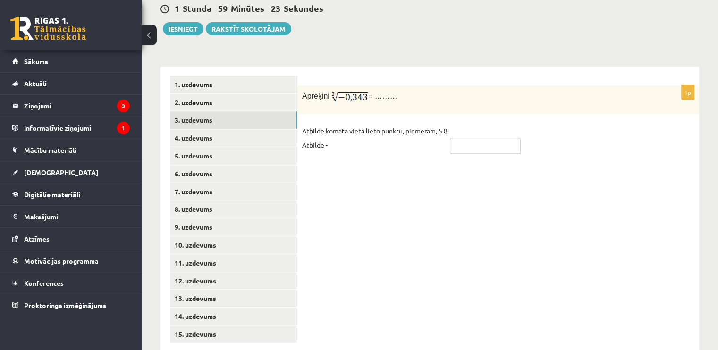
click at [459, 138] on input "text" at bounding box center [485, 146] width 71 height 16
type input "*"
type input "****"
click at [231, 129] on link "4. uzdevums" at bounding box center [233, 137] width 127 height 17
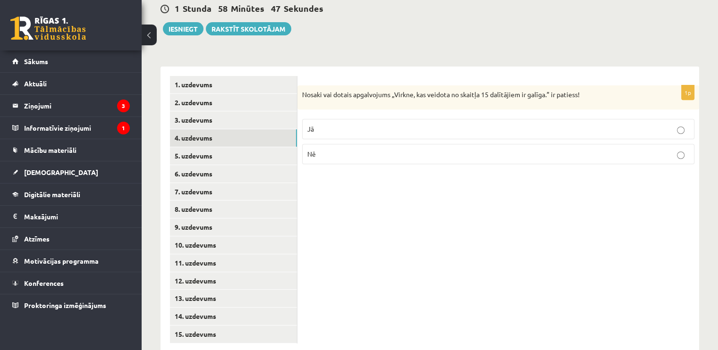
click at [404, 119] on label "Jā" at bounding box center [498, 129] width 392 height 20
click at [249, 147] on link "5. uzdevums" at bounding box center [233, 155] width 127 height 17
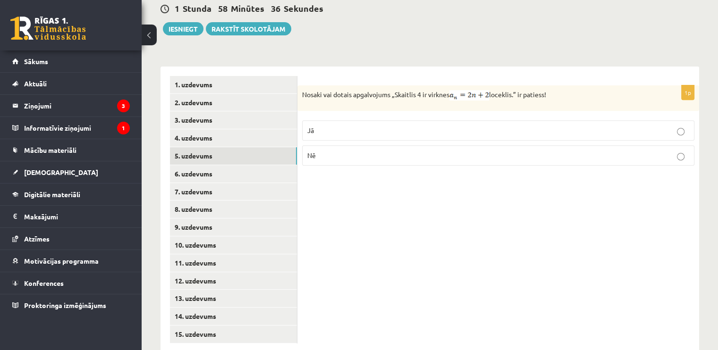
click at [397, 126] on p "Jā" at bounding box center [498, 131] width 382 height 10
click at [251, 165] on link "6. uzdevums" at bounding box center [233, 173] width 127 height 17
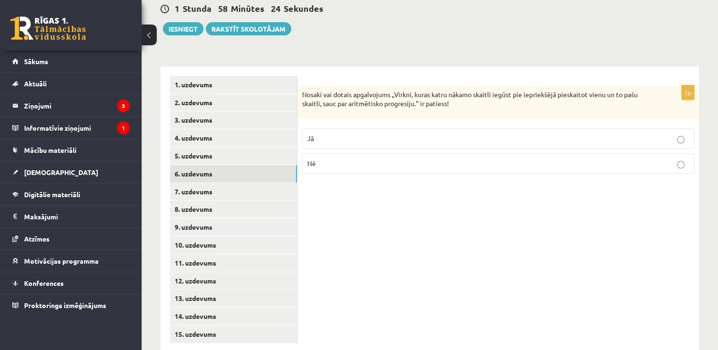
click at [368, 134] on p "Jā" at bounding box center [498, 139] width 382 height 10
click at [262, 183] on link "7. uzdevums" at bounding box center [233, 191] width 127 height 17
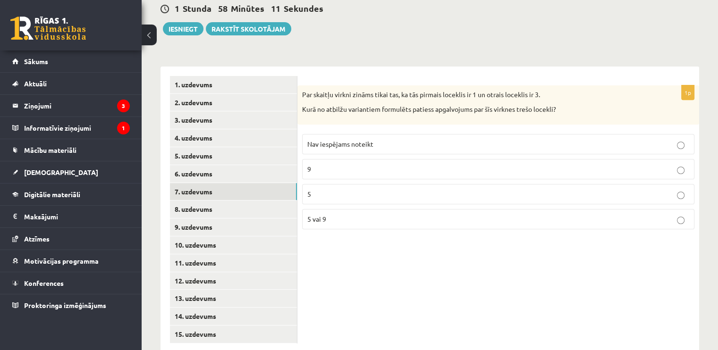
click at [348, 140] on span "Nav iespējams noteikt" at bounding box center [340, 144] width 66 height 8
click at [255, 201] on link "8. uzdevums" at bounding box center [233, 209] width 127 height 17
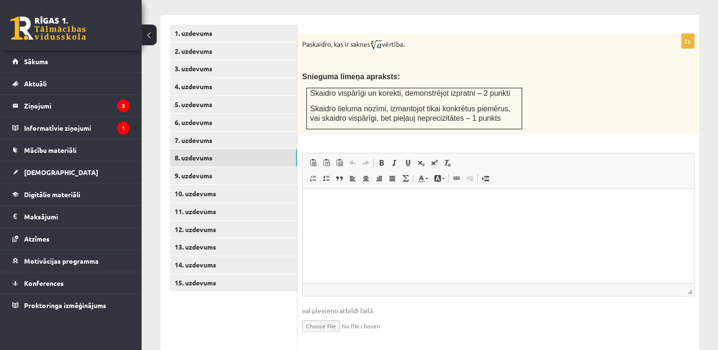
scroll to position [410, 0]
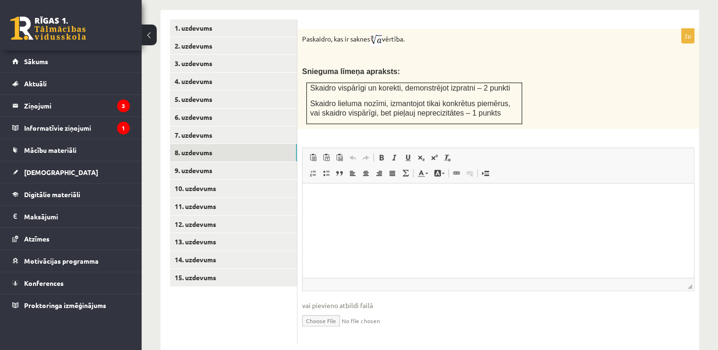
click at [351, 210] on html at bounding box center [498, 197] width 391 height 29
click at [325, 311] on input "file" at bounding box center [498, 320] width 392 height 19
click at [322, 311] on input "file" at bounding box center [498, 320] width 392 height 19
type input "**********"
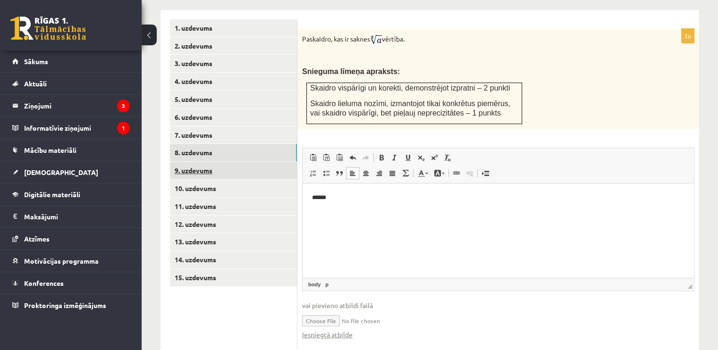
click at [208, 162] on link "9. uzdevums" at bounding box center [233, 170] width 127 height 17
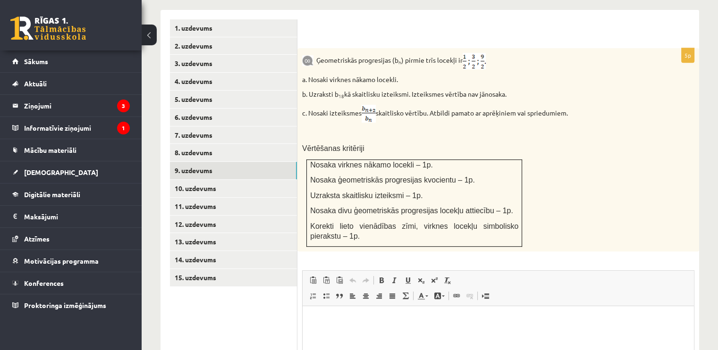
drag, startPoint x: 308, startPoint y: 92, endPoint x: 579, endPoint y: 93, distance: 270.5
click at [579, 105] on p "c. Nosaki izteiksmes skaitlisko vērtību. Atbildi pamato ar aprēķiniem vai sprie…" at bounding box center [474, 114] width 345 height 18
copy p "Nosaki izteiksmes skaitlisko vērtību. Atbildi pamato ar aprēķiniem vai spriedum…"
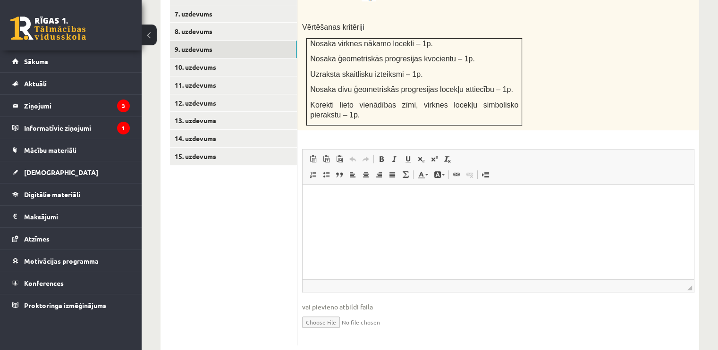
scroll to position [533, 0]
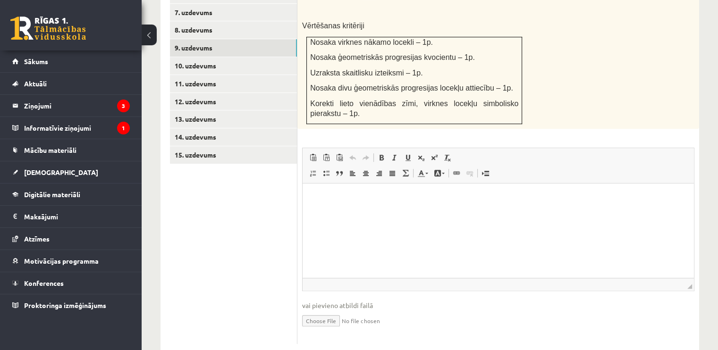
click at [330, 311] on input "file" at bounding box center [498, 320] width 392 height 19
type input "**********"
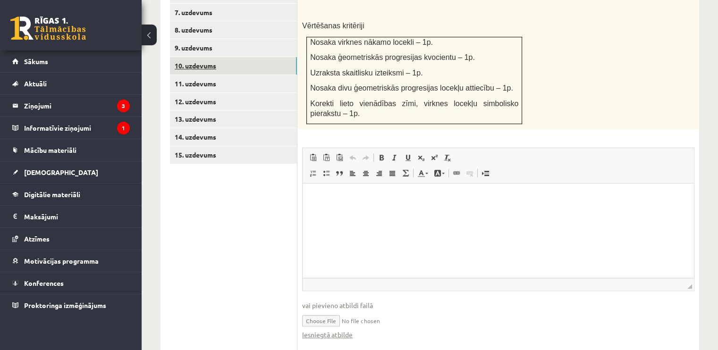
click at [187, 57] on link "10. uzdevums" at bounding box center [233, 65] width 127 height 17
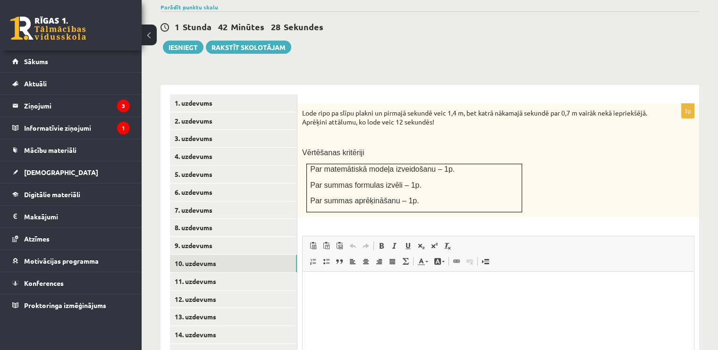
scroll to position [329, 0]
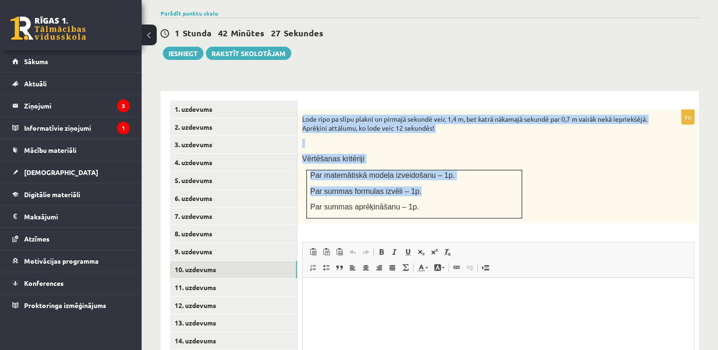
drag, startPoint x: 300, startPoint y: 95, endPoint x: 461, endPoint y: 176, distance: 179.5
click at [461, 176] on div "Lode ripo pa slīpu plakni un pirmajā sekundē veic 1,4 m, bet katrā nākamajā sek…" at bounding box center [498, 166] width 402 height 113
click at [387, 132] on div "Lode ripo pa slīpu plakni un pirmajā sekundē veic 1,4 m, bet katrā nākamajā sek…" at bounding box center [498, 166] width 402 height 113
drag, startPoint x: 310, startPoint y: 103, endPoint x: 441, endPoint y: 195, distance: 160.0
click at [447, 204] on div "3p Lode ripo pa slīpu plakni un pirmajā sekundē veic 1,4 m, bet katrā nākamajā …" at bounding box center [498, 274] width 402 height 329
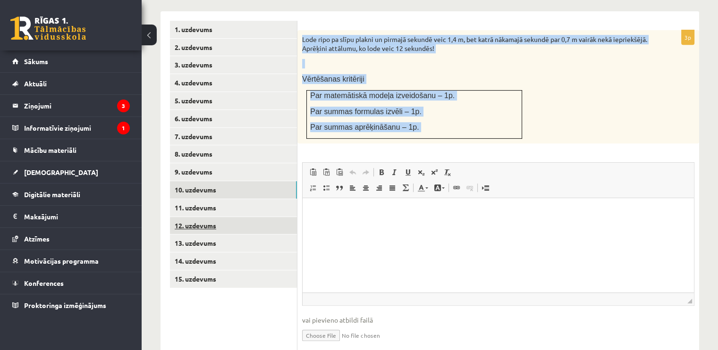
scroll to position [423, 0]
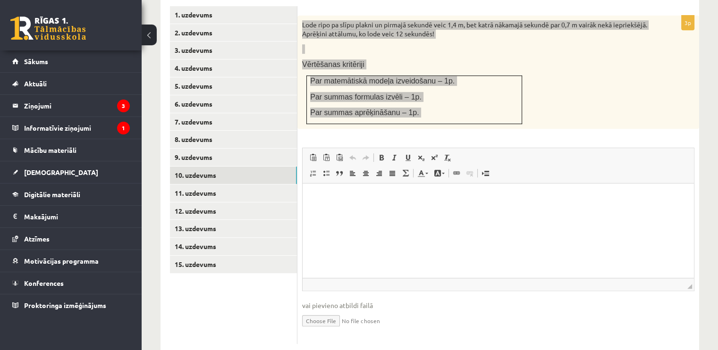
click at [371, 212] on html at bounding box center [498, 198] width 391 height 29
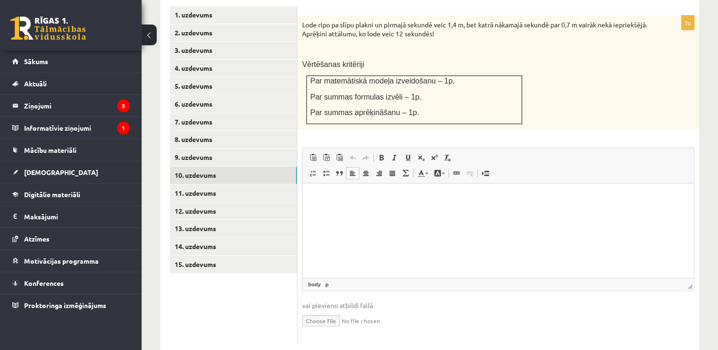
click at [330, 311] on input "file" at bounding box center [498, 320] width 392 height 19
type input "**********"
click at [220, 185] on link "11. uzdevums" at bounding box center [233, 193] width 127 height 17
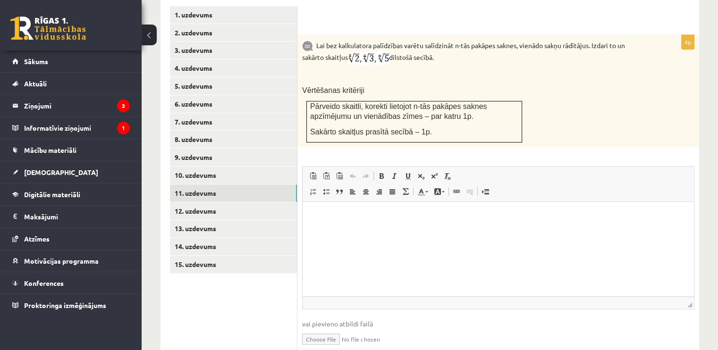
scroll to position [0, 0]
click at [227, 203] on link "12. uzdevums" at bounding box center [233, 211] width 127 height 17
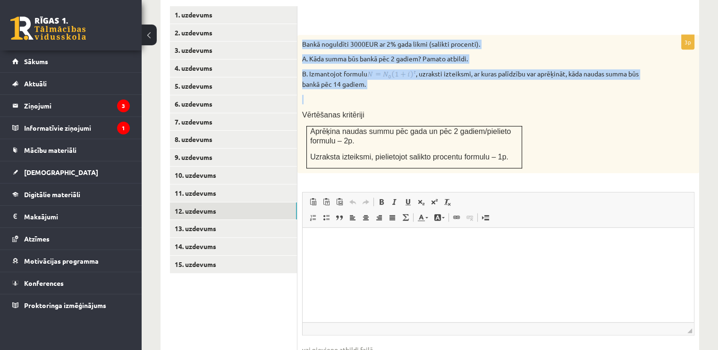
drag, startPoint x: 302, startPoint y: 22, endPoint x: 391, endPoint y: 68, distance: 100.7
click at [391, 68] on div "Bankā noguldīti 3000EUR ar 2% gada likmi (salikti procenti). A. Kāda summa būs …" at bounding box center [498, 104] width 402 height 138
copy div "Bankā noguldīti 3000EUR ar 2% gada likmi (salikti procenti). A. Kāda summa būs …"
click at [214, 185] on link "11. uzdevums" at bounding box center [233, 193] width 127 height 17
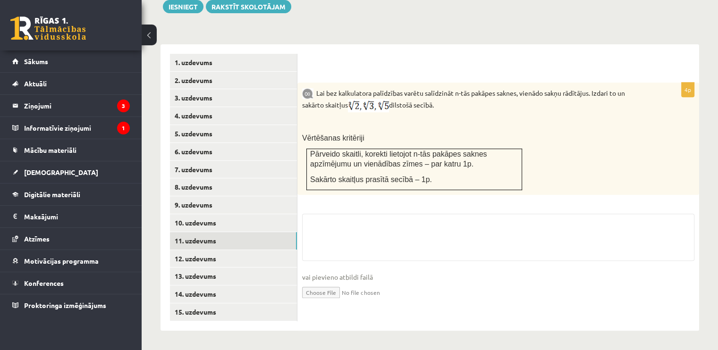
scroll to position [354, 0]
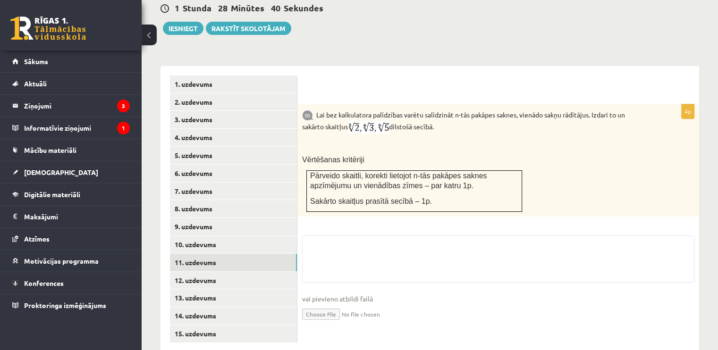
click at [307, 304] on input "file" at bounding box center [498, 313] width 392 height 19
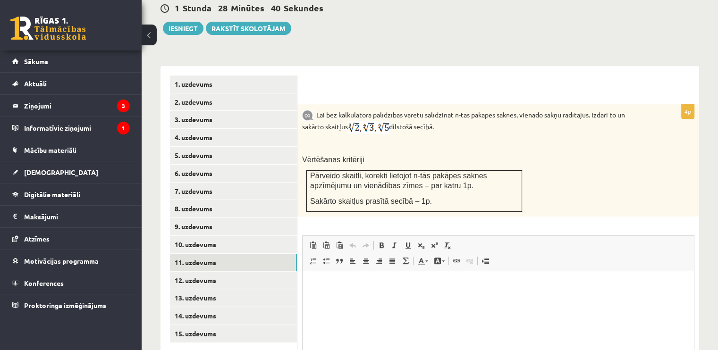
scroll to position [0, 0]
type input "**********"
click at [202, 272] on link "12. uzdevums" at bounding box center [233, 280] width 127 height 17
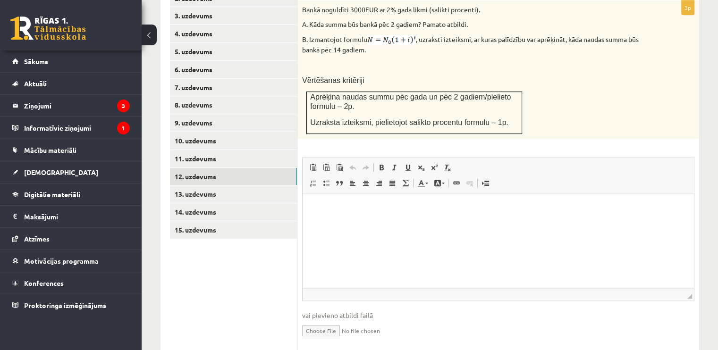
scroll to position [468, 0]
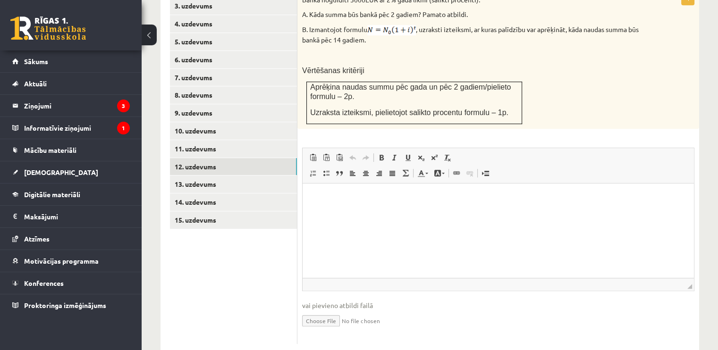
click at [331, 311] on input "file" at bounding box center [498, 320] width 392 height 19
click at [327, 311] on input "file" at bounding box center [498, 320] width 392 height 19
type input "**********"
click at [211, 176] on link "13. uzdevums" at bounding box center [233, 184] width 127 height 17
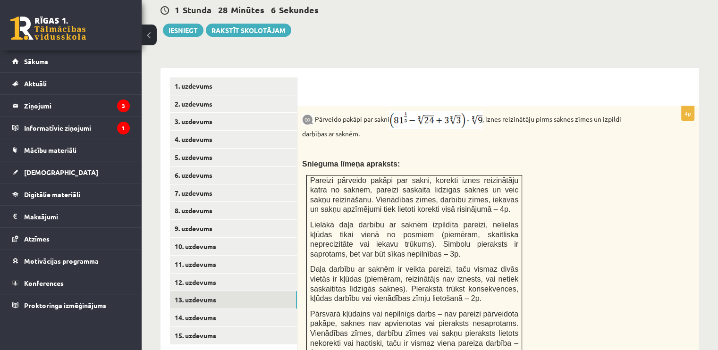
scroll to position [421, 0]
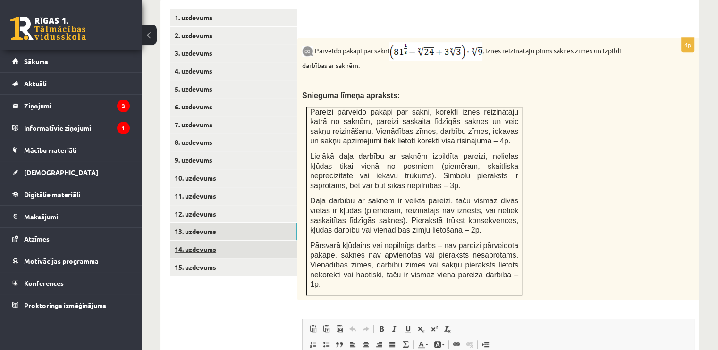
click at [228, 241] on link "14. uzdevums" at bounding box center [233, 249] width 127 height 17
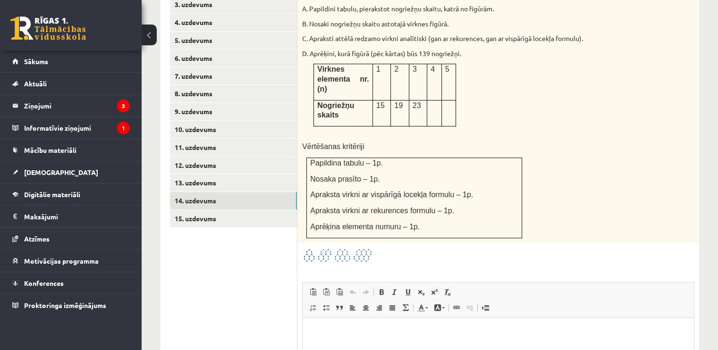
scroll to position [515, 0]
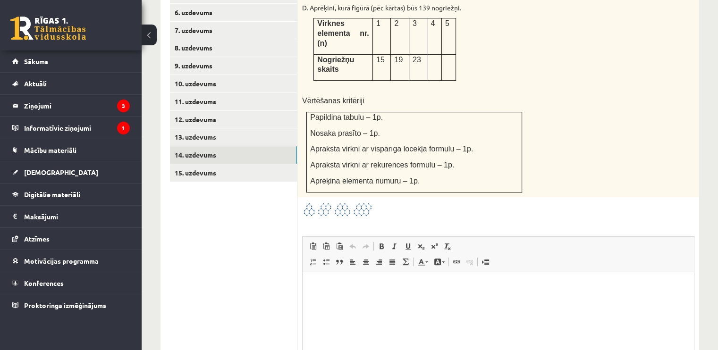
click at [388, 301] on html at bounding box center [498, 286] width 391 height 29
click at [317, 256] on link "Insert/Remove Numbered List" at bounding box center [312, 262] width 13 height 12
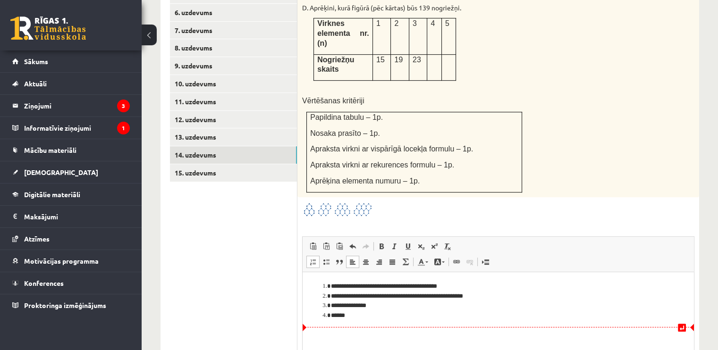
scroll to position [584, 0]
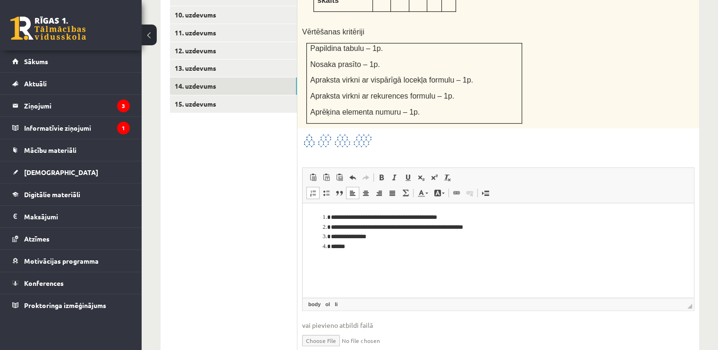
click at [332, 330] on input "file" at bounding box center [498, 339] width 392 height 19
type input "**********"
click at [253, 95] on link "15. uzdevums" at bounding box center [233, 103] width 127 height 17
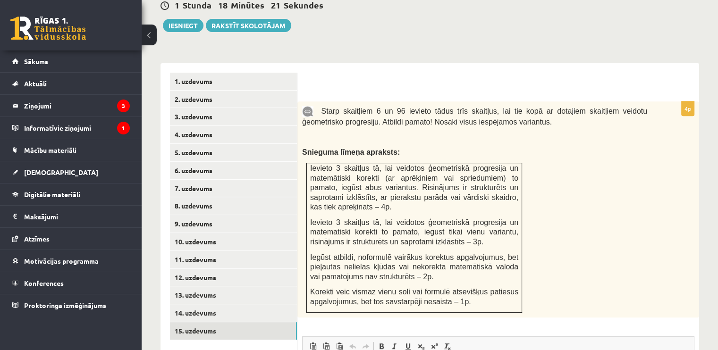
scroll to position [0, 0]
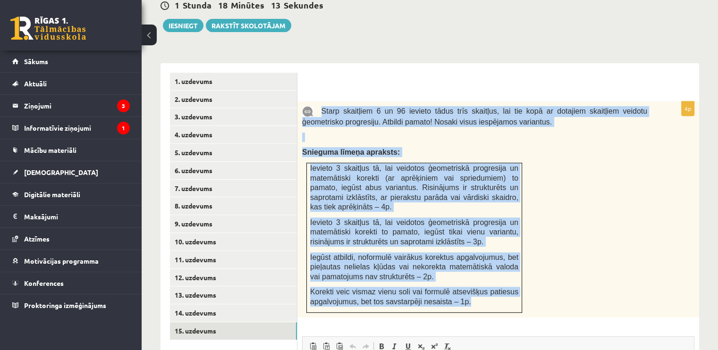
drag, startPoint x: 319, startPoint y: 85, endPoint x: 472, endPoint y: 281, distance: 249.3
click at [472, 281] on div "Starp skaitļiem 6 un 96 ievieto tādus trīs skaitļus, lai tie kopā ar dotajiem s…" at bounding box center [498, 210] width 402 height 216
drag, startPoint x: 472, startPoint y: 281, endPoint x: 510, endPoint y: 127, distance: 159.5
click at [510, 147] on p "Snieguma līmeņa apraksts:" at bounding box center [474, 152] width 345 height 10
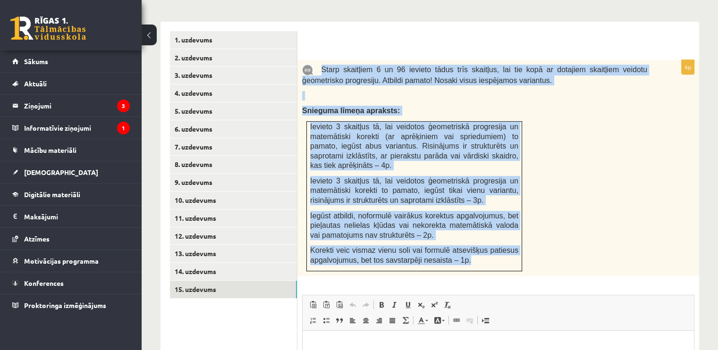
scroll to position [262, 0]
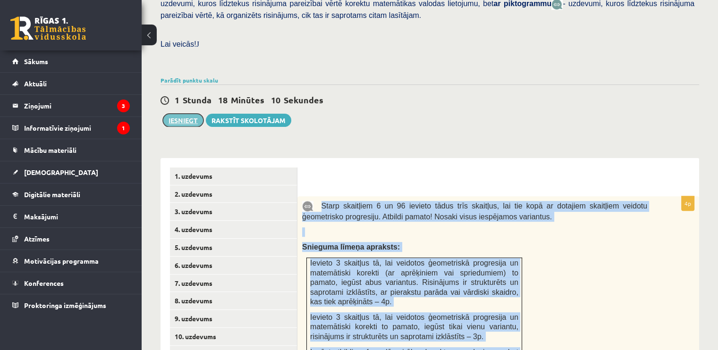
click at [193, 114] on button "Iesniegt" at bounding box center [183, 120] width 41 height 13
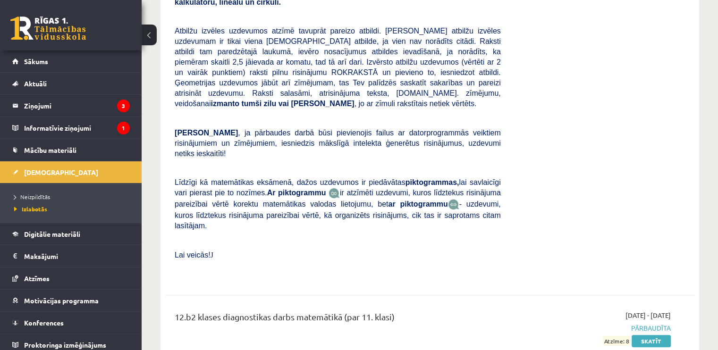
scroll to position [338, 0]
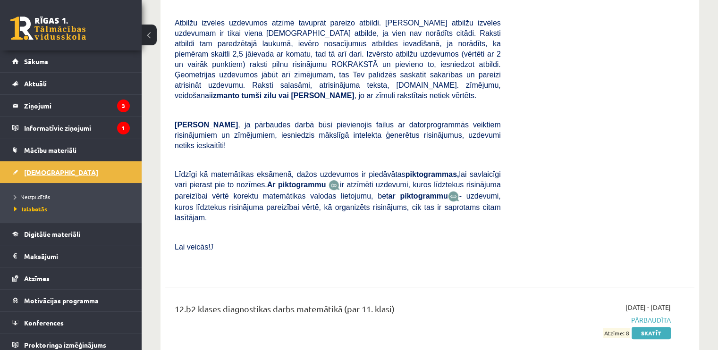
click at [79, 168] on link "[DEMOGRAPHIC_DATA]" at bounding box center [71, 172] width 118 height 22
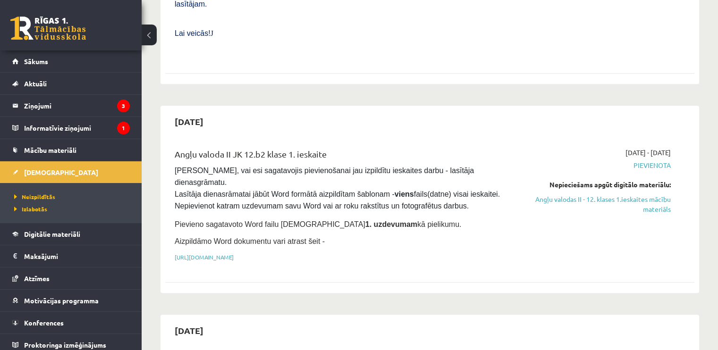
scroll to position [472, 0]
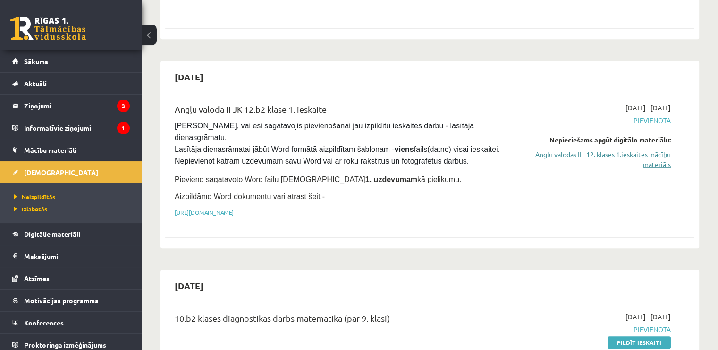
click at [534, 150] on link "Angļu valodas II - 12. klases 1.ieskaites mācību materiāls" at bounding box center [593, 160] width 156 height 20
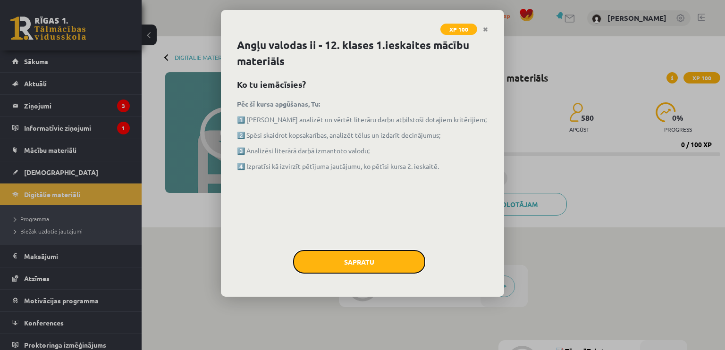
click at [403, 258] on button "Sapratu" at bounding box center [359, 262] width 132 height 24
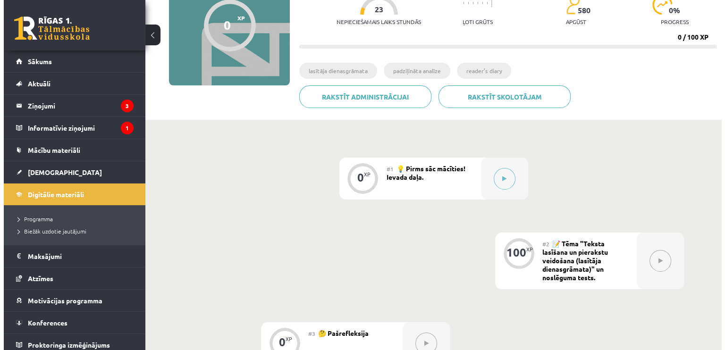
scroll to position [142, 0]
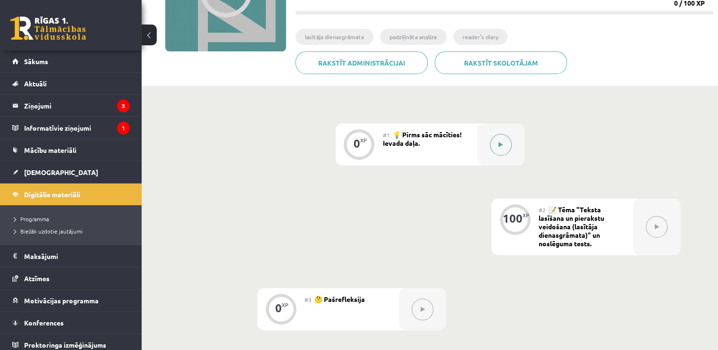
click at [508, 152] on div at bounding box center [500, 145] width 47 height 42
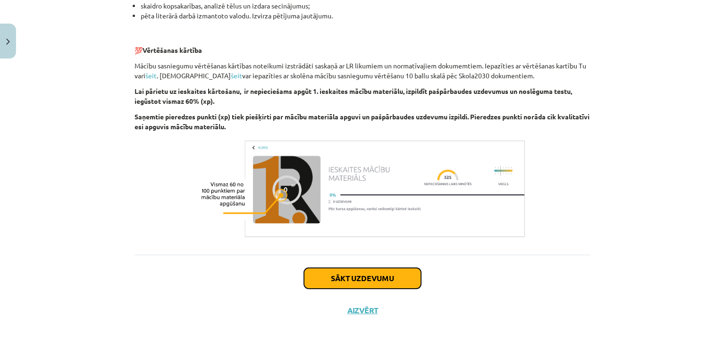
click at [387, 281] on button "Sākt uzdevumu" at bounding box center [362, 278] width 117 height 21
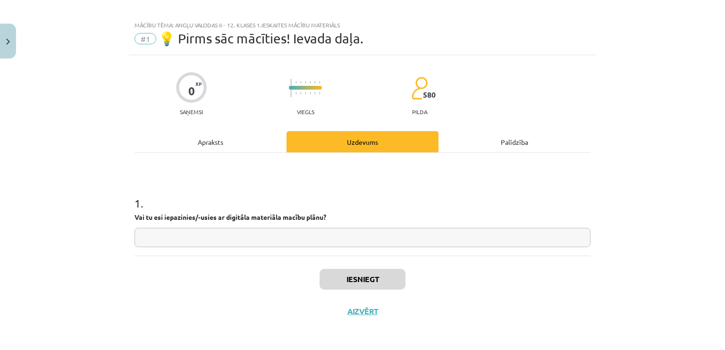
click at [364, 242] on input "text" at bounding box center [363, 237] width 456 height 19
type input "**"
click at [379, 278] on button "Iesniegt" at bounding box center [363, 279] width 86 height 21
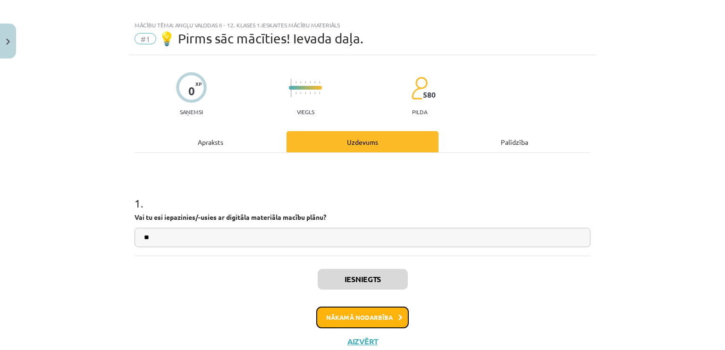
click at [391, 313] on button "Nākamā nodarbība" at bounding box center [362, 318] width 93 height 22
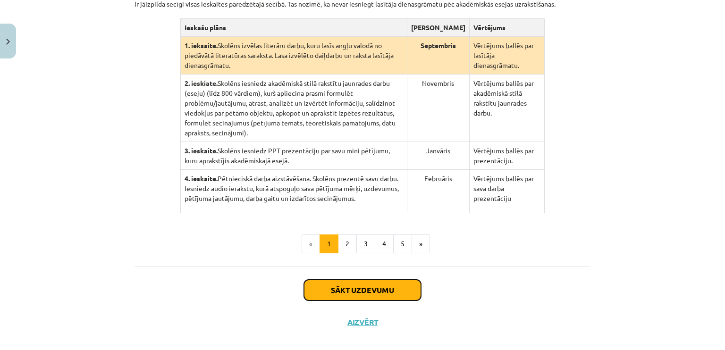
click at [383, 281] on button "Sākt uzdevumu" at bounding box center [362, 290] width 117 height 21
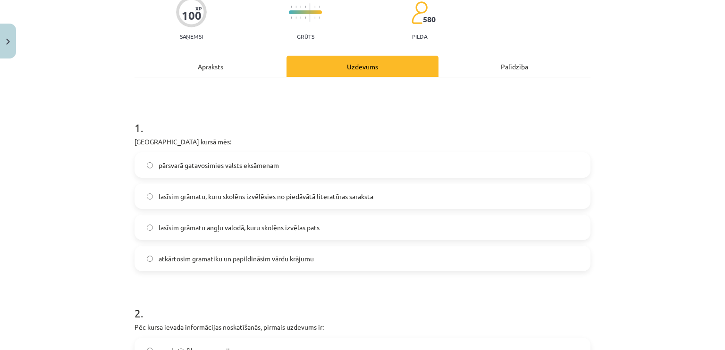
scroll to position [118, 0]
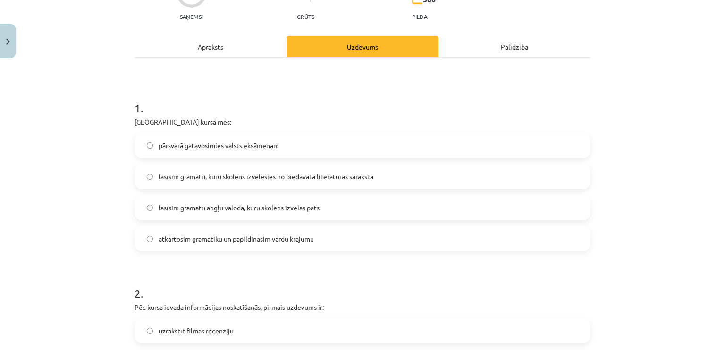
drag, startPoint x: 347, startPoint y: 179, endPoint x: 345, endPoint y: 186, distance: 6.9
click at [345, 179] on span "lasīsim grāmatu, kuru skolēns izvēlēsies no piedāvātā literatūras saraksta" at bounding box center [266, 177] width 215 height 10
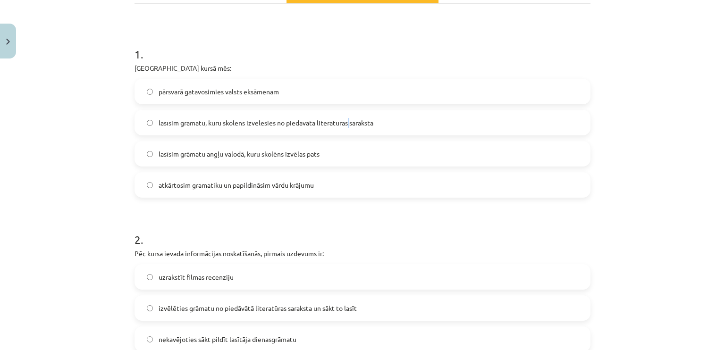
scroll to position [212, 0]
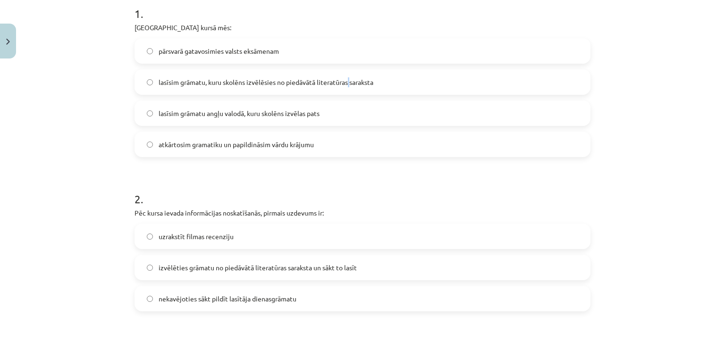
click at [381, 79] on label "lasīsim grāmatu, kuru skolēns izvēlēsies no piedāvātā literatūras saraksta" at bounding box center [362, 82] width 454 height 24
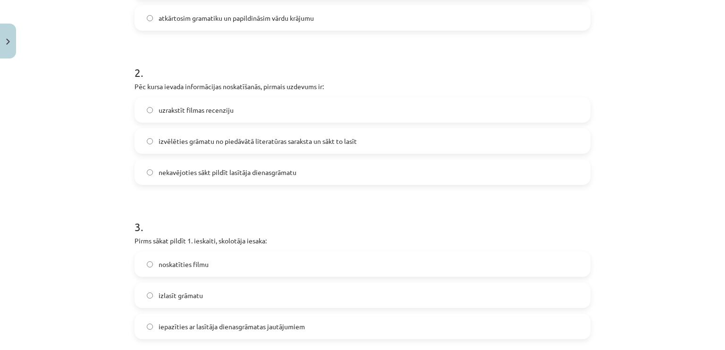
scroll to position [354, 0]
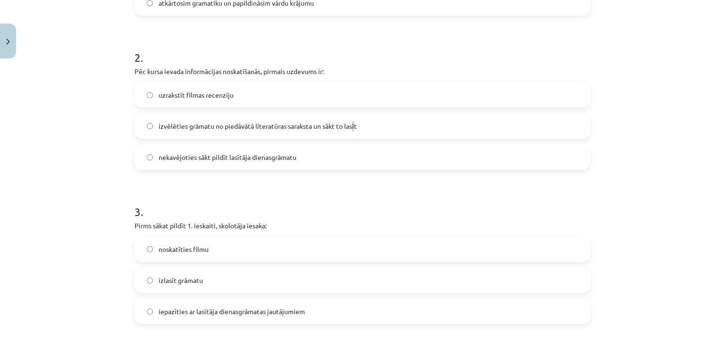
click at [352, 128] on span "izvēlēties grāmatu no piedāvātā literatūras saraksta un sākt to lasīt" at bounding box center [258, 126] width 198 height 10
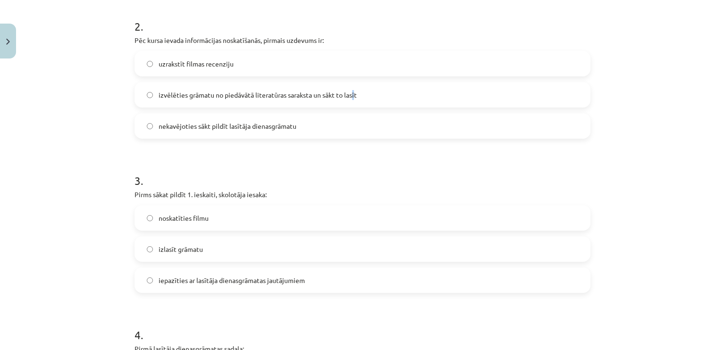
scroll to position [401, 0]
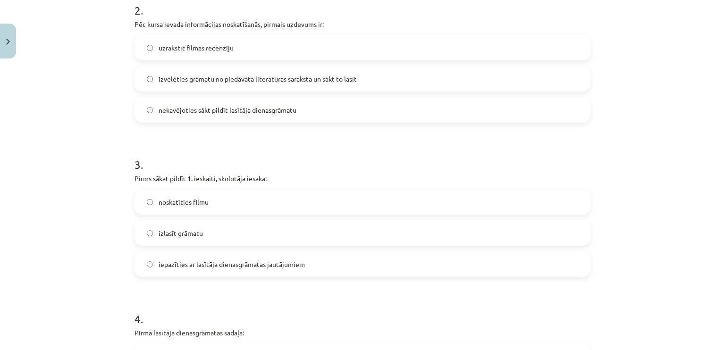
click at [375, 82] on label "izvēlēties grāmatu no piedāvātā literatūras saraksta un sākt to lasīt" at bounding box center [362, 79] width 454 height 24
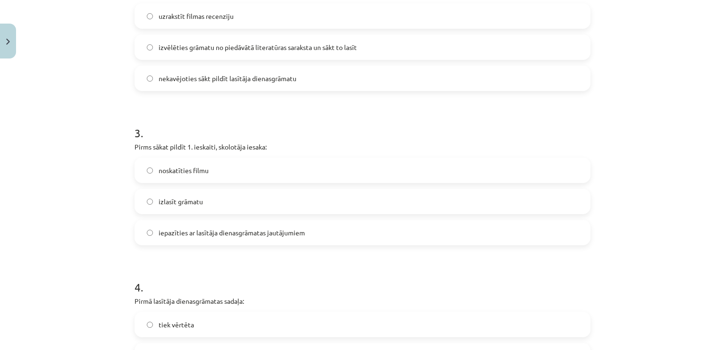
scroll to position [496, 0]
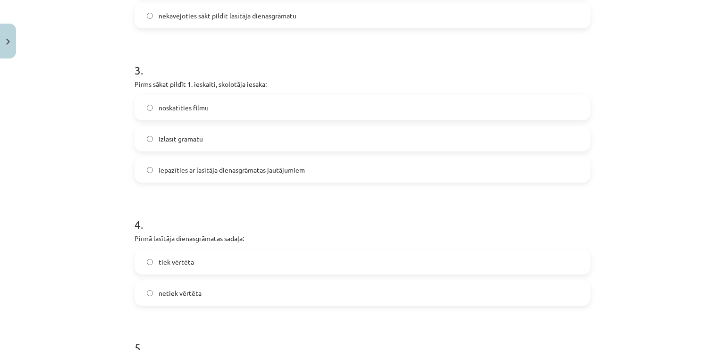
click at [256, 143] on label "izlasīt grāmatu" at bounding box center [362, 139] width 454 height 24
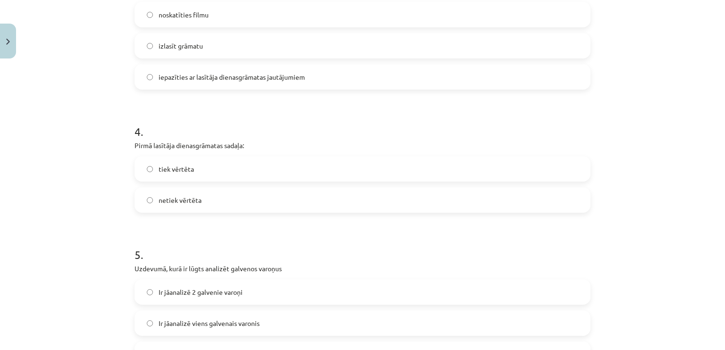
scroll to position [590, 0]
click at [239, 170] on label "tiek vērtēta" at bounding box center [362, 168] width 454 height 24
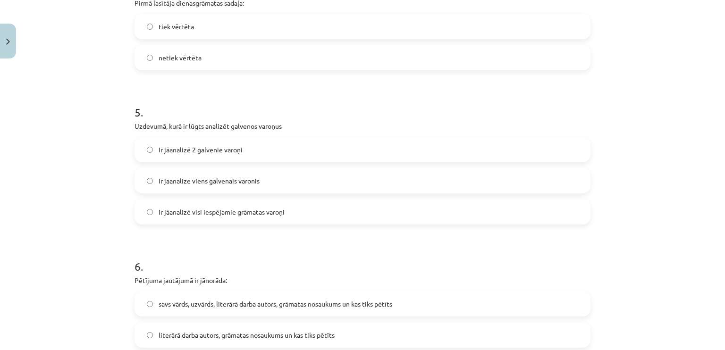
scroll to position [732, 0]
click at [273, 148] on label "Ir jāanalizē 2 galvenie varoņi" at bounding box center [362, 149] width 454 height 24
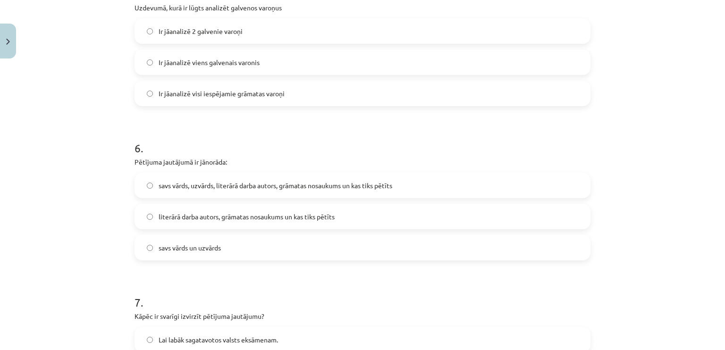
scroll to position [873, 0]
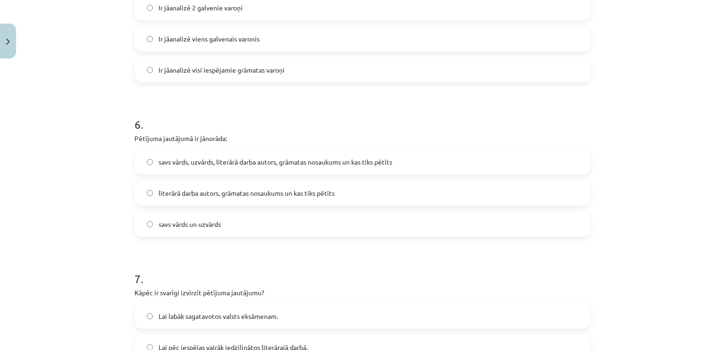
click at [185, 165] on span "savs vārds, uzvārds, literārā darba autors, grāmatas nosaukums un kas tiks pētī…" at bounding box center [276, 162] width 234 height 10
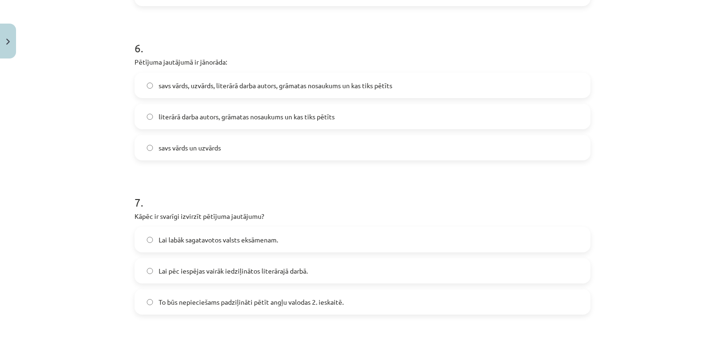
scroll to position [1015, 0]
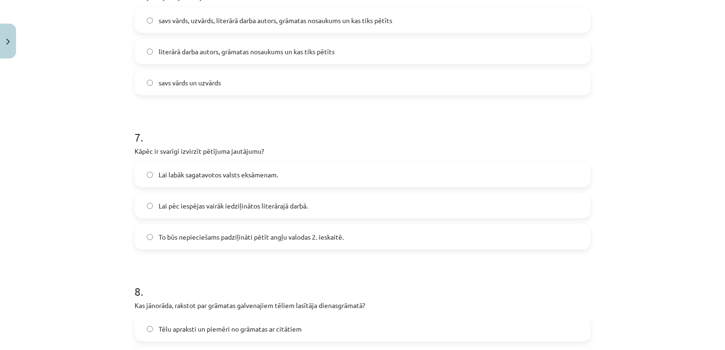
click at [295, 205] on span "Lai pēc iespējas vairāk iedziļinātos literārajā darbā." at bounding box center [233, 206] width 149 height 10
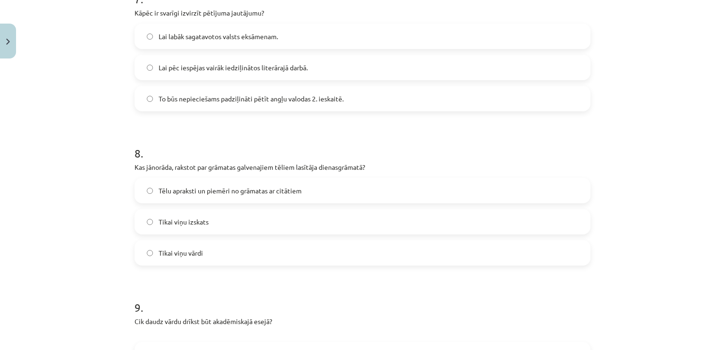
scroll to position [1251, 0]
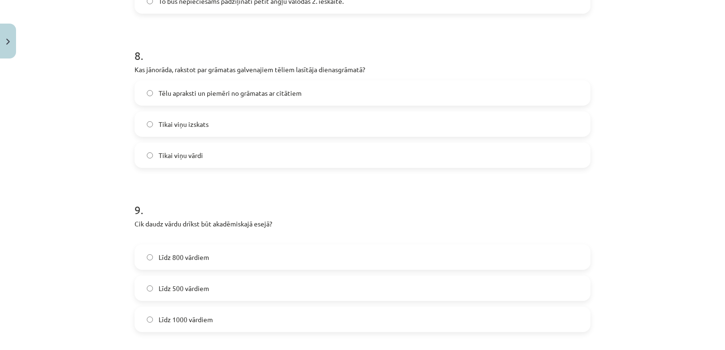
click at [209, 96] on span "Tēlu apraksti un piemēri no grāmatas ar citātiem" at bounding box center [230, 93] width 143 height 10
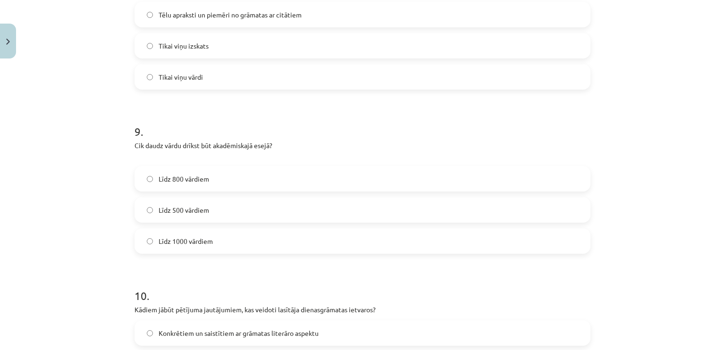
scroll to position [1440, 0]
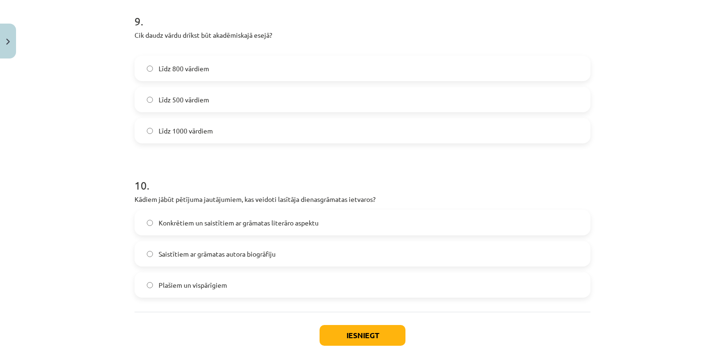
click at [211, 90] on label "Līdz 500 vārdiem" at bounding box center [362, 100] width 454 height 24
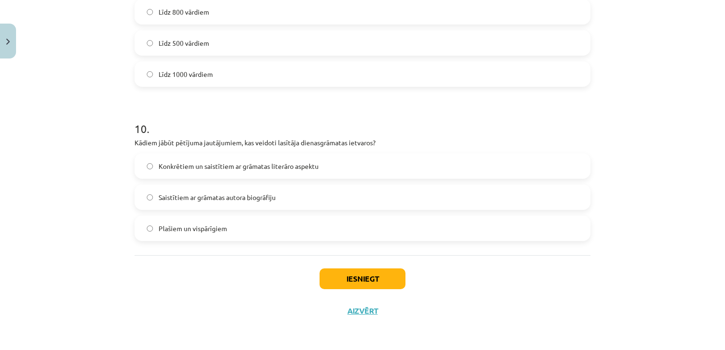
click at [300, 167] on span "Konkrētiem un saistītiem ar grāmatas literāro aspektu" at bounding box center [239, 166] width 160 height 10
click at [345, 276] on button "Iesniegt" at bounding box center [363, 279] width 86 height 21
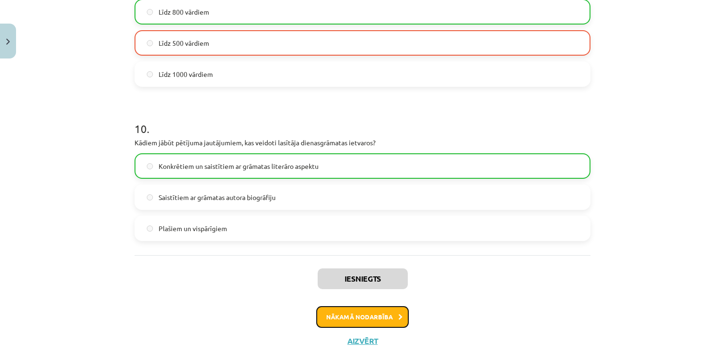
click at [350, 317] on button "Nākamā nodarbība" at bounding box center [362, 317] width 93 height 22
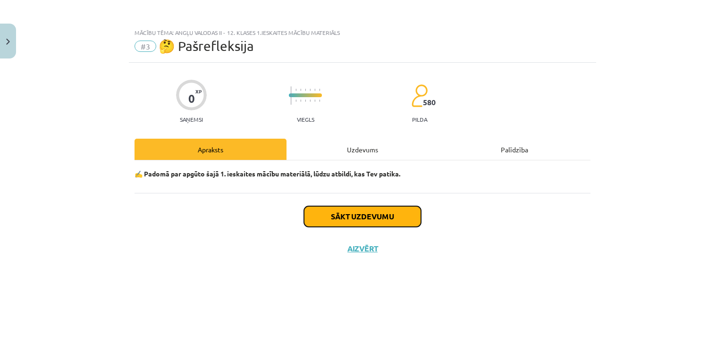
click at [326, 222] on button "Sākt uzdevumu" at bounding box center [362, 216] width 117 height 21
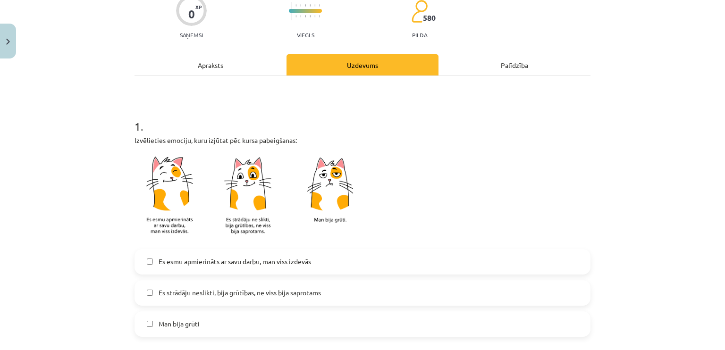
scroll to position [189, 0]
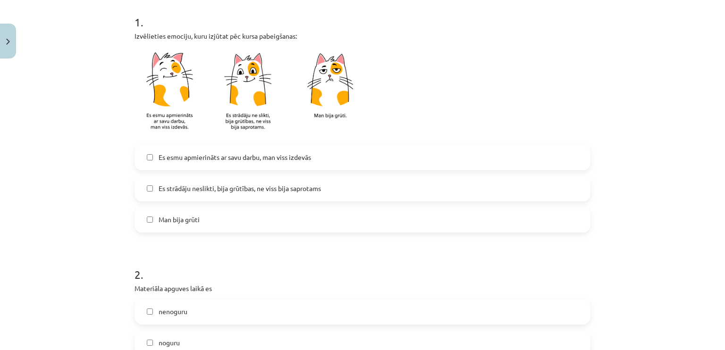
click at [222, 192] on span "Es strādāju neslikti, bija grūtības, ne viss bija saprotams" at bounding box center [240, 189] width 162 height 10
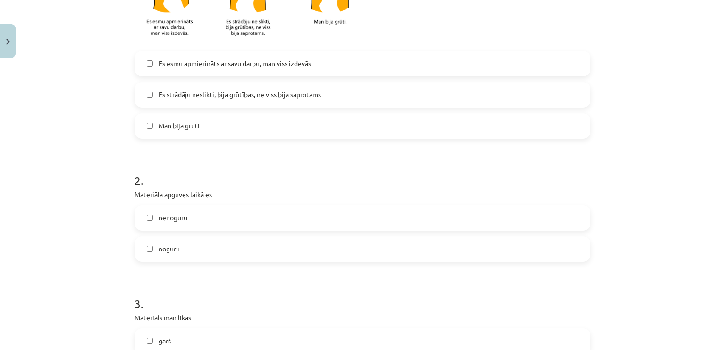
scroll to position [283, 0]
click at [173, 245] on span "noguru" at bounding box center [169, 249] width 21 height 10
click at [176, 232] on div "nenoguru noguru" at bounding box center [363, 233] width 456 height 57
click at [179, 224] on label "nenoguru" at bounding box center [362, 218] width 454 height 24
click at [177, 243] on label "noguru" at bounding box center [362, 249] width 454 height 24
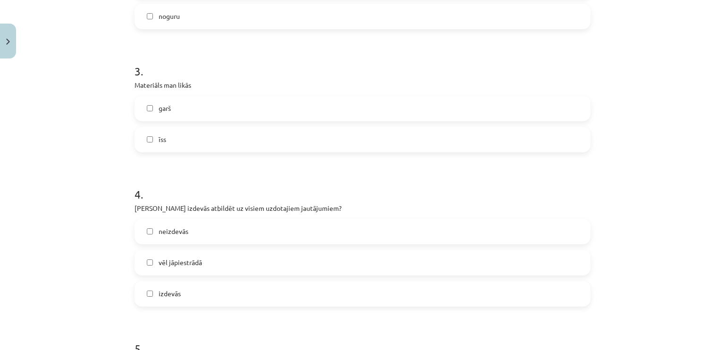
scroll to position [519, 0]
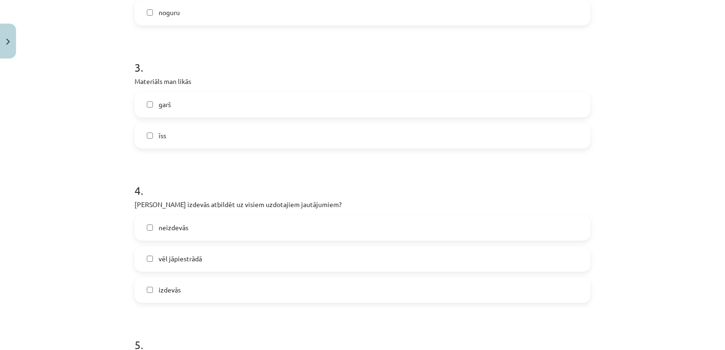
click at [172, 135] on label "īss" at bounding box center [362, 136] width 454 height 24
click at [179, 260] on span "vēl jāpiestrādā" at bounding box center [180, 259] width 43 height 10
click at [181, 287] on label "izdevās" at bounding box center [362, 291] width 454 height 24
click at [177, 248] on label "vēl jāpiestrādā" at bounding box center [362, 259] width 454 height 24
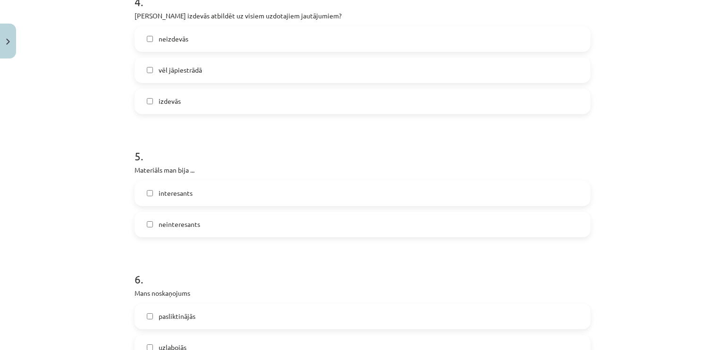
click at [178, 195] on span "interesants" at bounding box center [176, 193] width 34 height 10
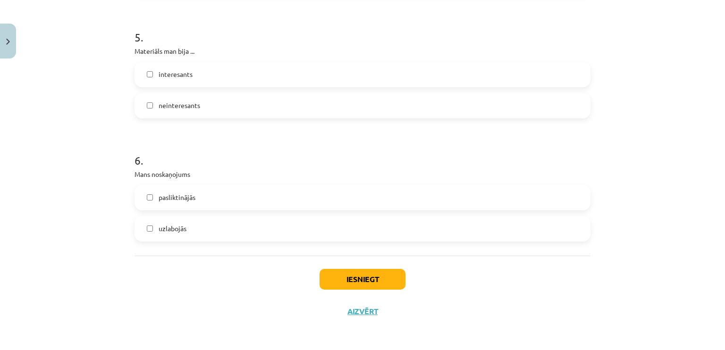
click at [188, 232] on label "uzlabojās" at bounding box center [362, 229] width 454 height 24
click at [331, 283] on button "Iesniegt" at bounding box center [363, 279] width 86 height 21
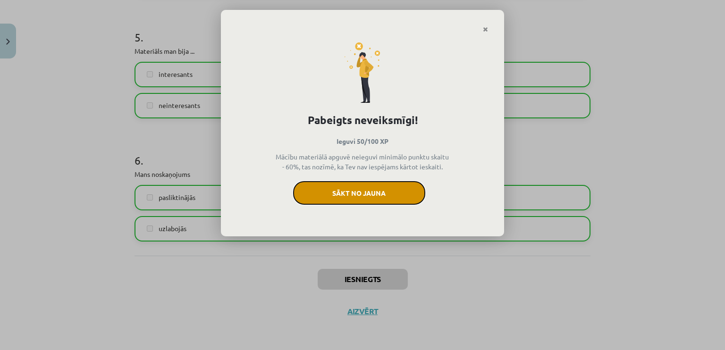
click at [347, 192] on button "Sākt no jauna" at bounding box center [359, 193] width 132 height 24
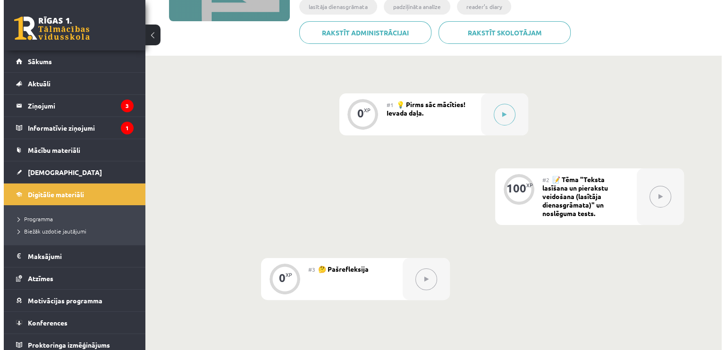
scroll to position [189, 0]
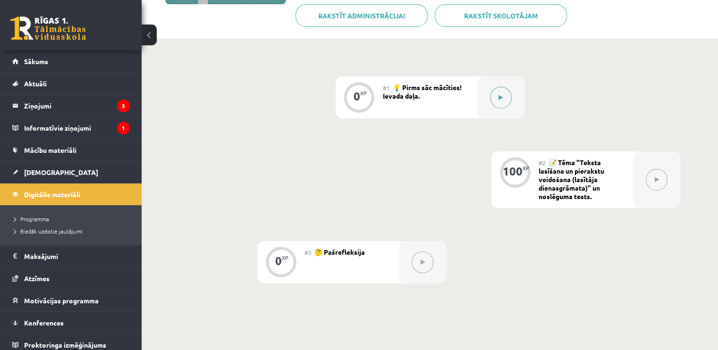
click at [499, 98] on icon at bounding box center [501, 98] width 4 height 6
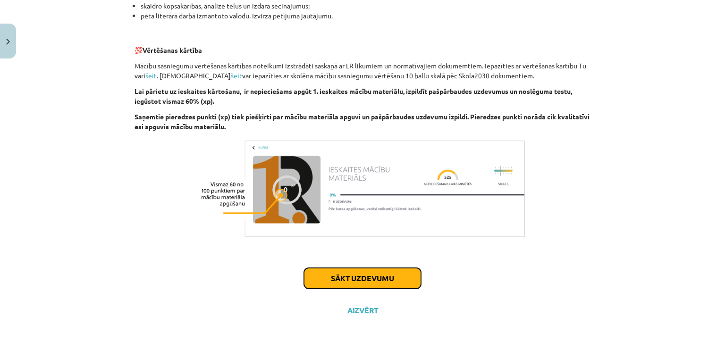
click at [368, 278] on button "Sākt uzdevumu" at bounding box center [362, 278] width 117 height 21
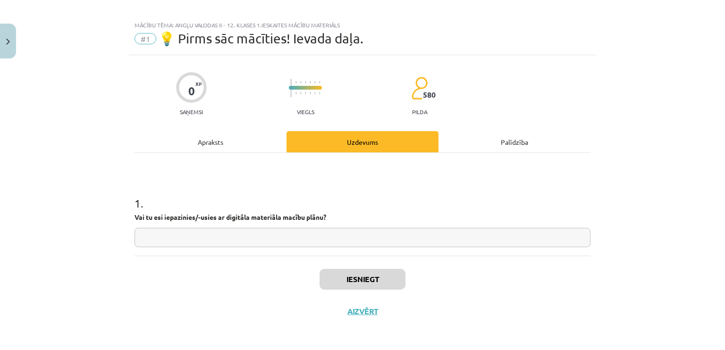
click at [343, 232] on input "text" at bounding box center [363, 237] width 456 height 19
type input "**"
click at [346, 266] on div "Iesniegt Aizvērt" at bounding box center [363, 289] width 456 height 66
click at [348, 287] on button "Iesniegt" at bounding box center [363, 279] width 86 height 21
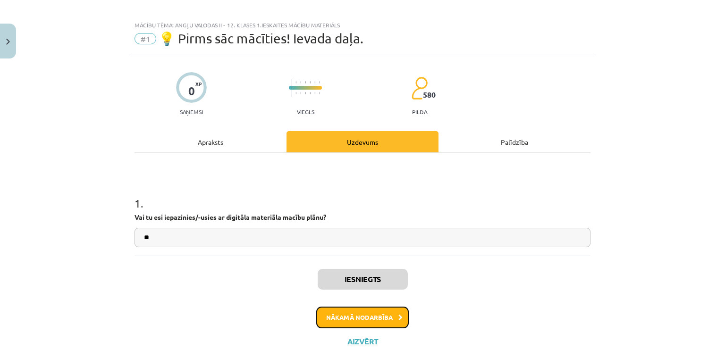
click at [377, 315] on button "Nākamā nodarbība" at bounding box center [362, 318] width 93 height 22
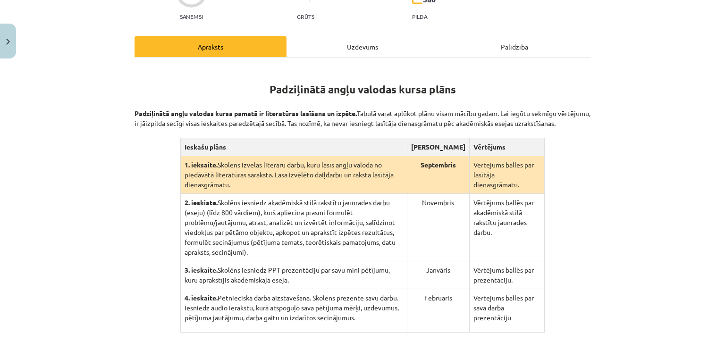
scroll to position [237, 0]
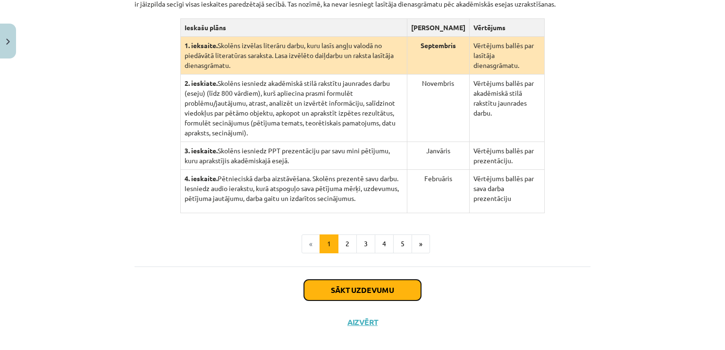
click at [362, 280] on button "Sākt uzdevumu" at bounding box center [362, 290] width 117 height 21
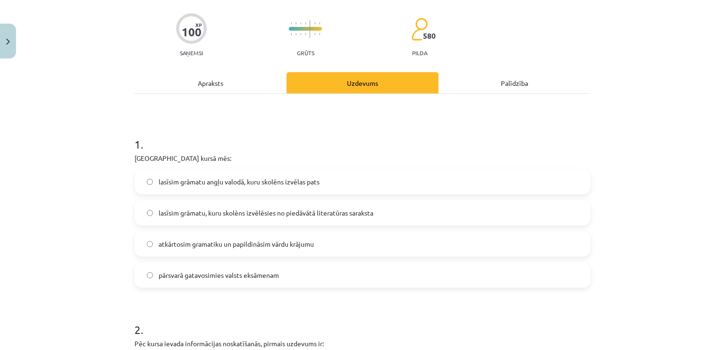
scroll to position [118, 0]
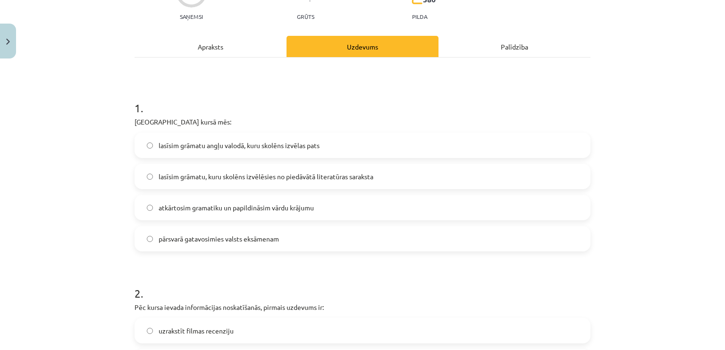
click at [289, 177] on span "lasīsim grāmatu, kuru skolēns izvēlēsies no piedāvātā literatūras saraksta" at bounding box center [266, 177] width 215 height 10
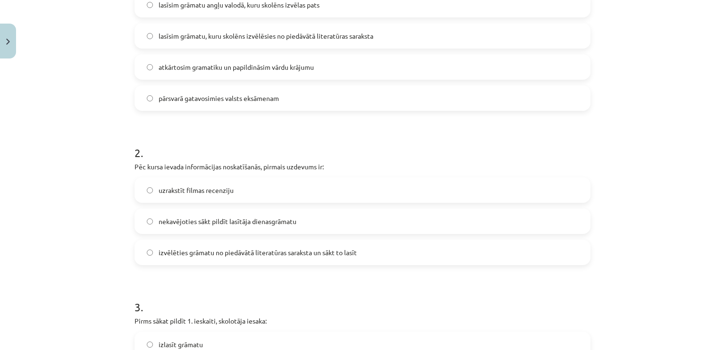
scroll to position [260, 0]
click at [302, 250] on span "izvēlēties grāmatu no piedāvātā literatūras saraksta un sākt to lasīt" at bounding box center [258, 252] width 198 height 10
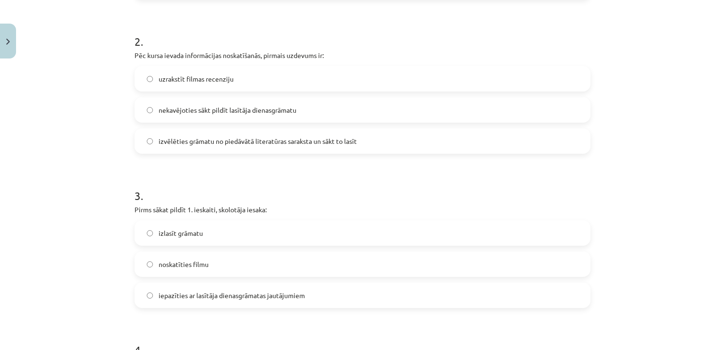
scroll to position [496, 0]
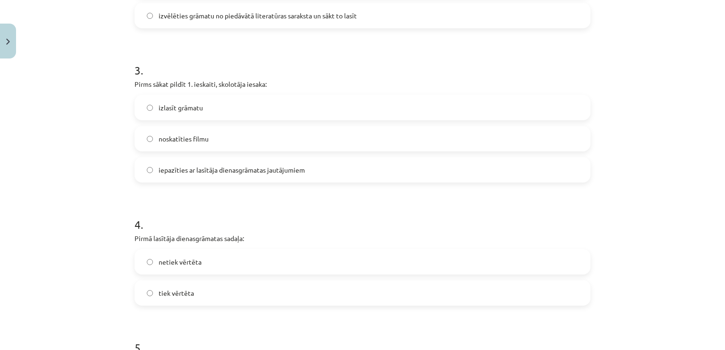
click at [234, 171] on span "iepazīties ar lasītāja dienasgrāmatas jautājumiem" at bounding box center [232, 170] width 146 height 10
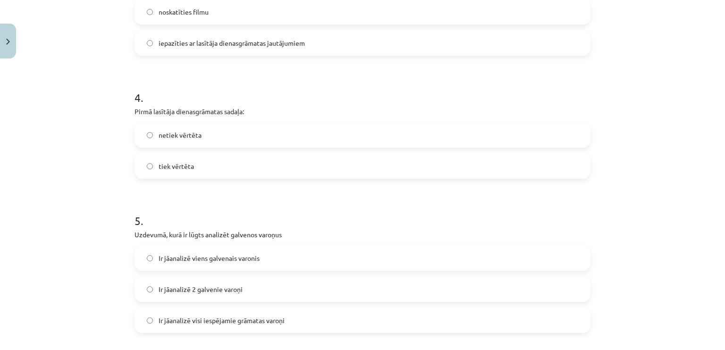
scroll to position [685, 0]
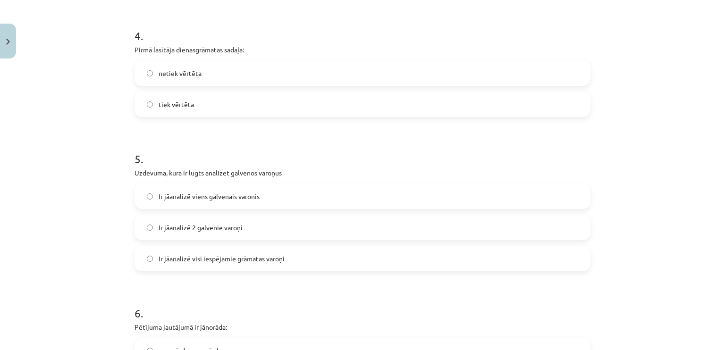
click at [195, 100] on label "tiek vērtēta" at bounding box center [362, 105] width 454 height 24
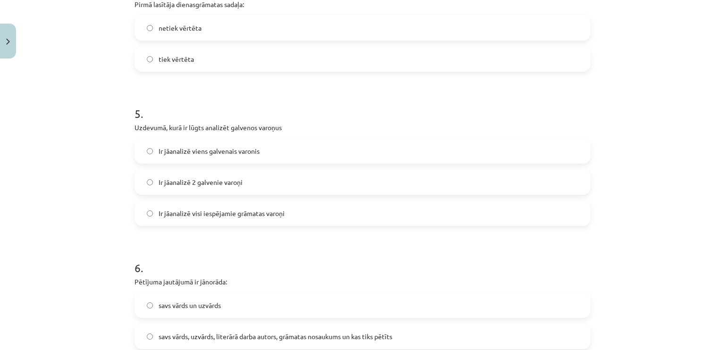
scroll to position [779, 0]
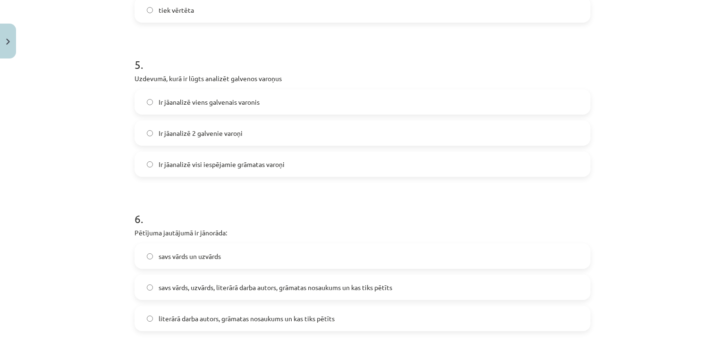
click at [245, 112] on label "Ir jāanalizē viens galvenais varonis" at bounding box center [362, 102] width 454 height 24
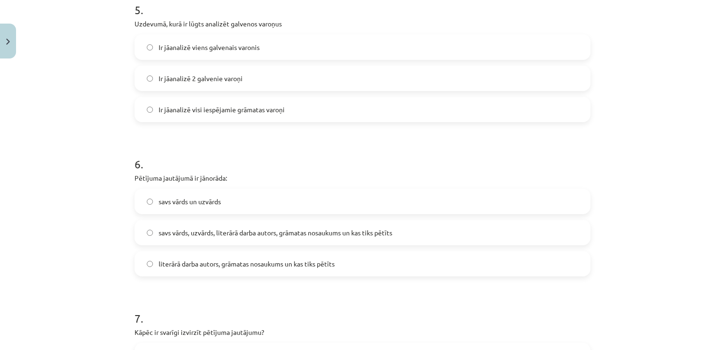
scroll to position [873, 0]
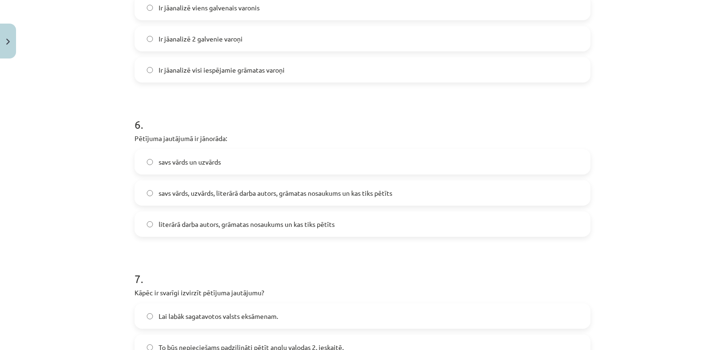
click at [235, 195] on span "savs vārds, uzvārds, literārā darba autors, grāmatas nosaukums un kas tiks pētī…" at bounding box center [276, 193] width 234 height 10
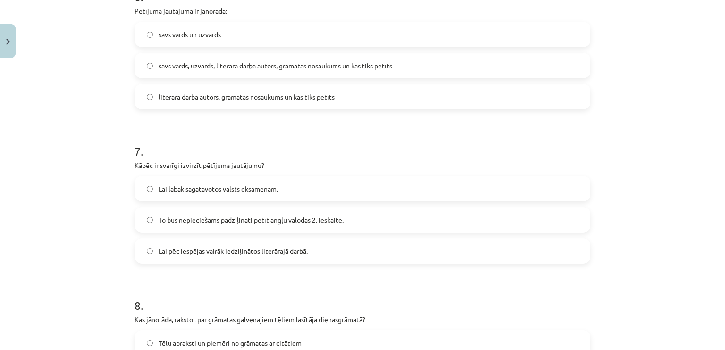
scroll to position [1062, 0]
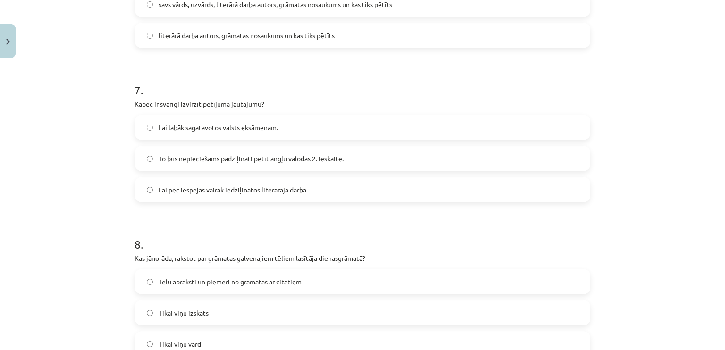
click at [242, 194] on label "Lai pēc iespējas vairāk iedziļinātos literārajā darbā." at bounding box center [362, 190] width 454 height 24
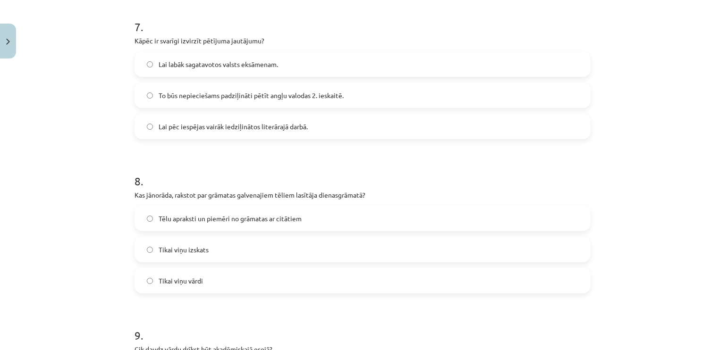
scroll to position [1204, 0]
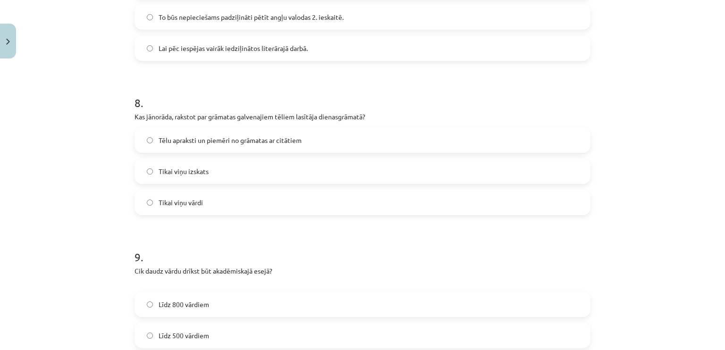
click at [211, 139] on span "Tēlu apraksti un piemēri no grāmatas ar citātiem" at bounding box center [230, 140] width 143 height 10
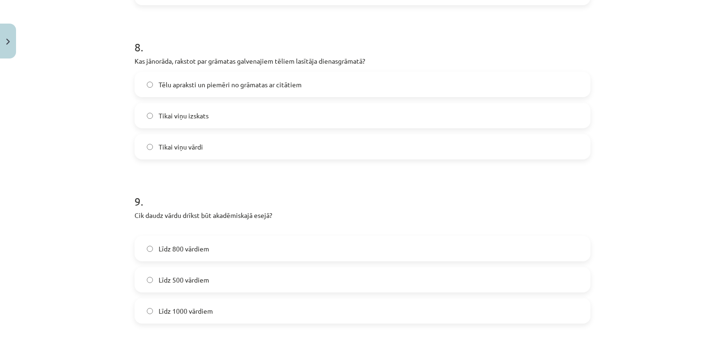
scroll to position [1345, 0]
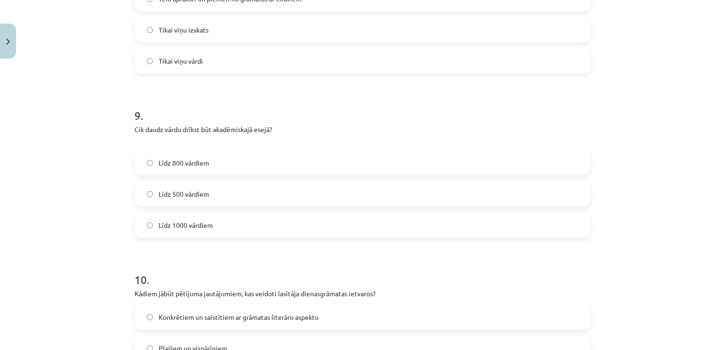
click at [198, 159] on span "Līdz 800 vārdiem" at bounding box center [184, 163] width 51 height 10
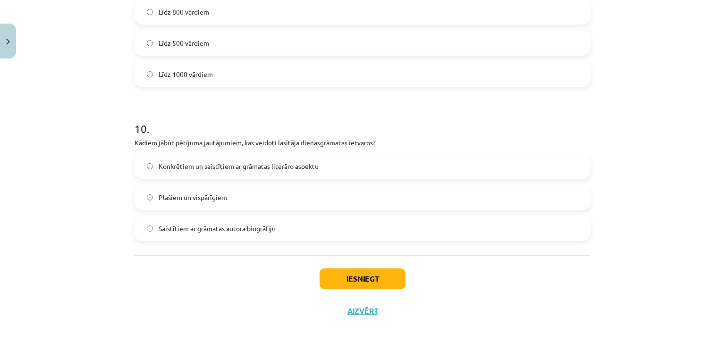
drag, startPoint x: 222, startPoint y: 233, endPoint x: 227, endPoint y: 236, distance: 5.4
click at [222, 231] on span "Saistītiem ar grāmatas autora biogrāfiju" at bounding box center [217, 229] width 117 height 10
click at [229, 169] on span "Konkrētiem un saistītiem ar grāmatas literāro aspektu" at bounding box center [239, 166] width 160 height 10
click at [332, 281] on button "Iesniegt" at bounding box center [363, 279] width 86 height 21
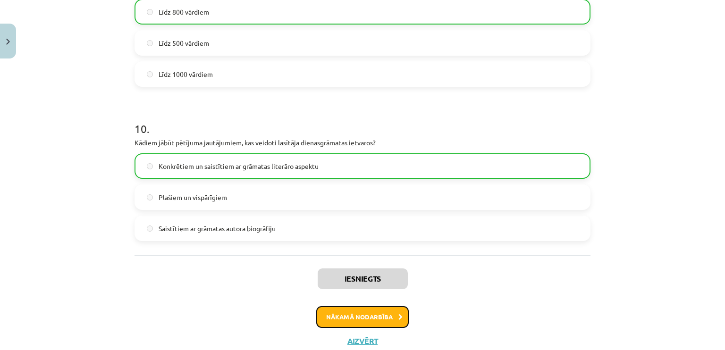
click at [378, 313] on button "Nākamā nodarbība" at bounding box center [362, 317] width 93 height 22
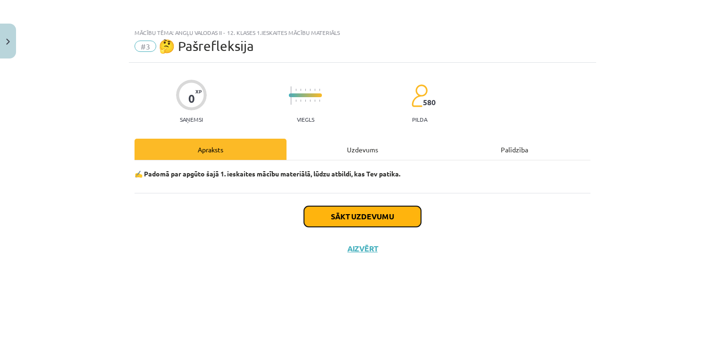
click at [356, 220] on button "Sākt uzdevumu" at bounding box center [362, 216] width 117 height 21
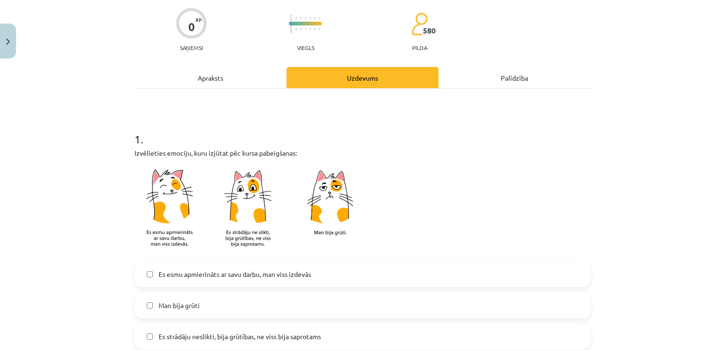
scroll to position [189, 0]
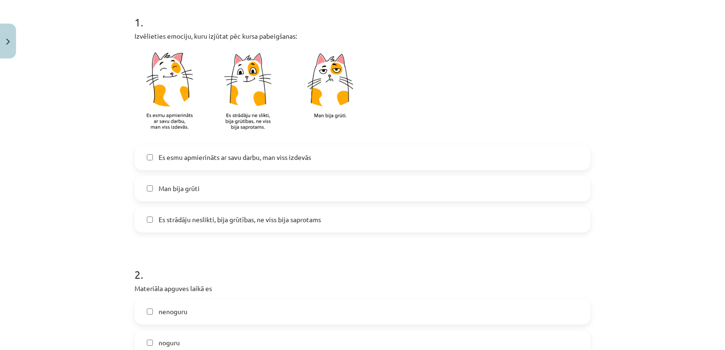
click at [212, 160] on span "Es esmu apmierināts ar savu darbu, man viss izdevās" at bounding box center [235, 157] width 152 height 10
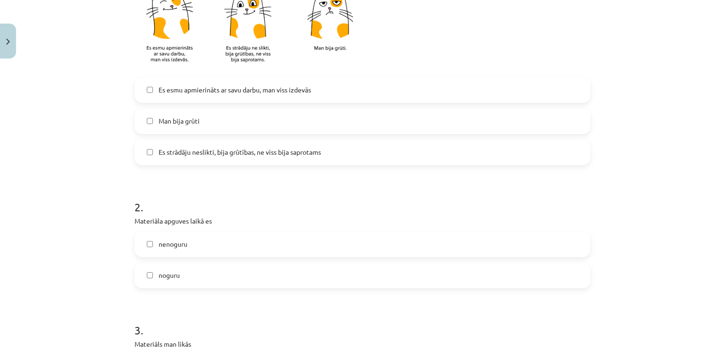
scroll to position [330, 0]
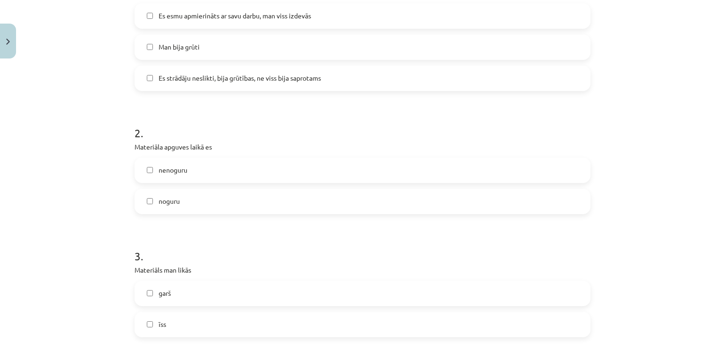
click at [204, 167] on label "nenoguru" at bounding box center [362, 171] width 454 height 24
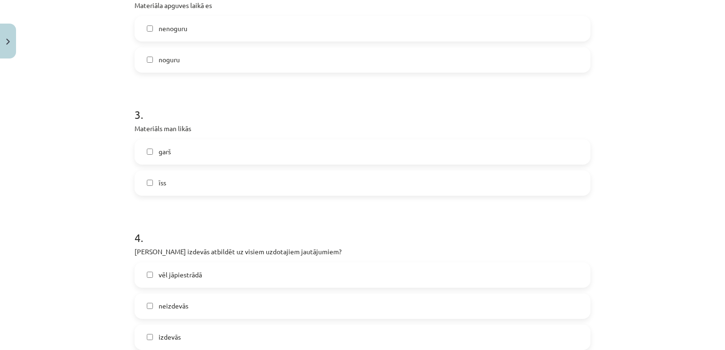
click at [199, 186] on label "īss" at bounding box center [362, 183] width 454 height 24
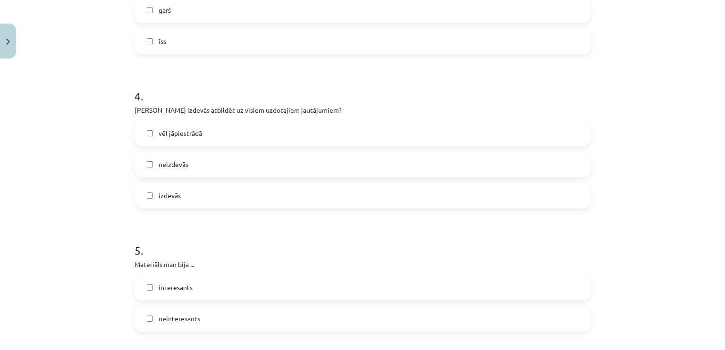
click at [196, 195] on label "izdevās" at bounding box center [362, 196] width 454 height 24
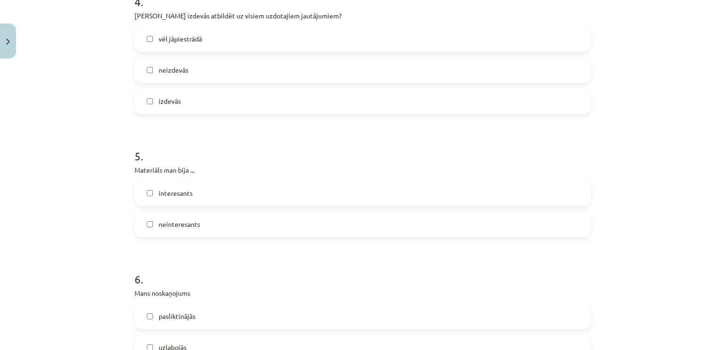
click at [196, 190] on label "interesants" at bounding box center [362, 194] width 454 height 24
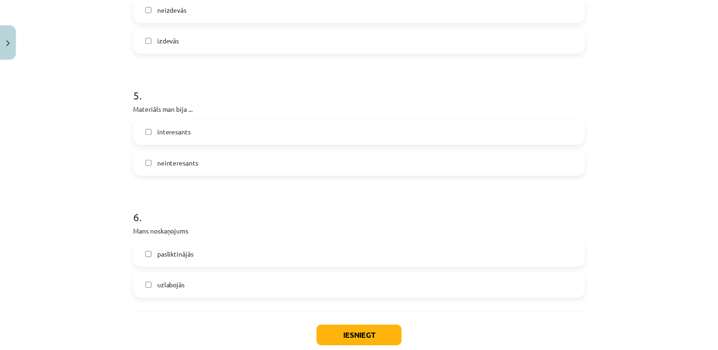
scroll to position [827, 0]
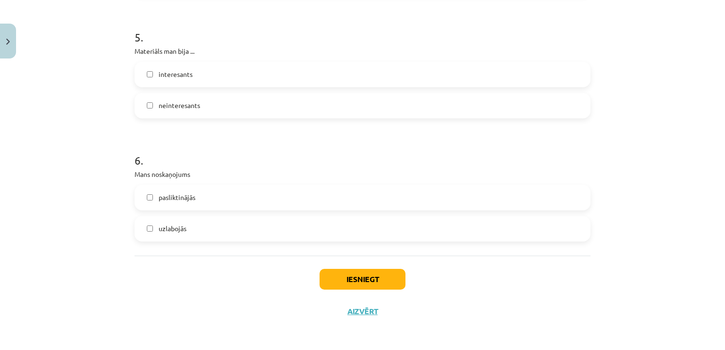
click at [200, 227] on label "uzlabojās" at bounding box center [362, 229] width 454 height 24
click at [336, 278] on button "Iesniegt" at bounding box center [363, 279] width 86 height 21
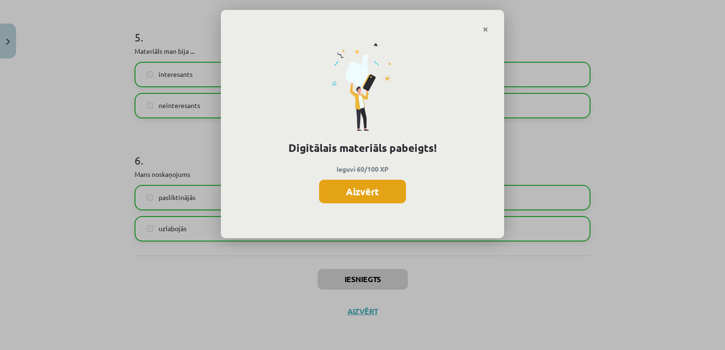
click at [361, 192] on button "Aizvērt" at bounding box center [362, 192] width 87 height 24
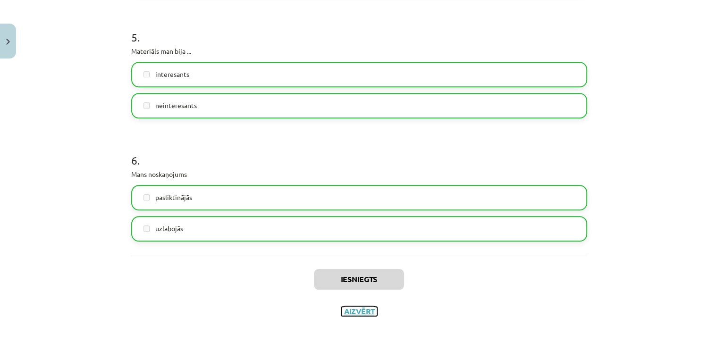
click at [359, 311] on button "Aizvērt" at bounding box center [359, 311] width 36 height 9
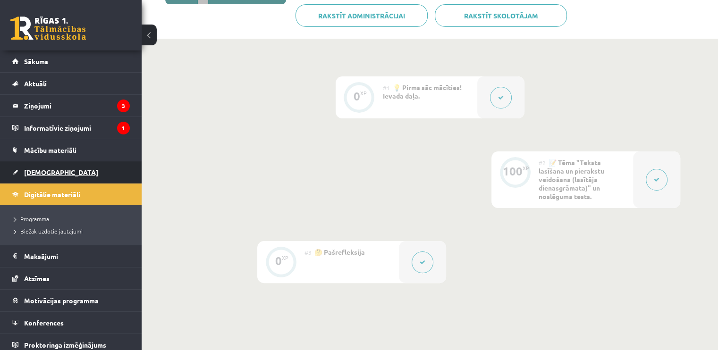
click at [64, 171] on link "[DEMOGRAPHIC_DATA]" at bounding box center [71, 172] width 118 height 22
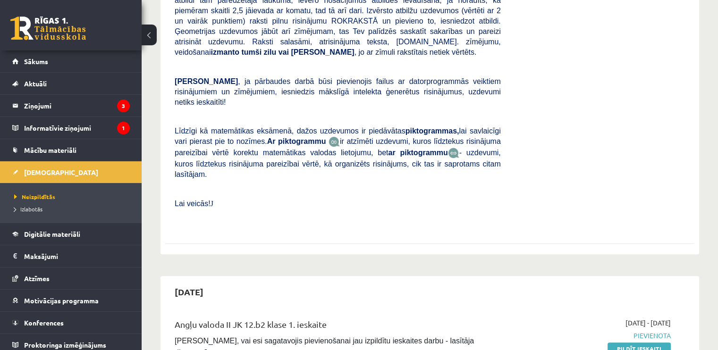
scroll to position [378, 0]
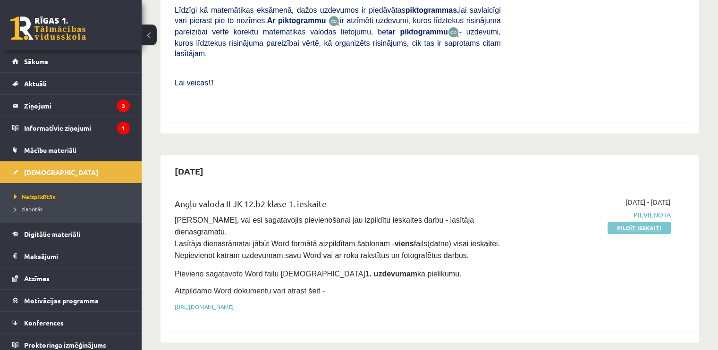
drag, startPoint x: 621, startPoint y: 195, endPoint x: 441, endPoint y: 41, distance: 237.0
click at [621, 222] on link "Pildīt ieskaiti" at bounding box center [639, 228] width 63 height 12
drag, startPoint x: 638, startPoint y: 195, endPoint x: 402, endPoint y: 35, distance: 285.2
click at [638, 222] on link "Pildīt ieskaiti" at bounding box center [639, 228] width 63 height 12
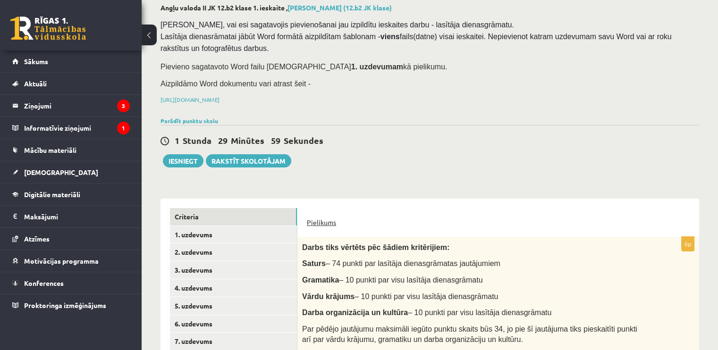
scroll to position [139, 0]
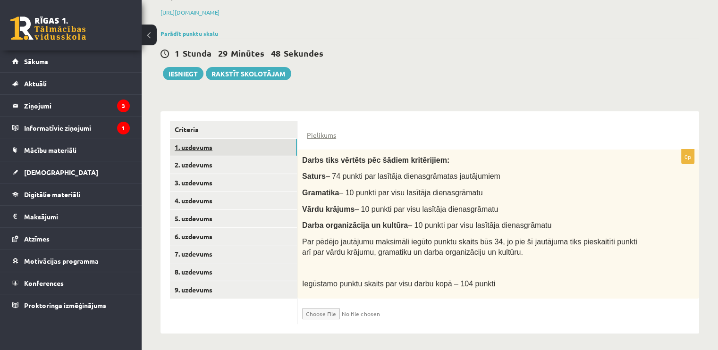
click at [250, 149] on link "1. uzdevums" at bounding box center [233, 147] width 127 height 17
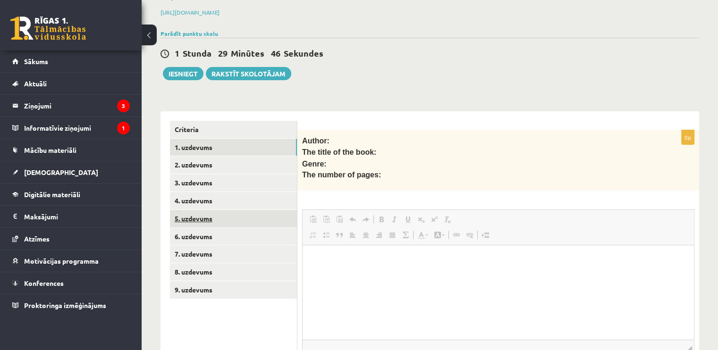
scroll to position [0, 0]
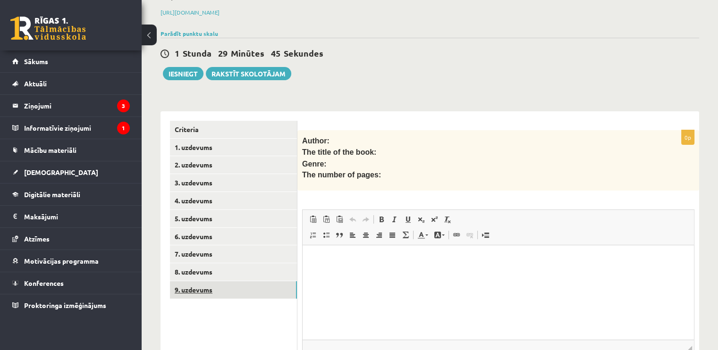
click at [245, 281] on link "9. uzdevums" at bounding box center [233, 289] width 127 height 17
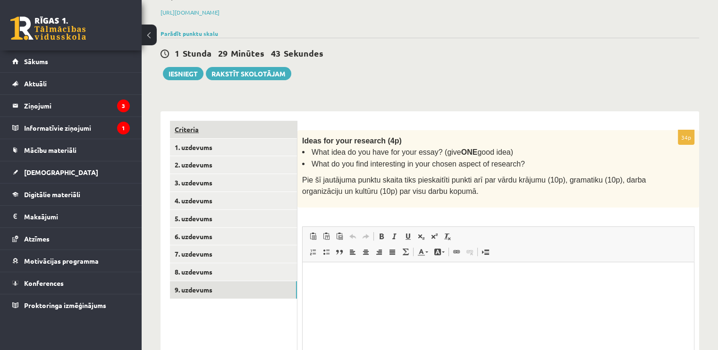
click at [240, 126] on link "Criteria" at bounding box center [233, 129] width 127 height 17
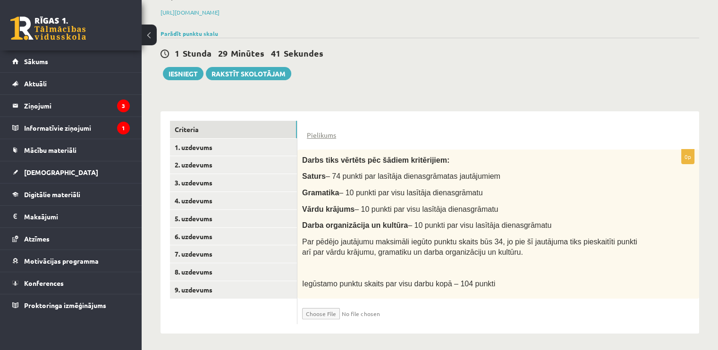
scroll to position [139, 0]
click at [320, 309] on input "file" at bounding box center [358, 311] width 112 height 16
click at [319, 305] on input "file" at bounding box center [358, 311] width 112 height 16
type input "**********"
click at [373, 311] on input "file" at bounding box center [358, 311] width 112 height 16
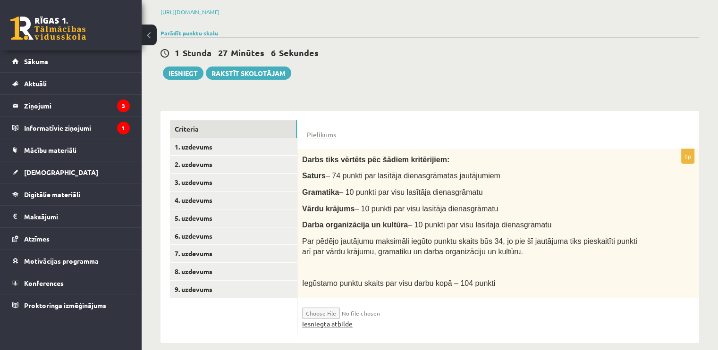
click at [345, 323] on link "Iesniegtā atbilde" at bounding box center [327, 324] width 51 height 10
click at [370, 313] on input "file" at bounding box center [358, 311] width 112 height 16
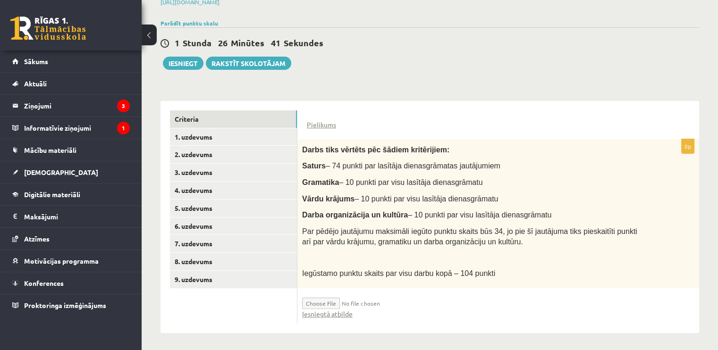
drag, startPoint x: 338, startPoint y: 311, endPoint x: 372, endPoint y: 317, distance: 35.0
click at [372, 317] on div "0p Darbs tiks vērtēts pēc šādiem kritērijiem: Saturs – 74 punkti par lasītāja d…" at bounding box center [498, 231] width 402 height 185
drag, startPoint x: 381, startPoint y: 302, endPoint x: 403, endPoint y: 313, distance: 24.7
click at [403, 313] on div "Iesniegtā atbilde" at bounding box center [498, 314] width 392 height 10
click at [328, 299] on input "file" at bounding box center [358, 301] width 112 height 16
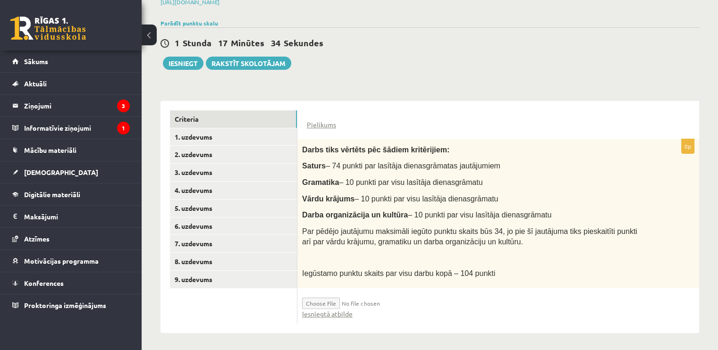
type input "**********"
click at [190, 64] on button "Iesniegt" at bounding box center [183, 63] width 41 height 13
